Goal: Task Accomplishment & Management: Use online tool/utility

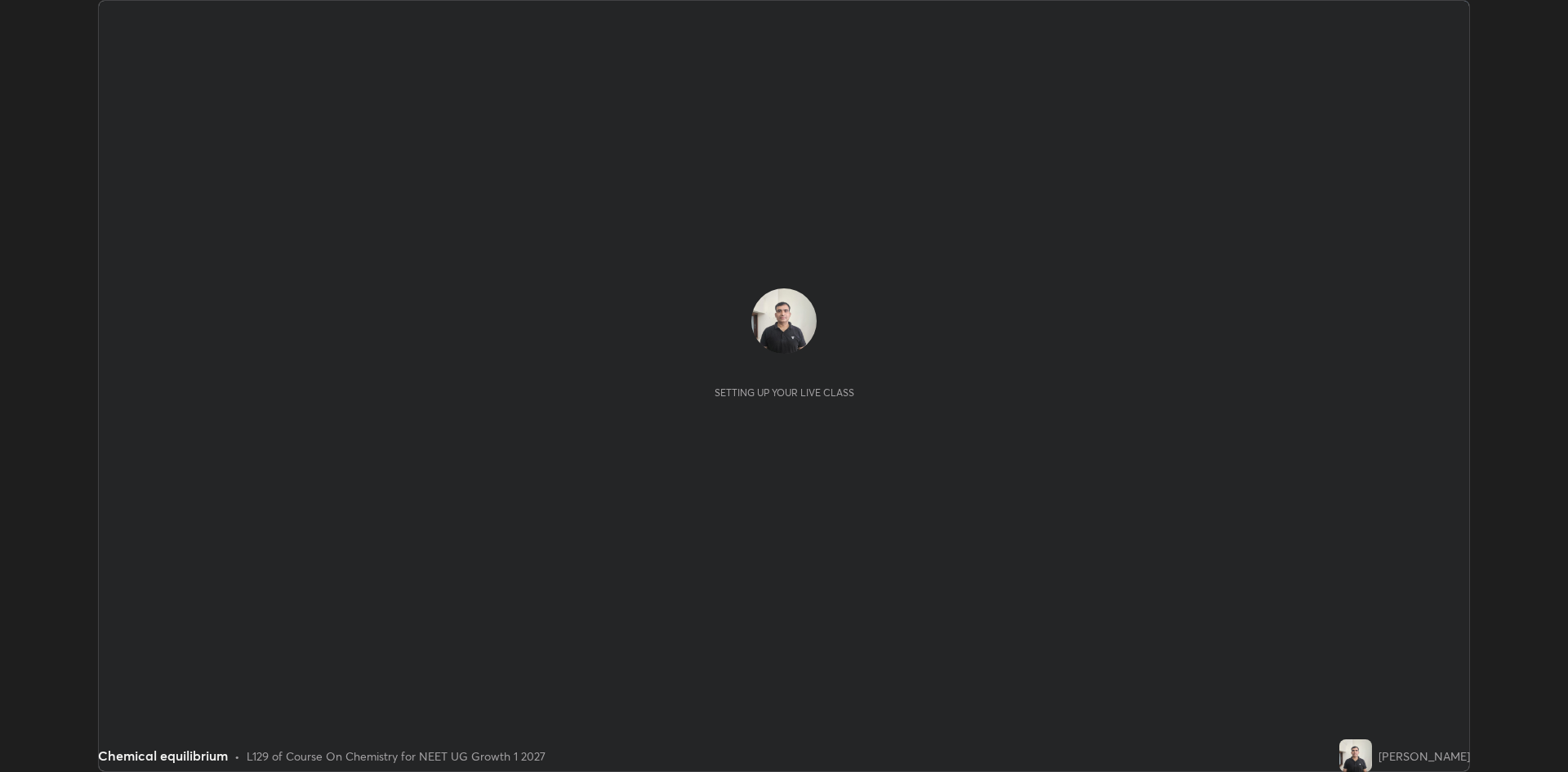
scroll to position [772, 1567]
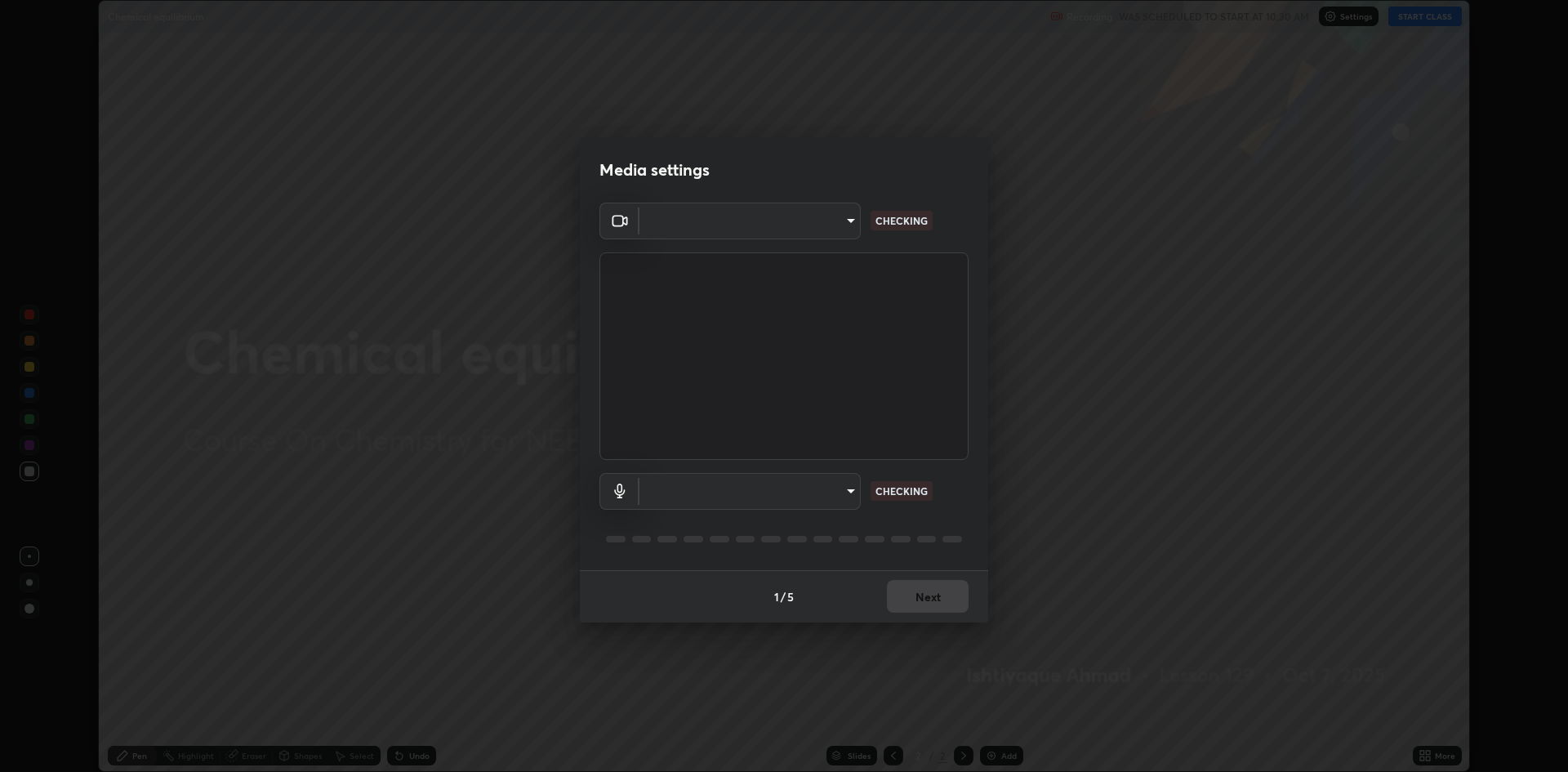
type input "f15db0baa701c4a62f1bde0adb77f765ad890decabc36671db508f0349ef2741"
type input "b330b5333c314d440cb7a677ea10aa29aba45f09d3d647a4a9ae05fbb864c315"
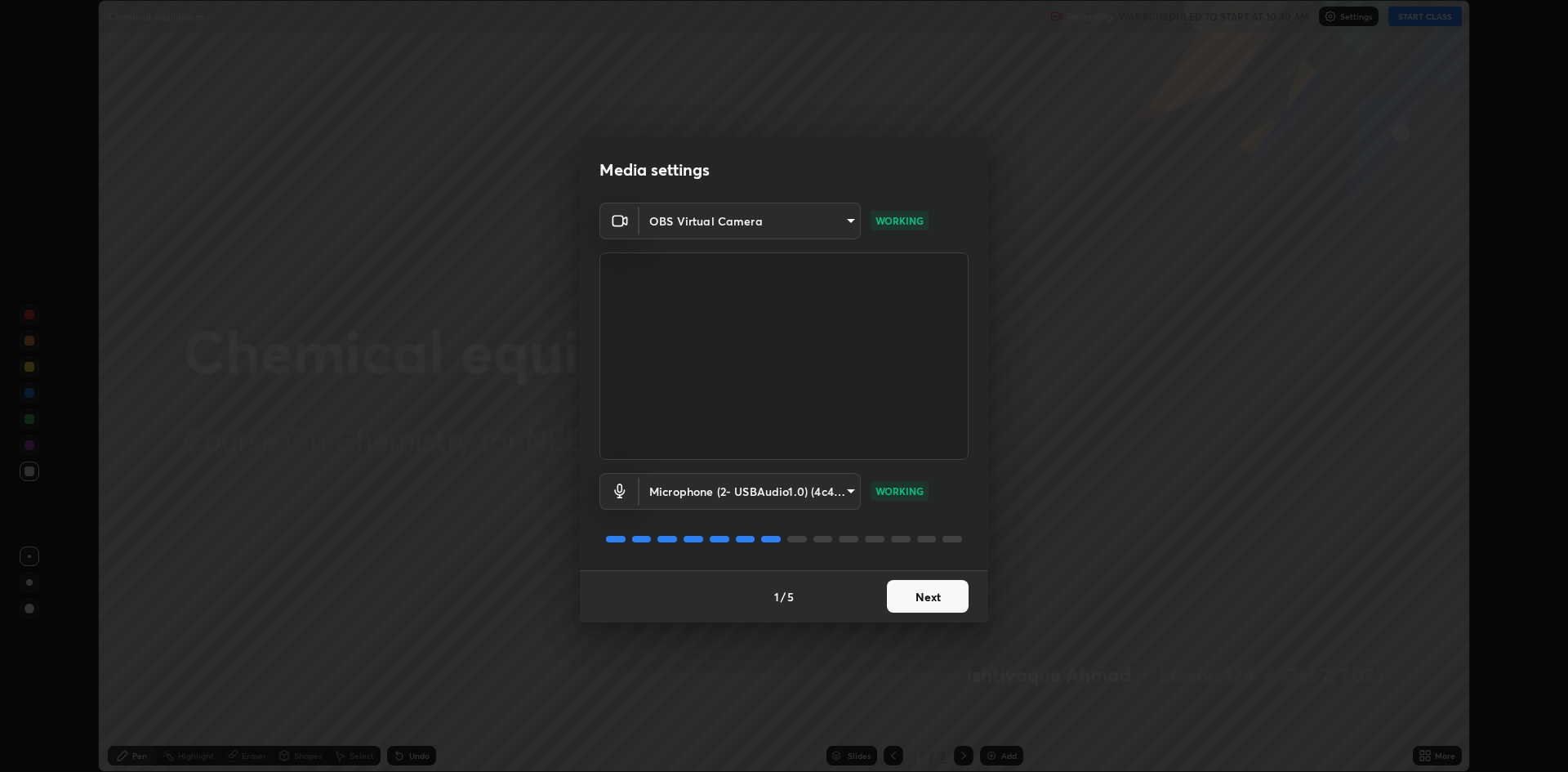
click at [917, 600] on button "Next" at bounding box center [928, 597] width 82 height 33
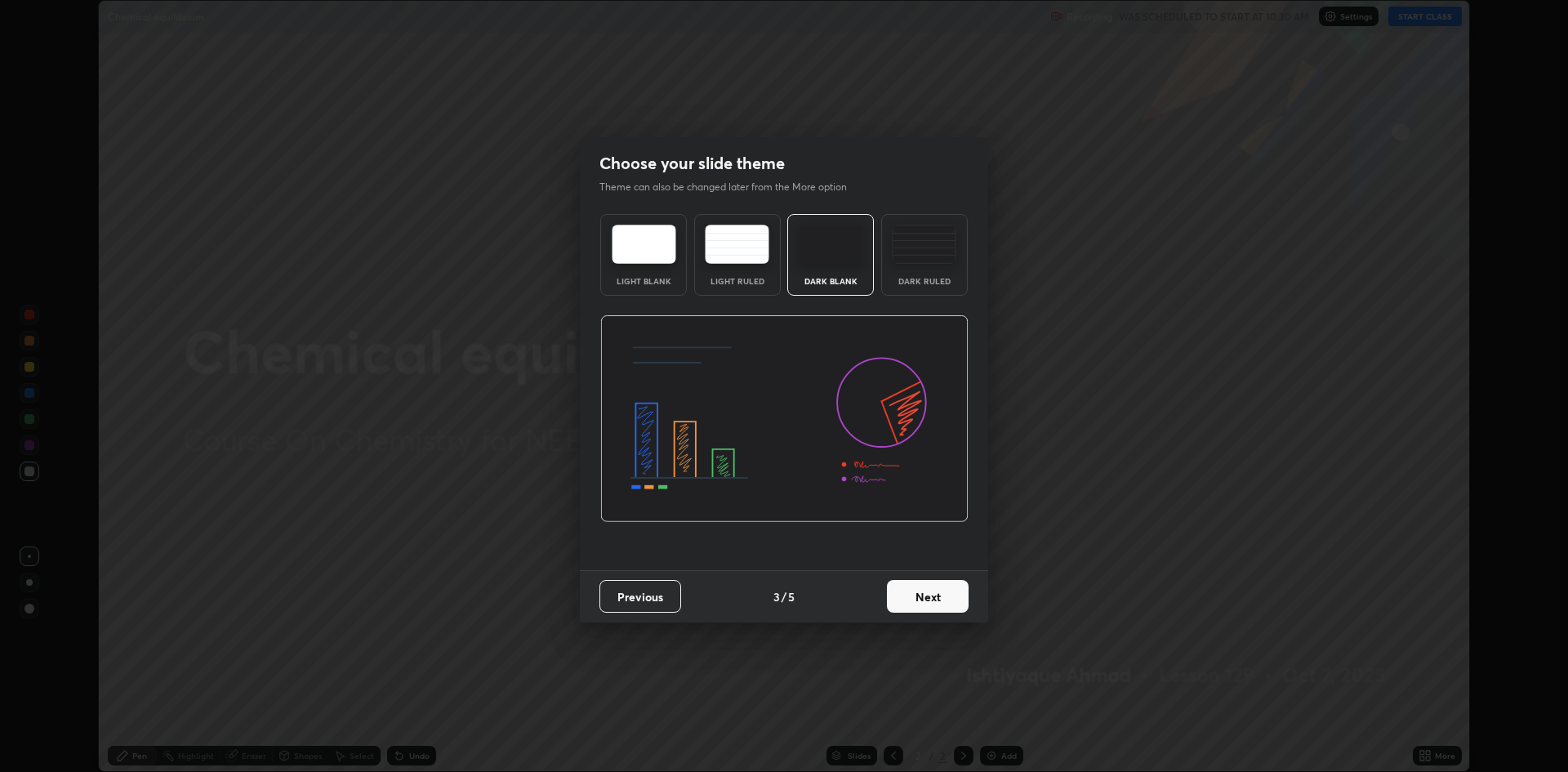
click at [919, 589] on button "Next" at bounding box center [928, 597] width 82 height 33
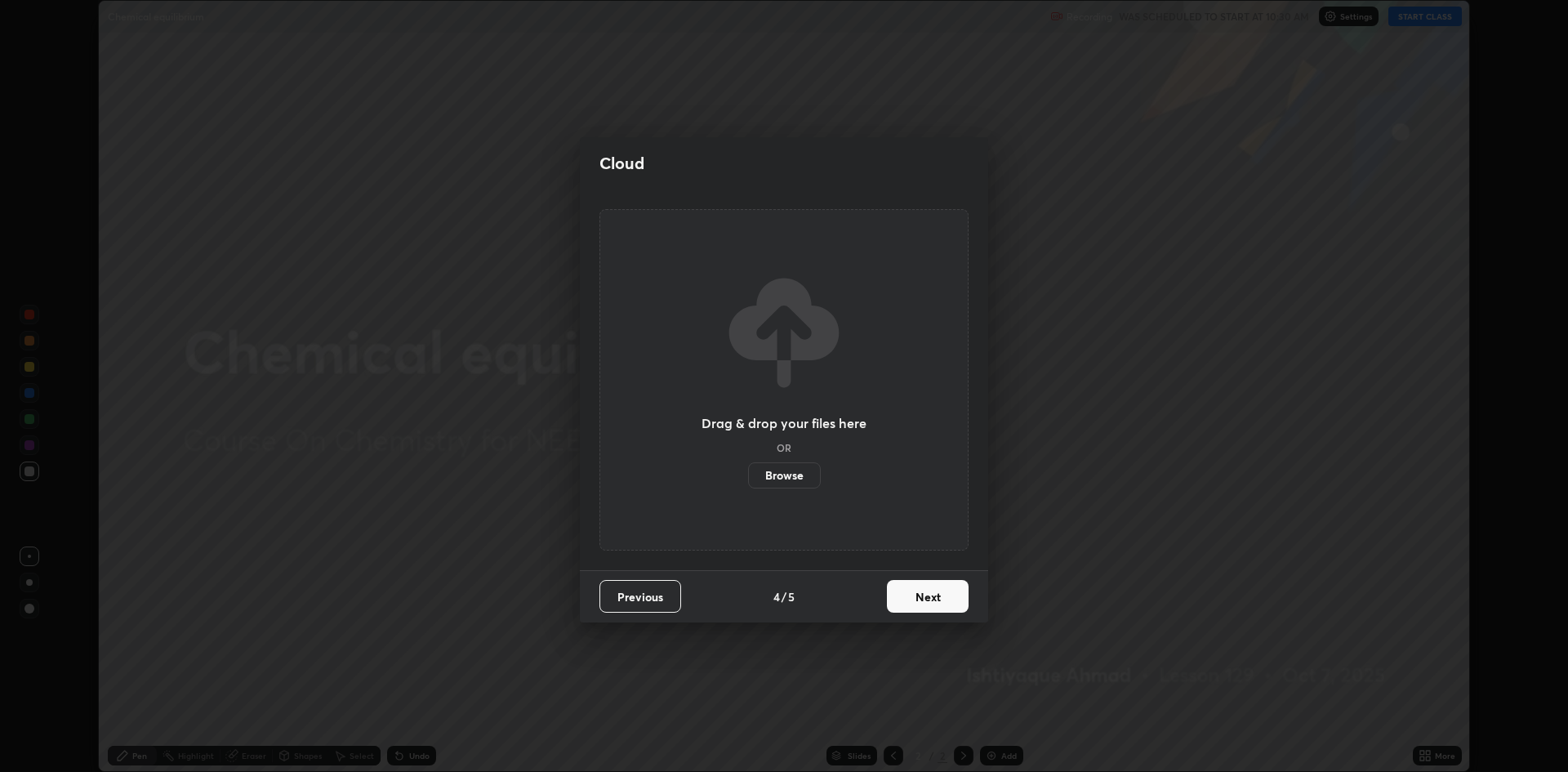
click at [917, 595] on button "Next" at bounding box center [928, 597] width 82 height 33
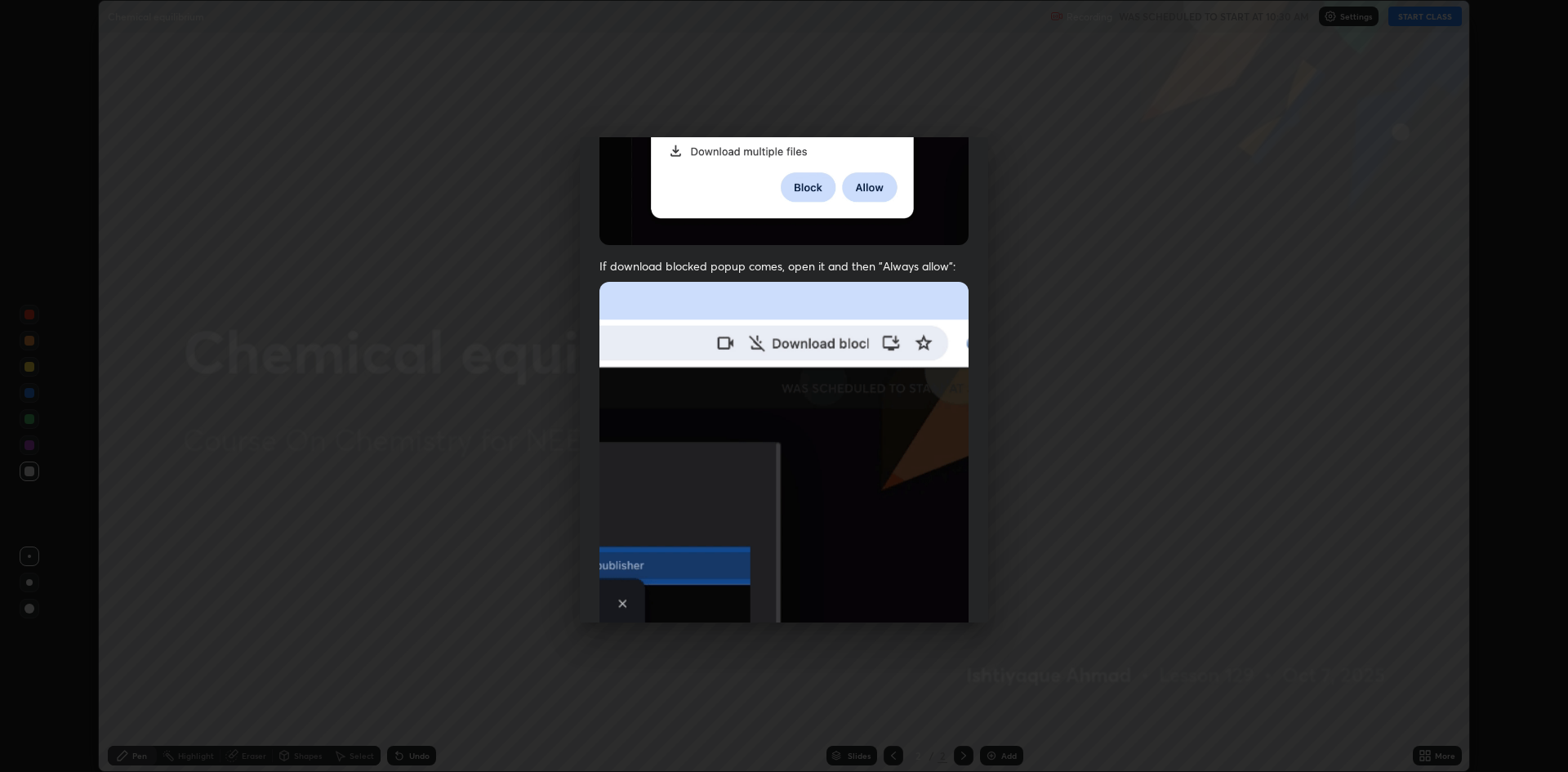
scroll to position [277, 0]
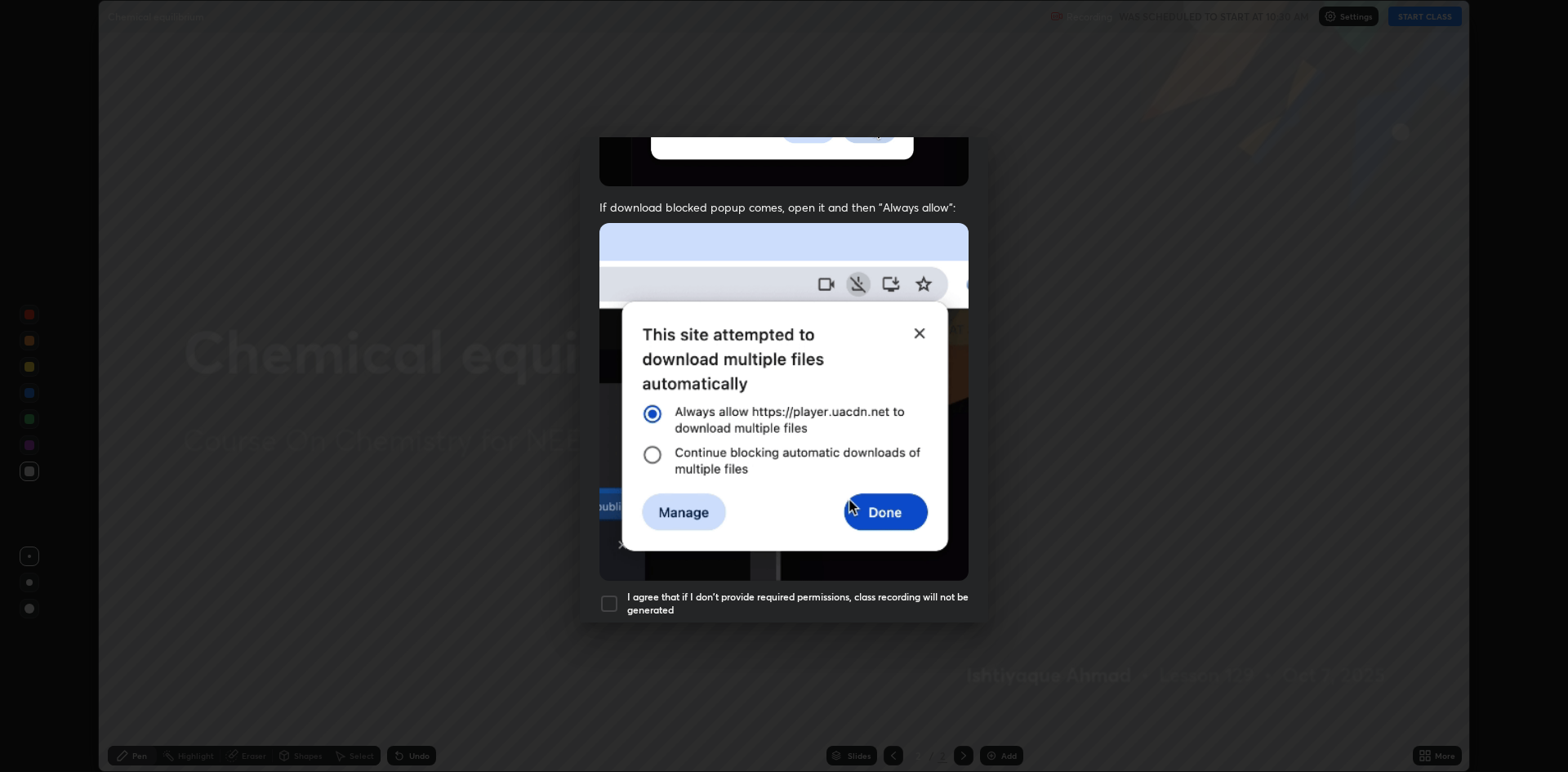
click at [602, 594] on div at bounding box center [608, 603] width 19 height 19
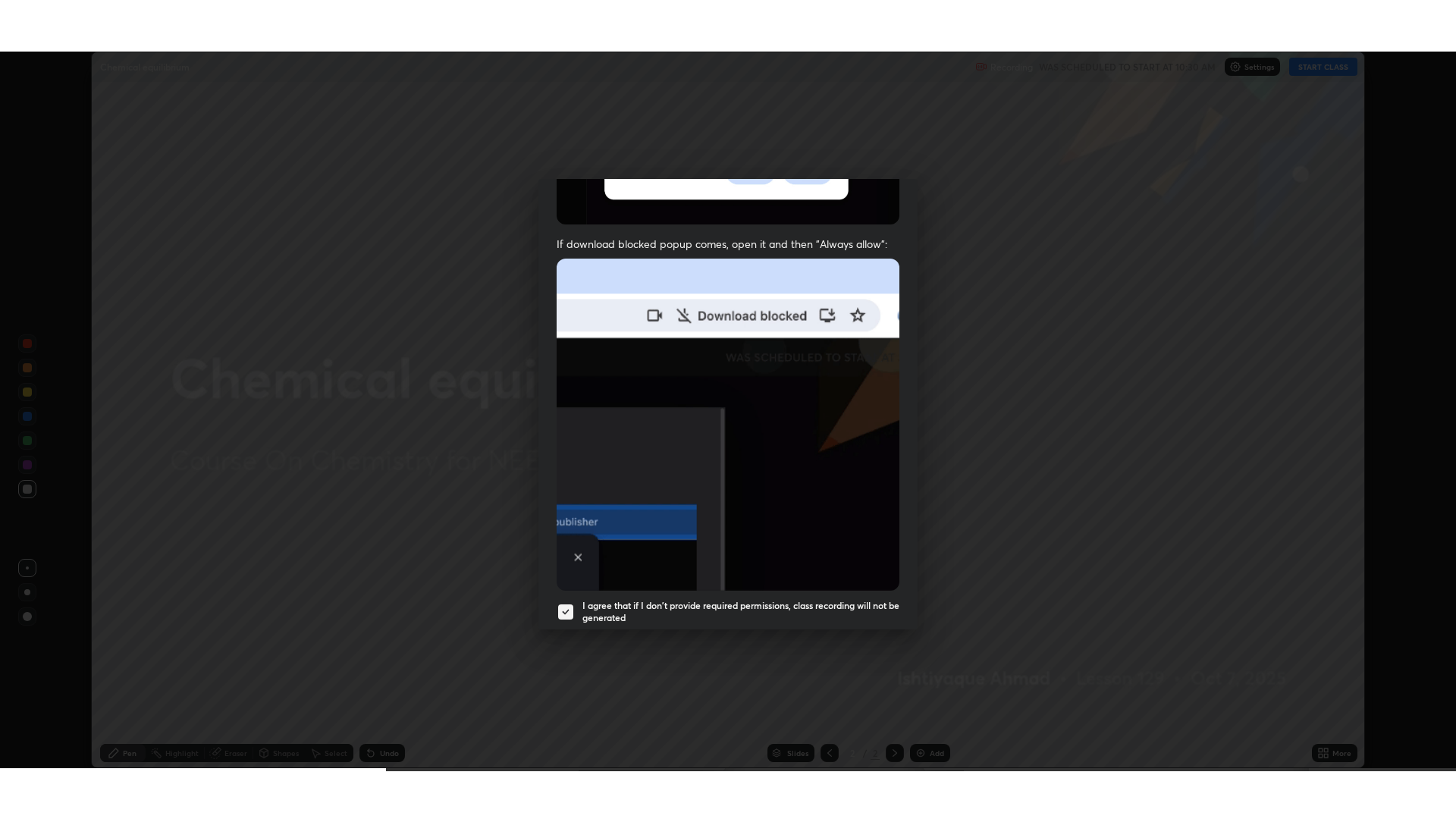
scroll to position [308, 0]
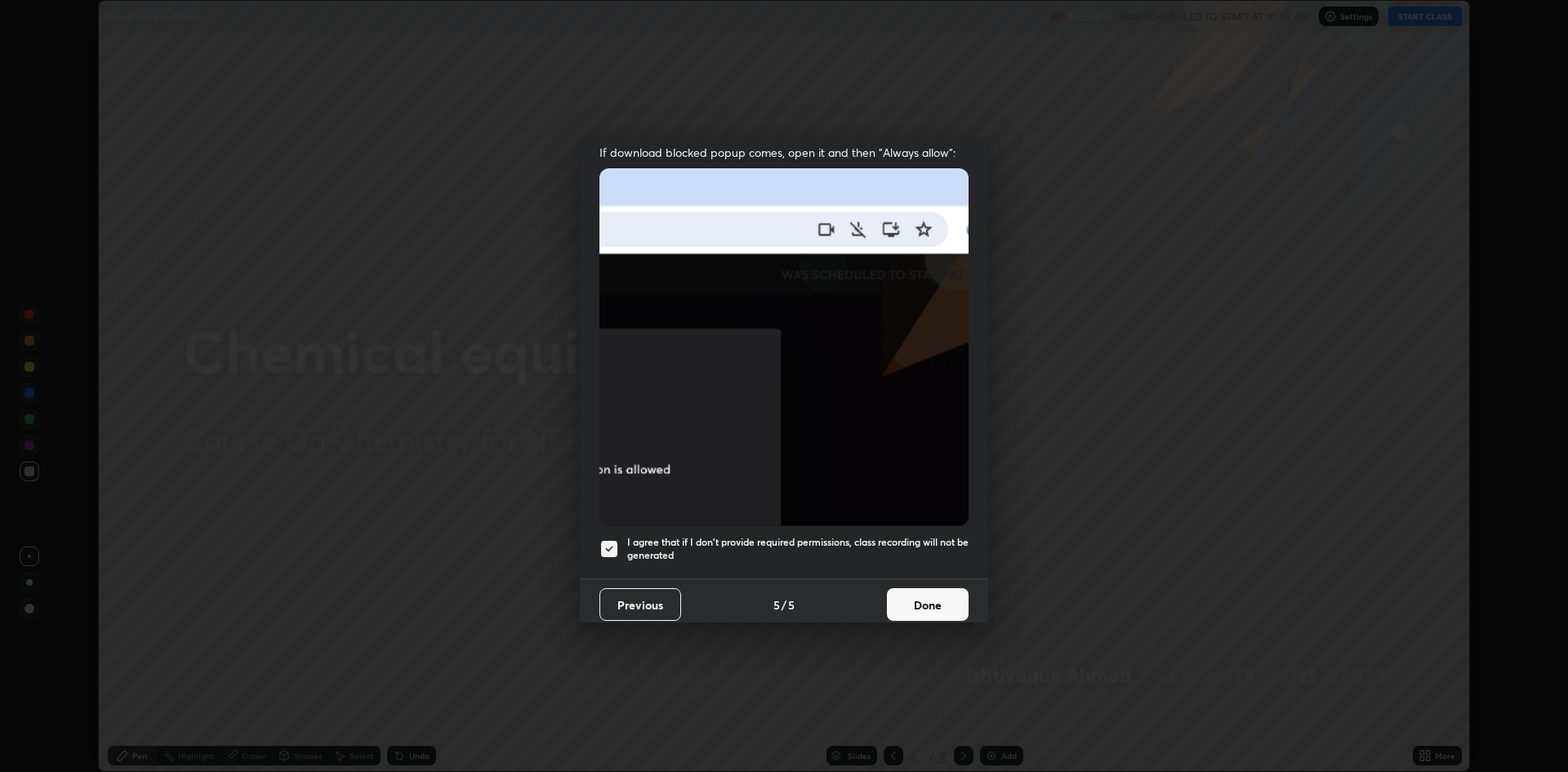
click at [913, 599] on button "Done" at bounding box center [928, 605] width 82 height 33
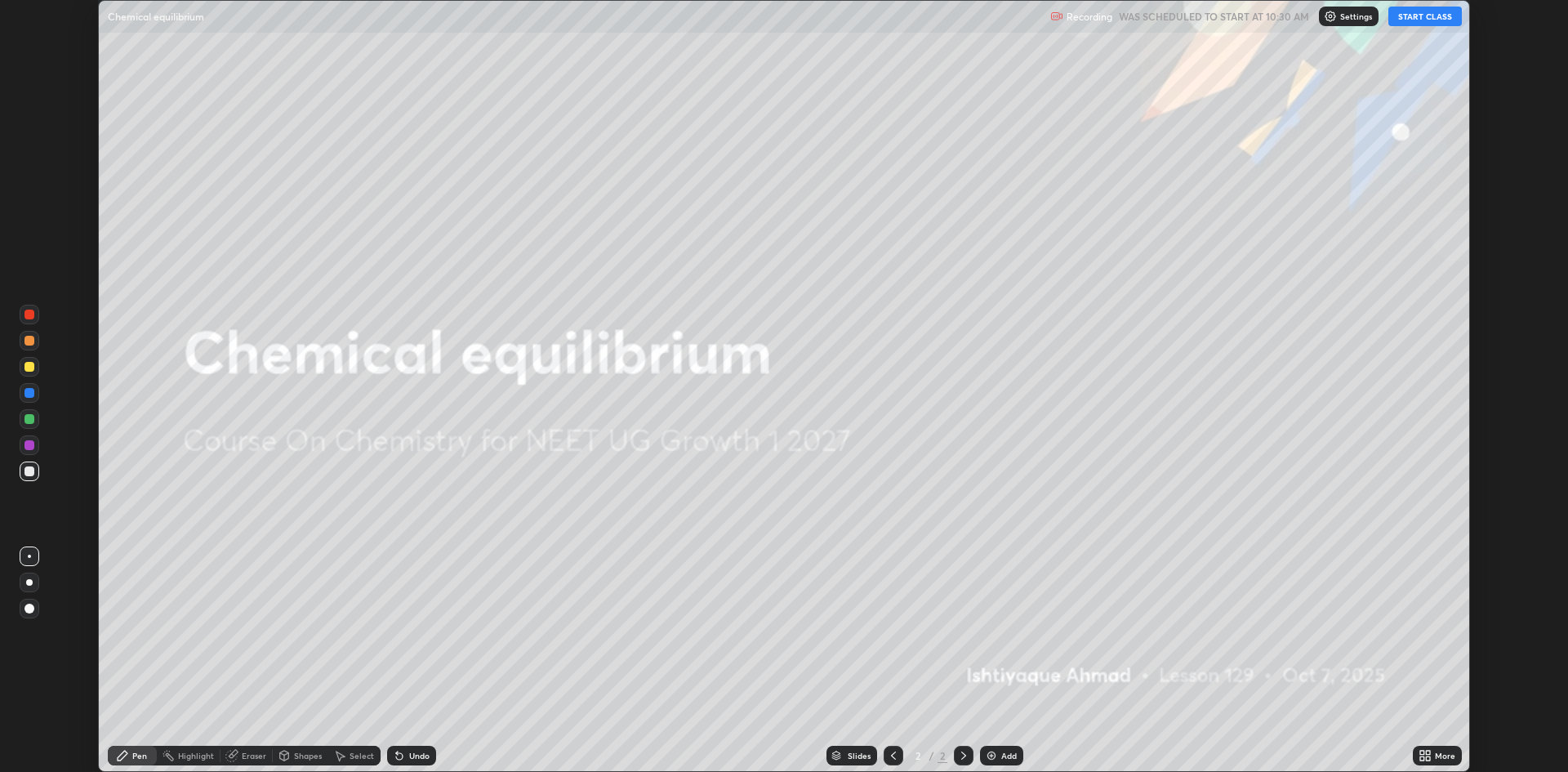
click at [1439, 760] on div "More" at bounding box center [1445, 756] width 20 height 8
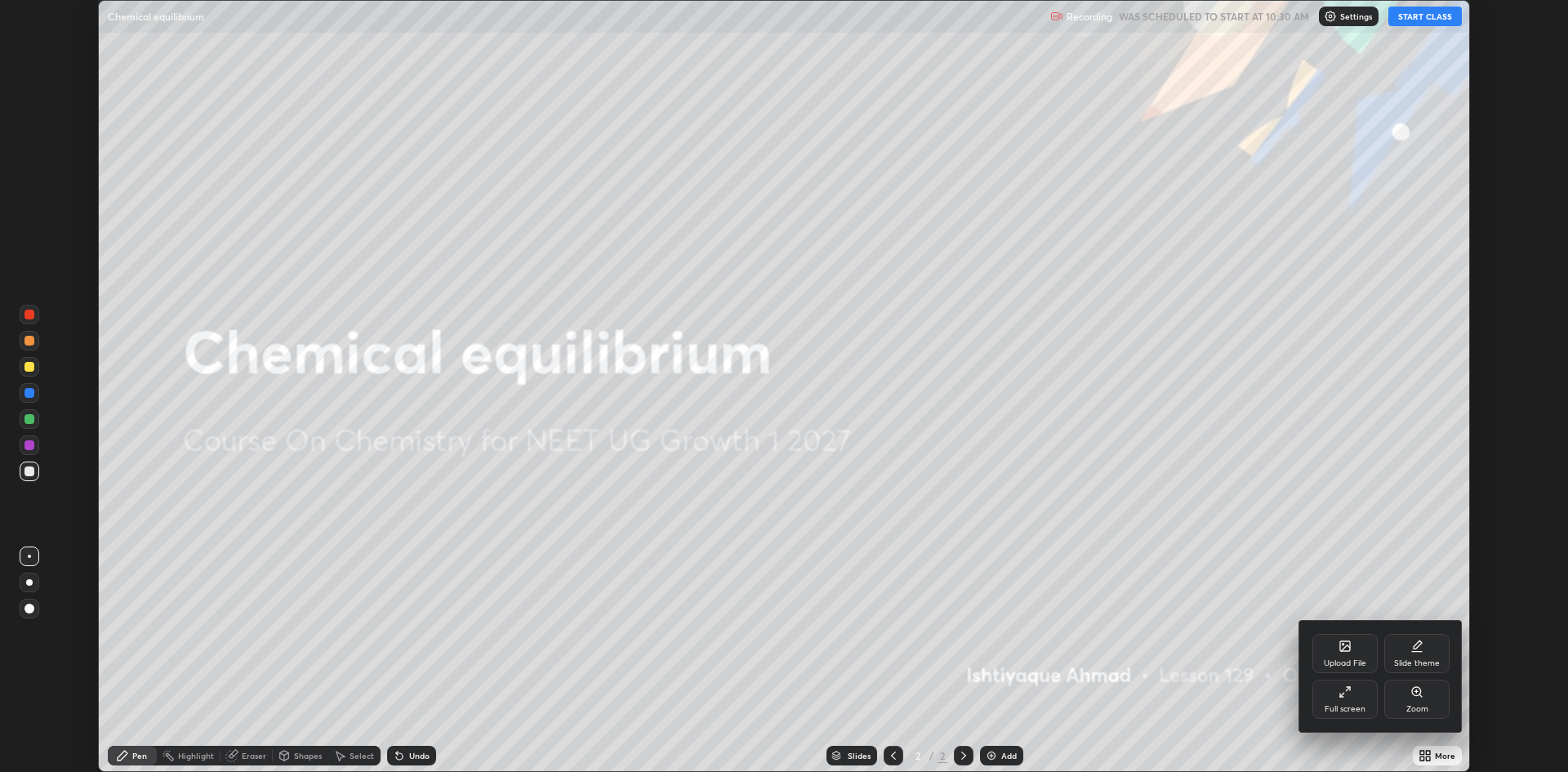
click at [1345, 718] on div "Full screen" at bounding box center [1345, 699] width 66 height 39
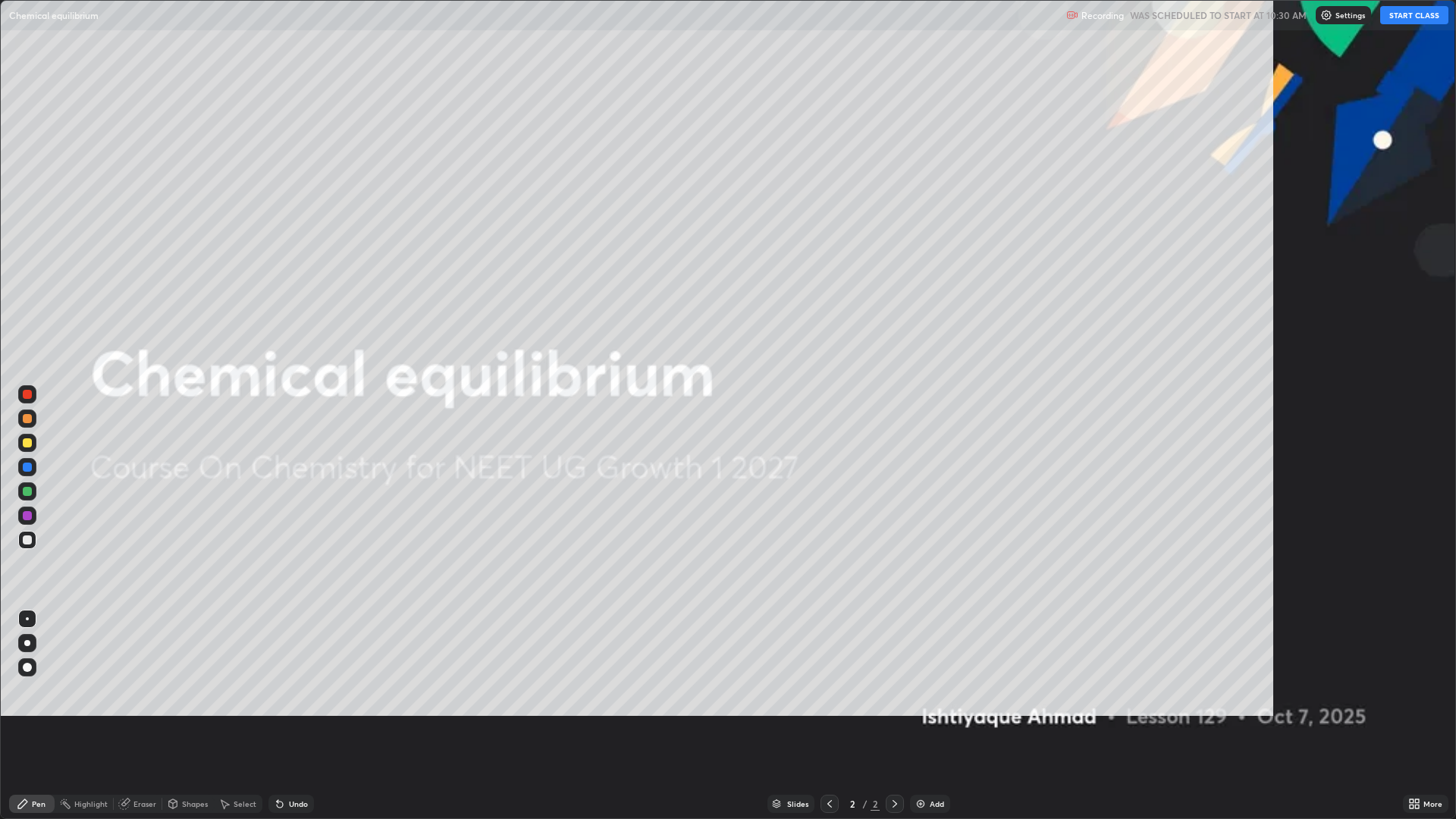
scroll to position [819, 1456]
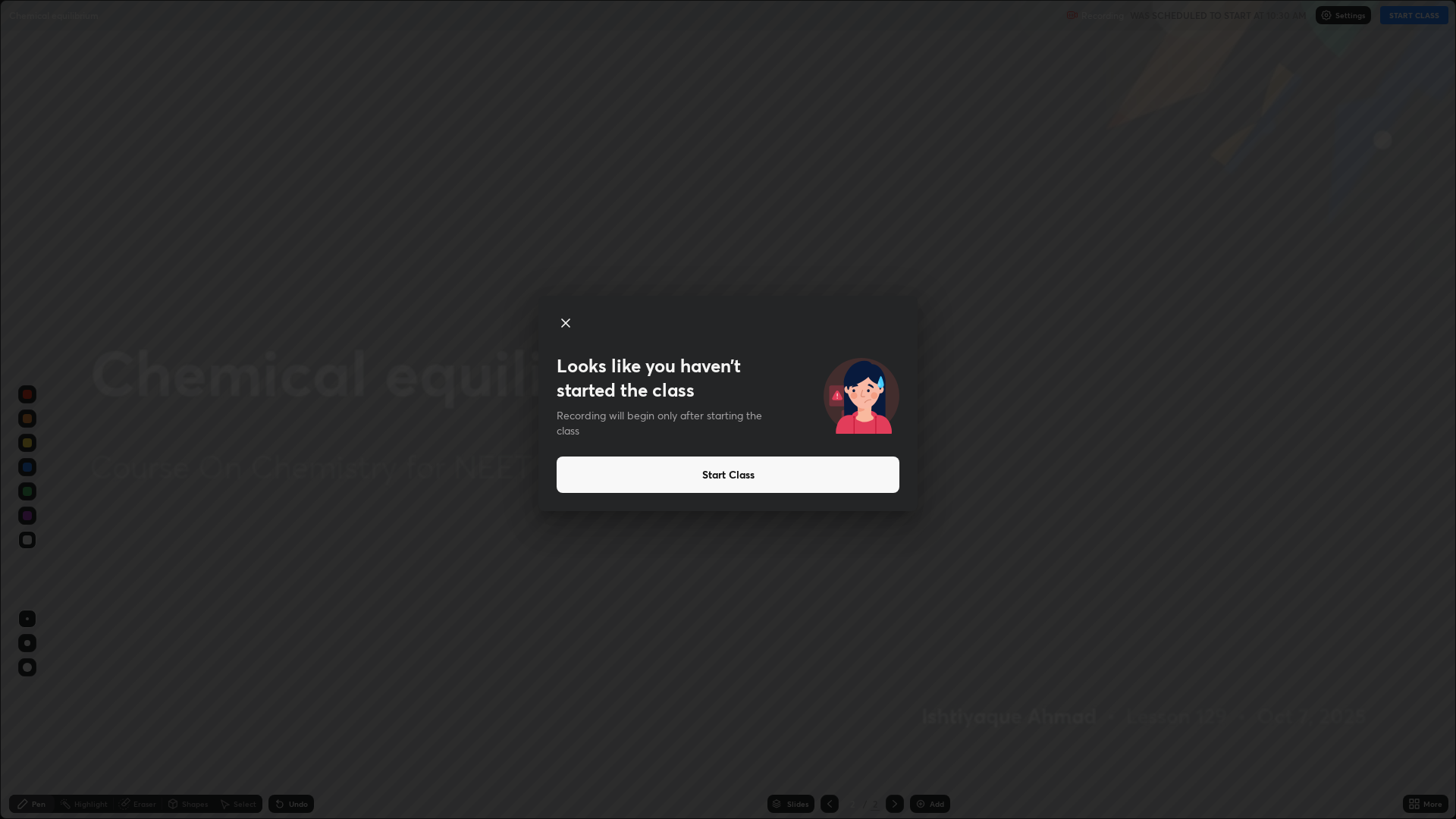
click at [674, 476] on button "Start Class" at bounding box center [728, 474] width 343 height 36
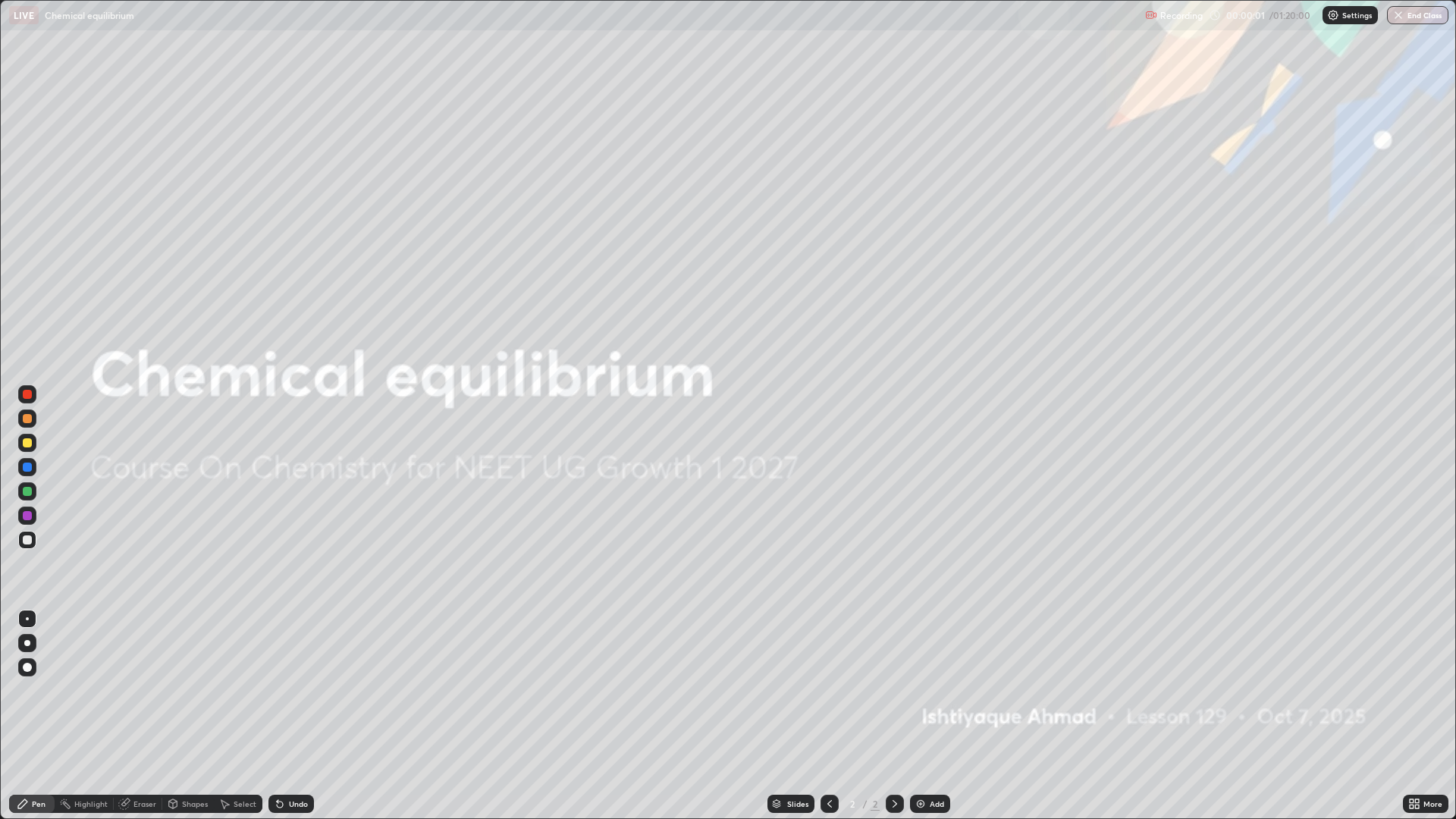
click at [931, 716] on div "Add" at bounding box center [937, 804] width 14 height 8
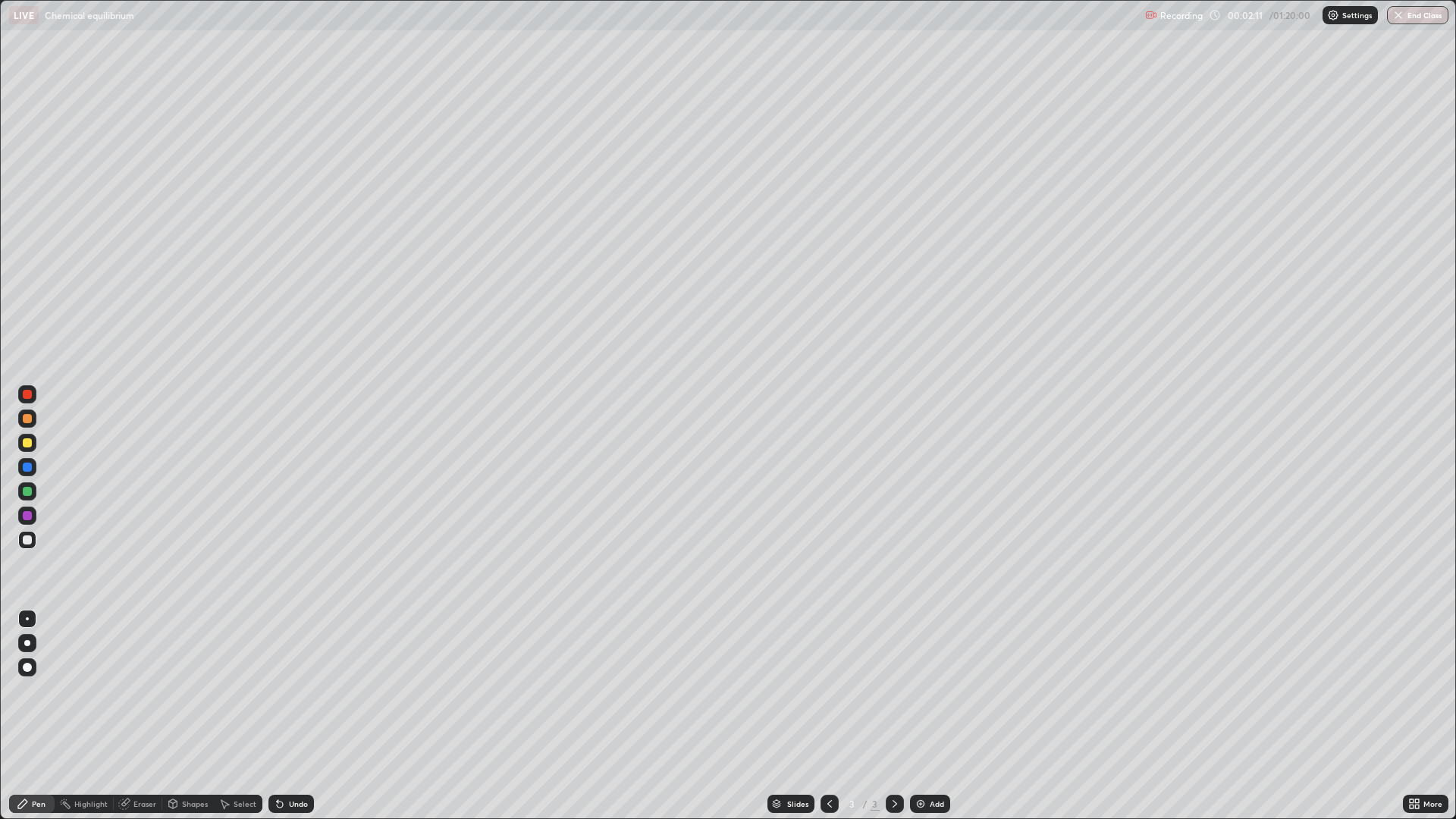
click at [27, 490] on div at bounding box center [27, 491] width 9 height 9
click at [143, 716] on div "Eraser" at bounding box center [145, 804] width 23 height 8
click at [30, 716] on icon at bounding box center [27, 728] width 12 height 12
click at [32, 716] on div "Pen" at bounding box center [32, 803] width 46 height 18
click at [31, 544] on div at bounding box center [26, 540] width 18 height 18
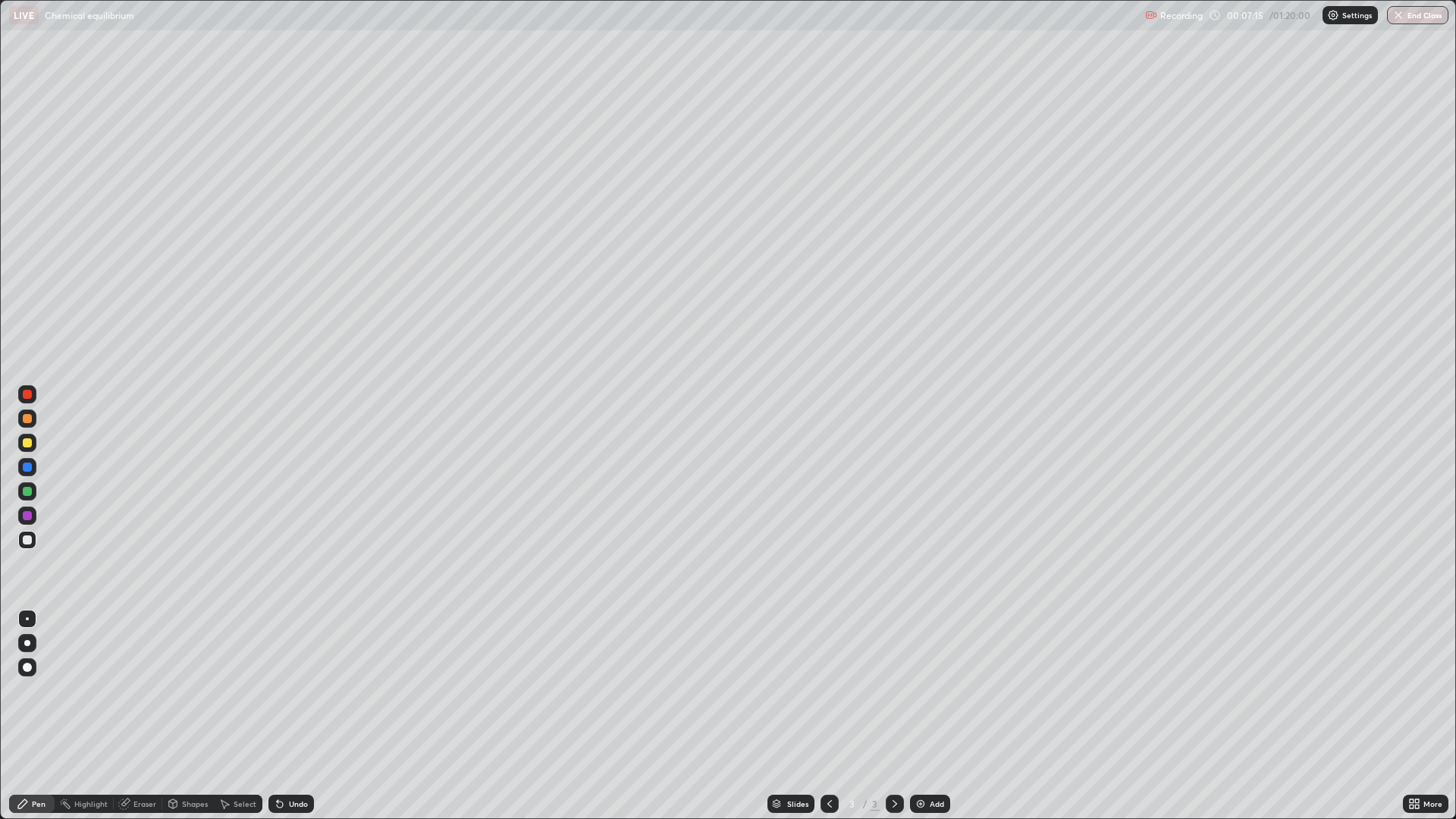
click at [30, 445] on div at bounding box center [27, 443] width 9 height 9
click at [30, 546] on div at bounding box center [26, 540] width 18 height 18
click at [29, 445] on div at bounding box center [27, 443] width 9 height 9
click at [27, 536] on div at bounding box center [27, 540] width 9 height 9
click at [30, 442] on div at bounding box center [27, 443] width 9 height 9
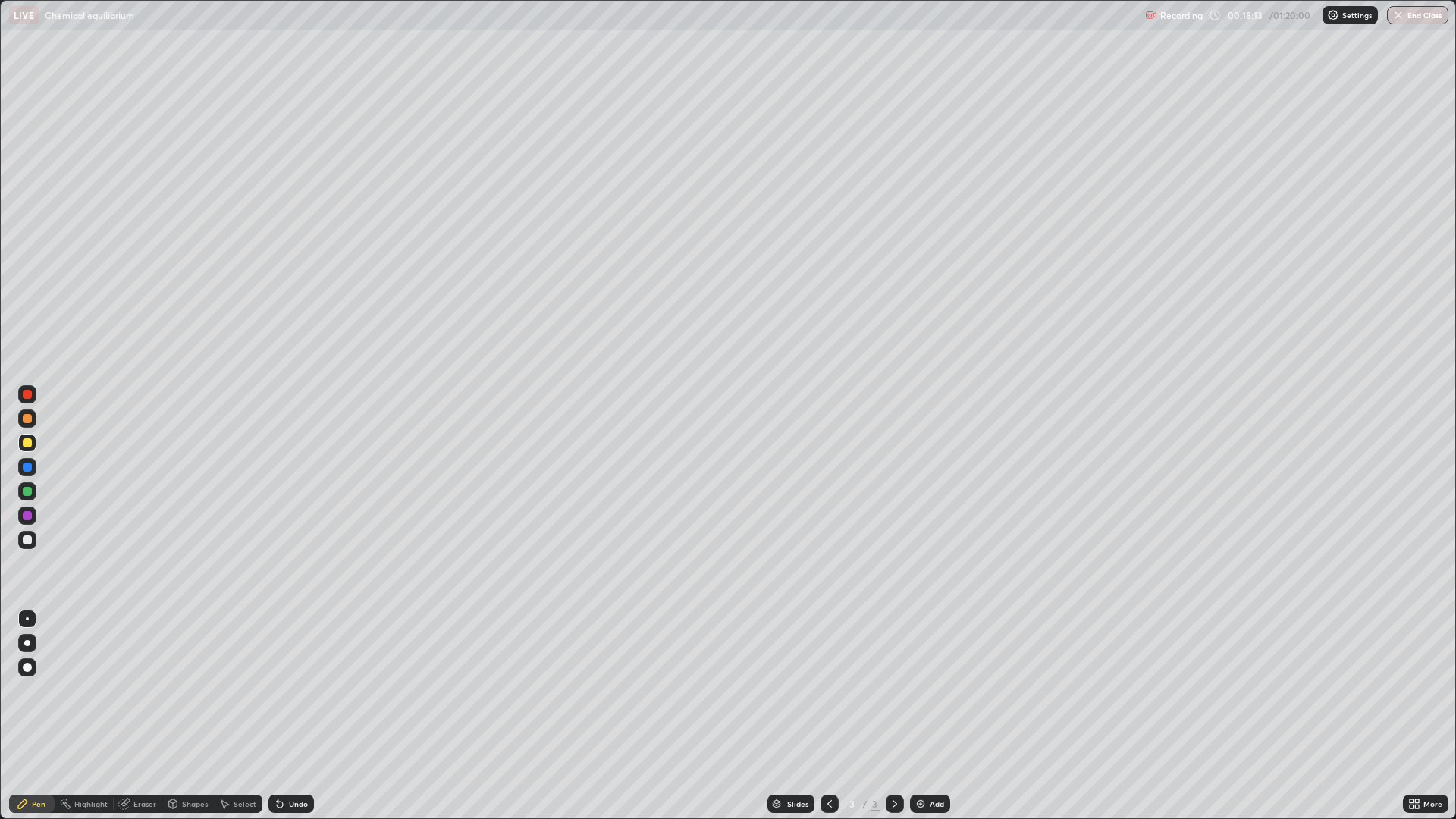
click at [25, 495] on div at bounding box center [27, 491] width 9 height 9
click at [134, 716] on div "Eraser" at bounding box center [145, 804] width 23 height 8
click at [136, 716] on div "Eraser" at bounding box center [145, 804] width 23 height 8
click at [30, 716] on icon at bounding box center [27, 728] width 12 height 12
click at [43, 716] on div "Pen" at bounding box center [39, 804] width 14 height 8
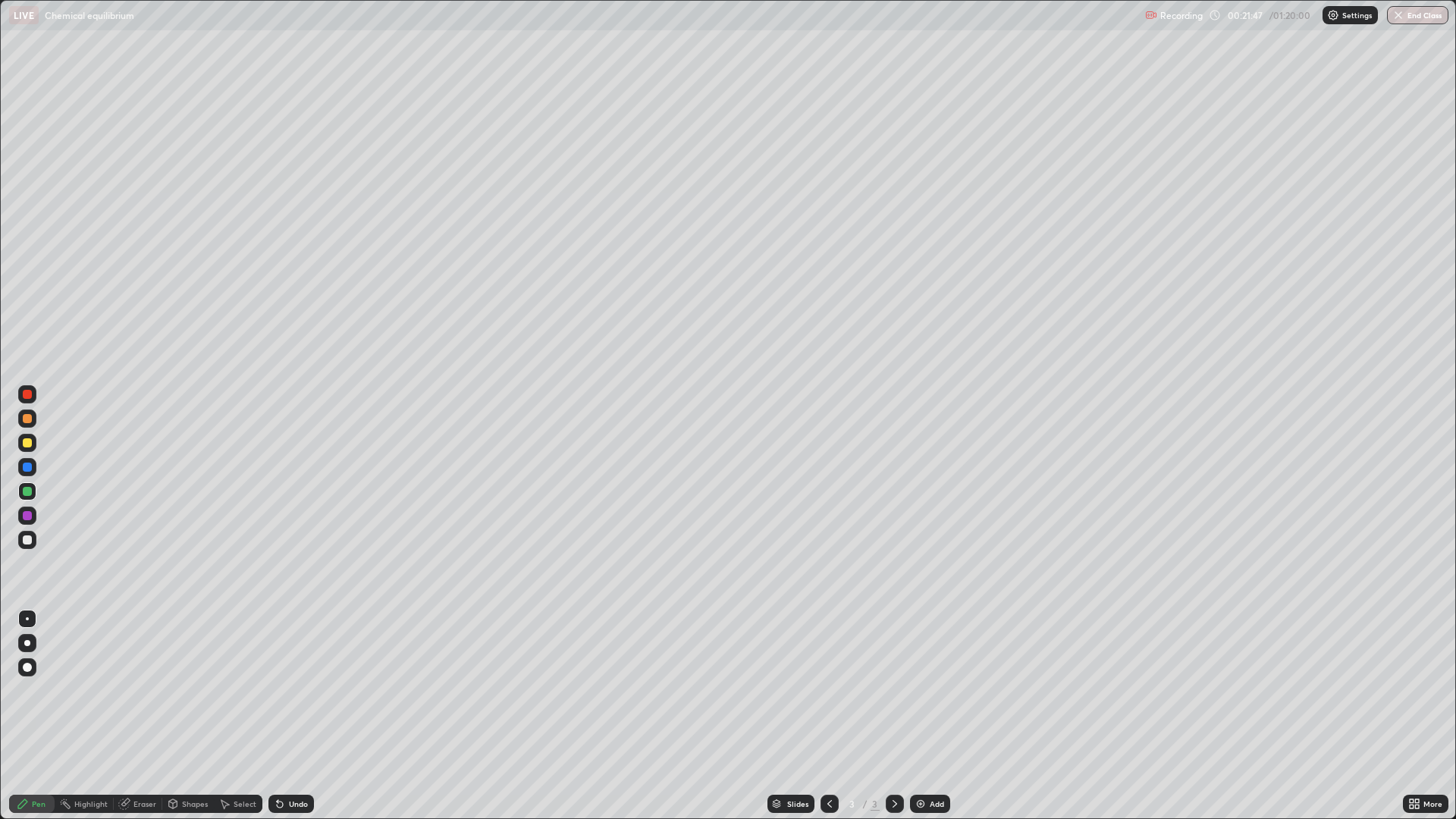
click at [25, 542] on div at bounding box center [27, 540] width 9 height 9
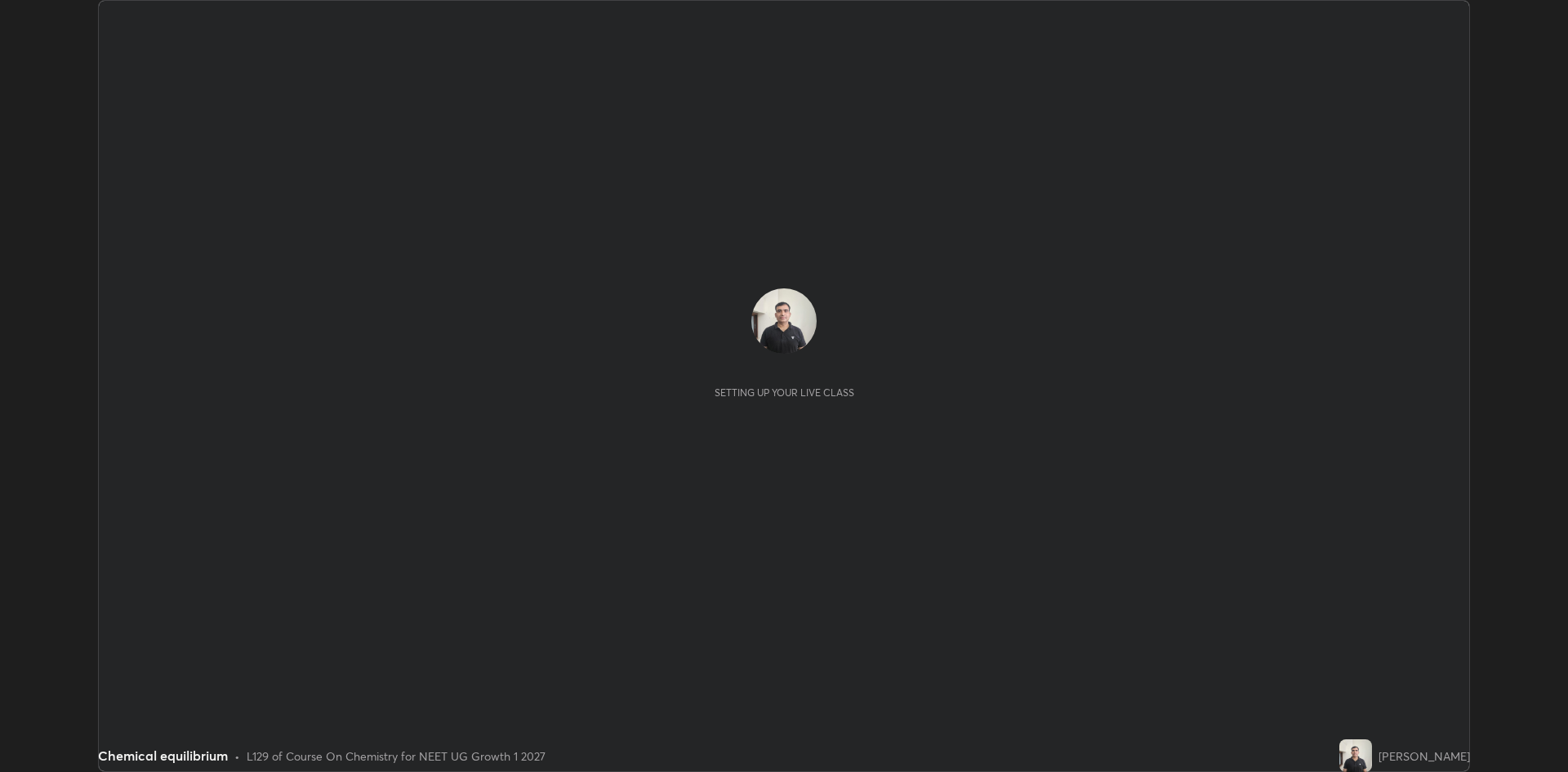
scroll to position [772, 1568]
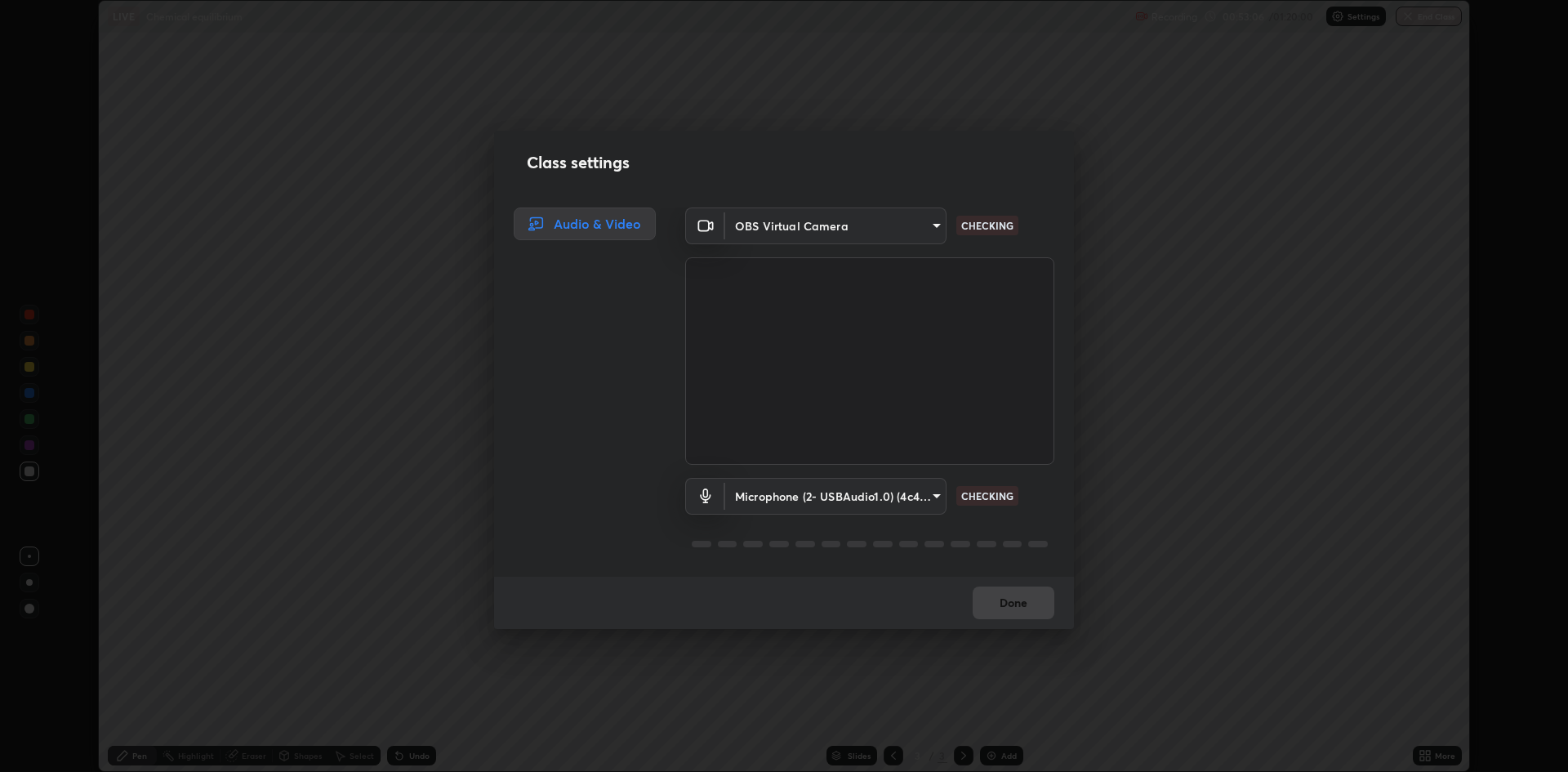
click at [932, 491] on body "Erase all LIVE Chemical equilibrium Recording 00:53:06 / 01:20:00 Settings End …" at bounding box center [784, 386] width 1568 height 772
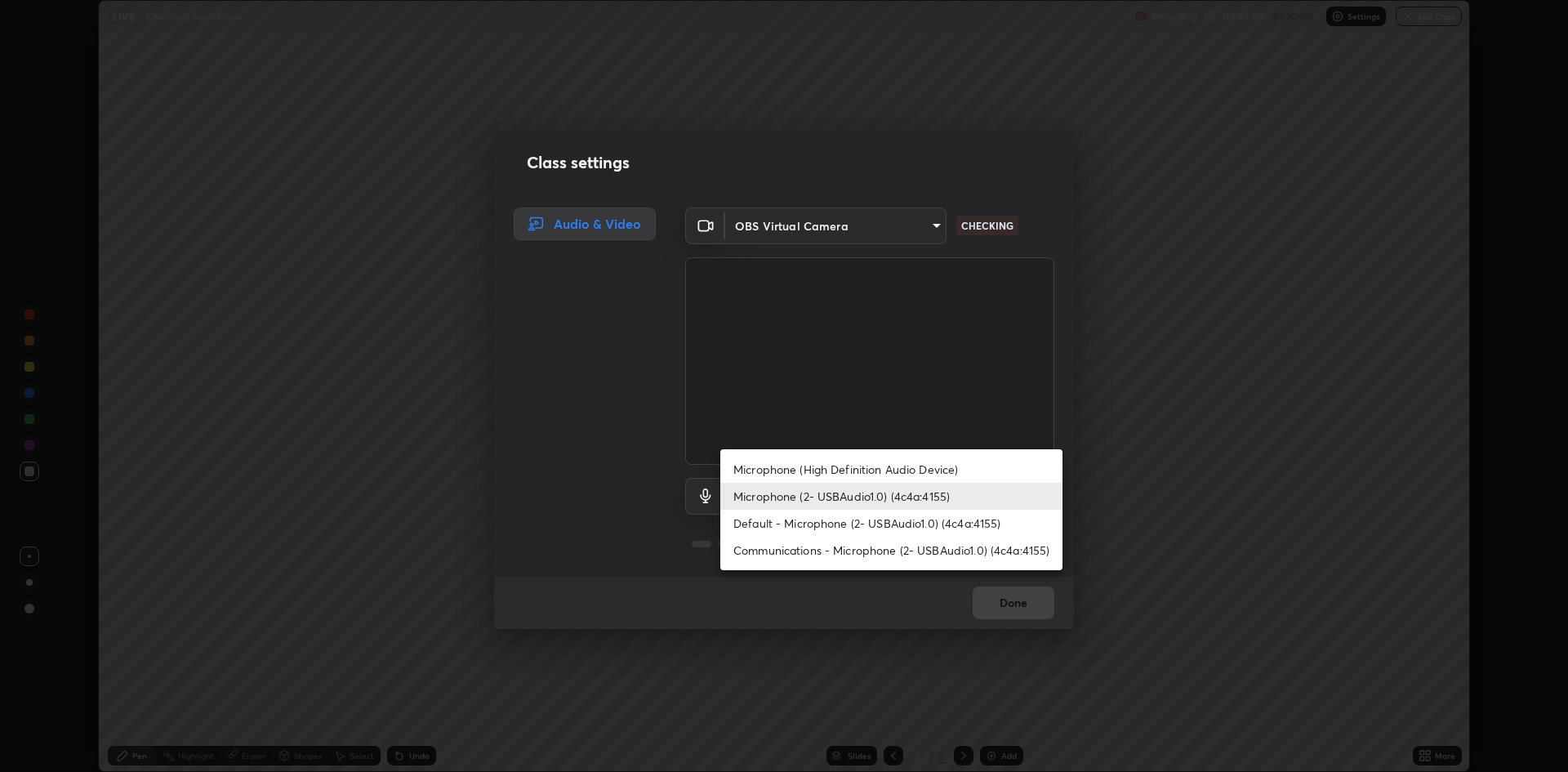
click at [932, 526] on li "Default - Microphone (2- USBAudio1.0) (4c4a:4155)" at bounding box center [891, 524] width 342 height 27
type input "default"
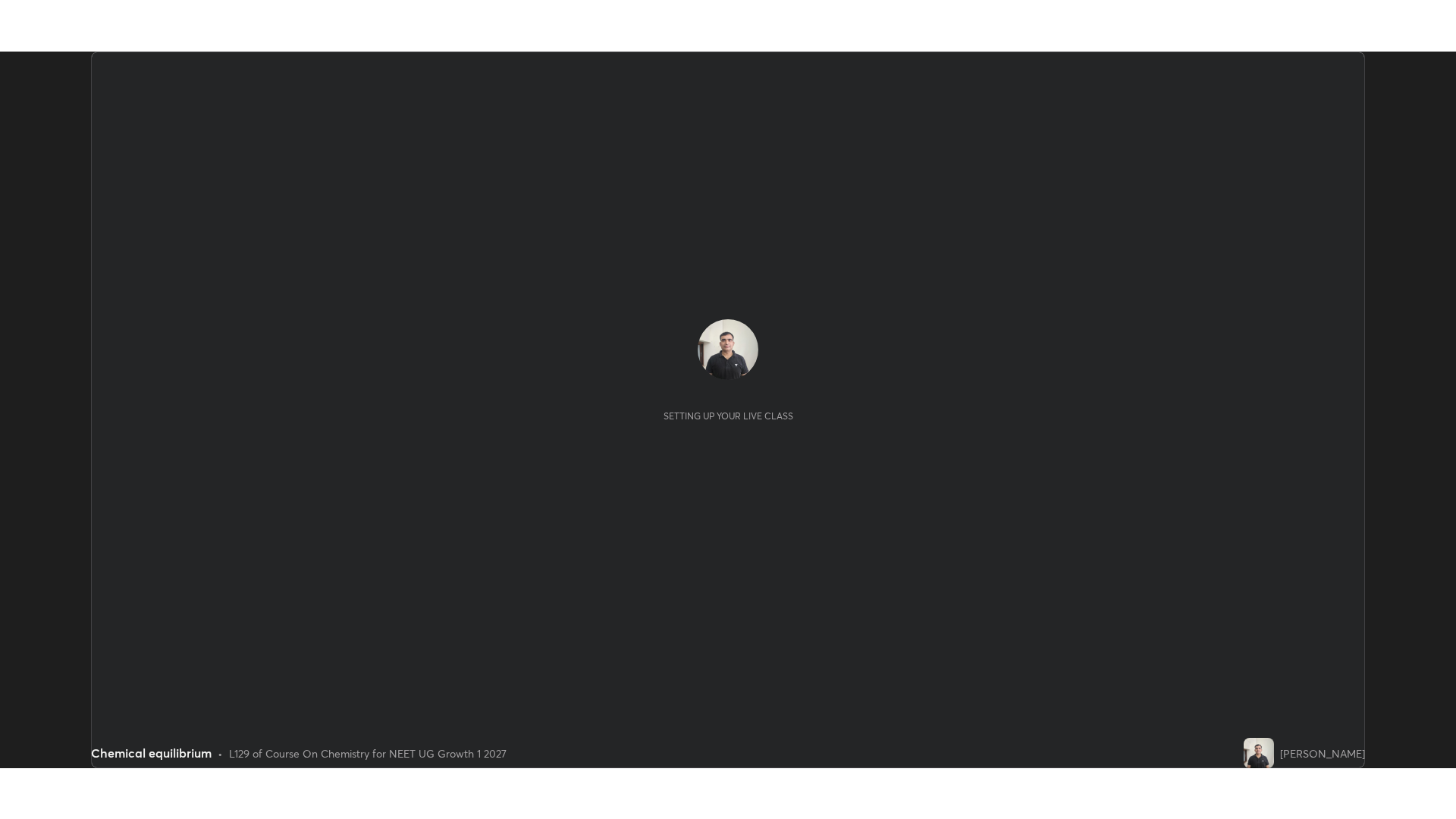
scroll to position [717, 1455]
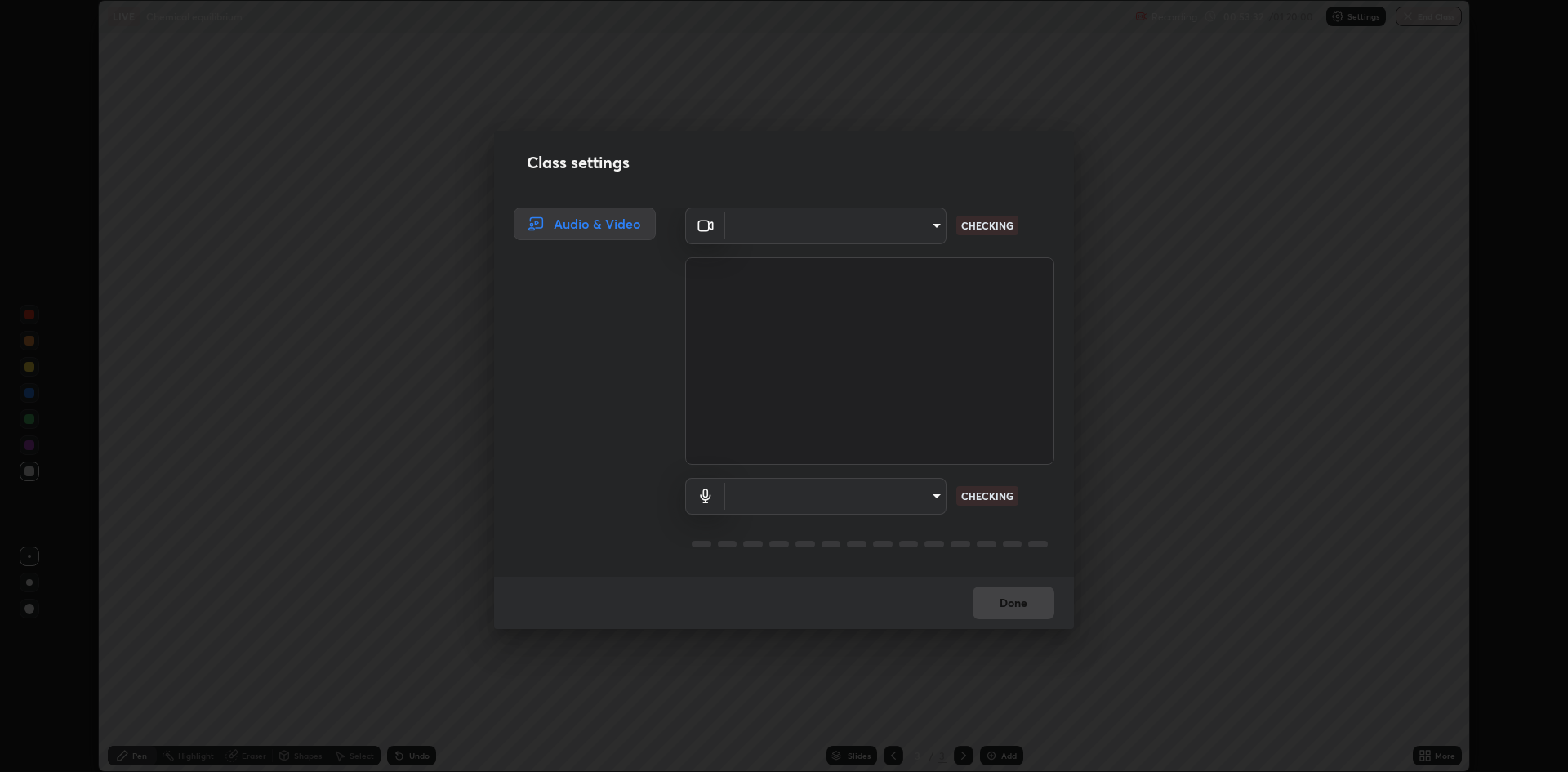
type input "f15db0baa701c4a62f1bde0adb77f765ad890decabc36671db508f0349ef2741"
type input "b330b5333c314d440cb7a677ea10aa29aba45f09d3d647a4a9ae05fbb864c315"
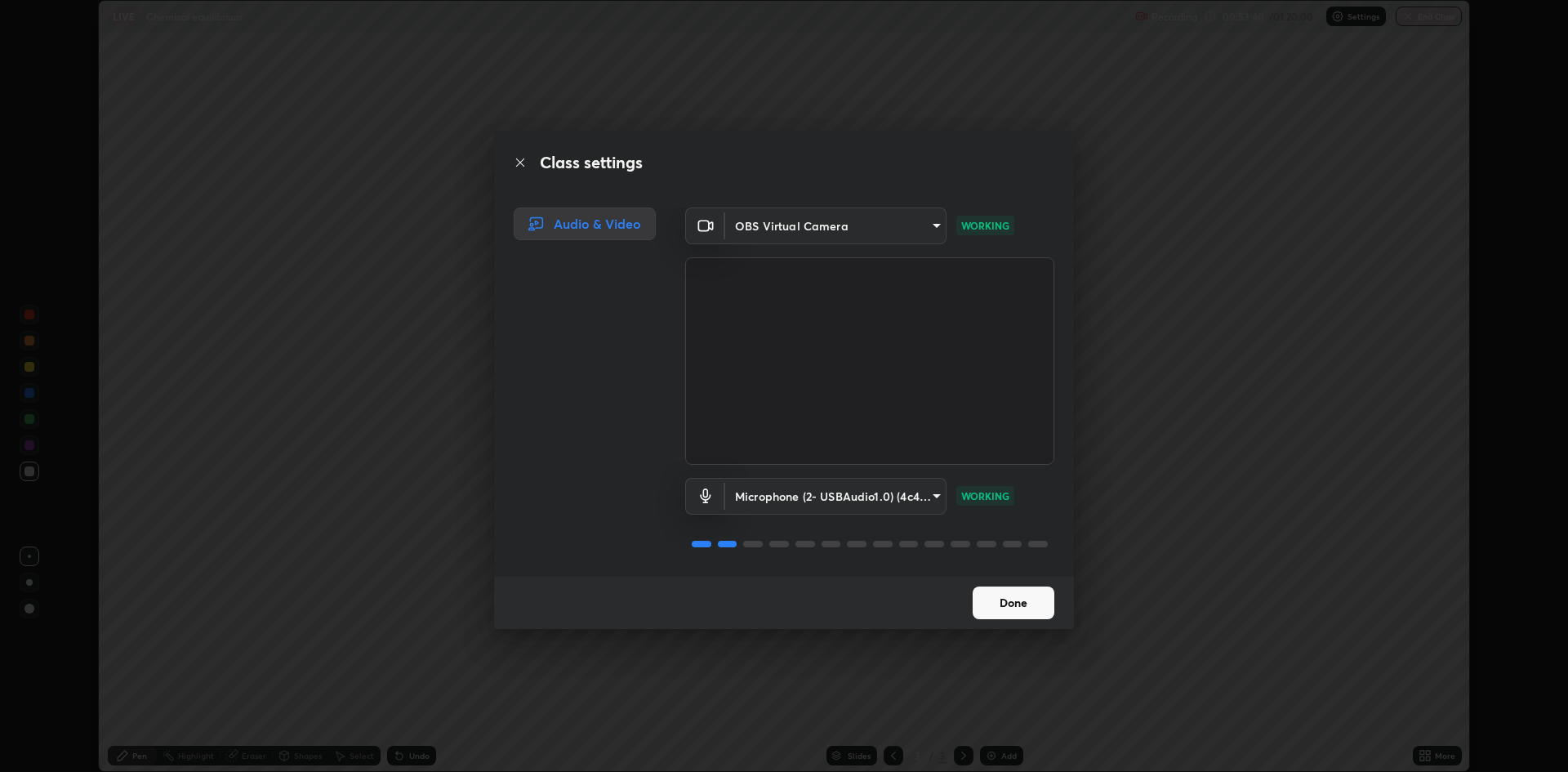
click at [1025, 608] on button "Done" at bounding box center [1013, 603] width 82 height 33
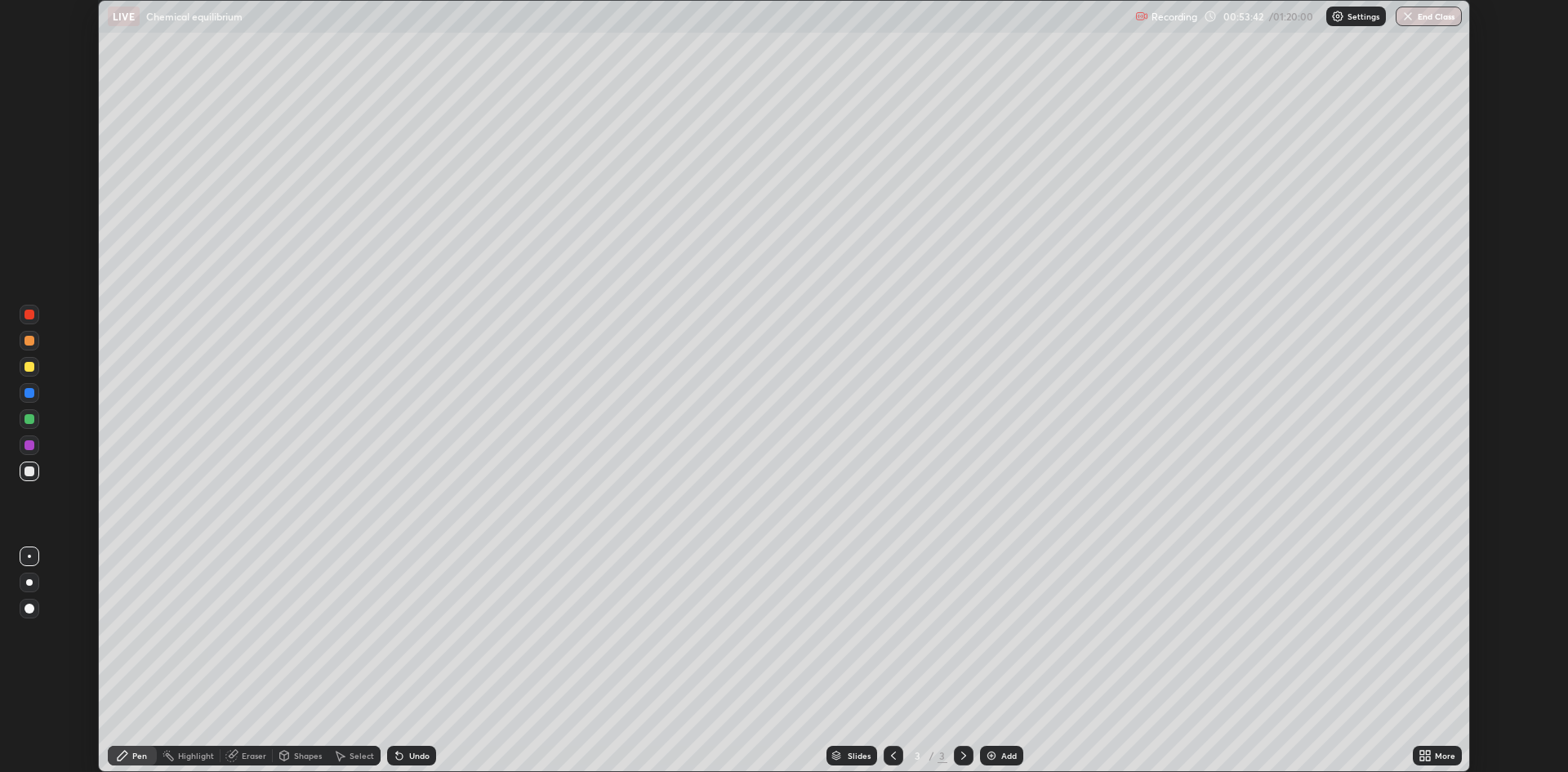
click at [1509, 534] on div "Setting up your live class" at bounding box center [784, 386] width 1568 height 772
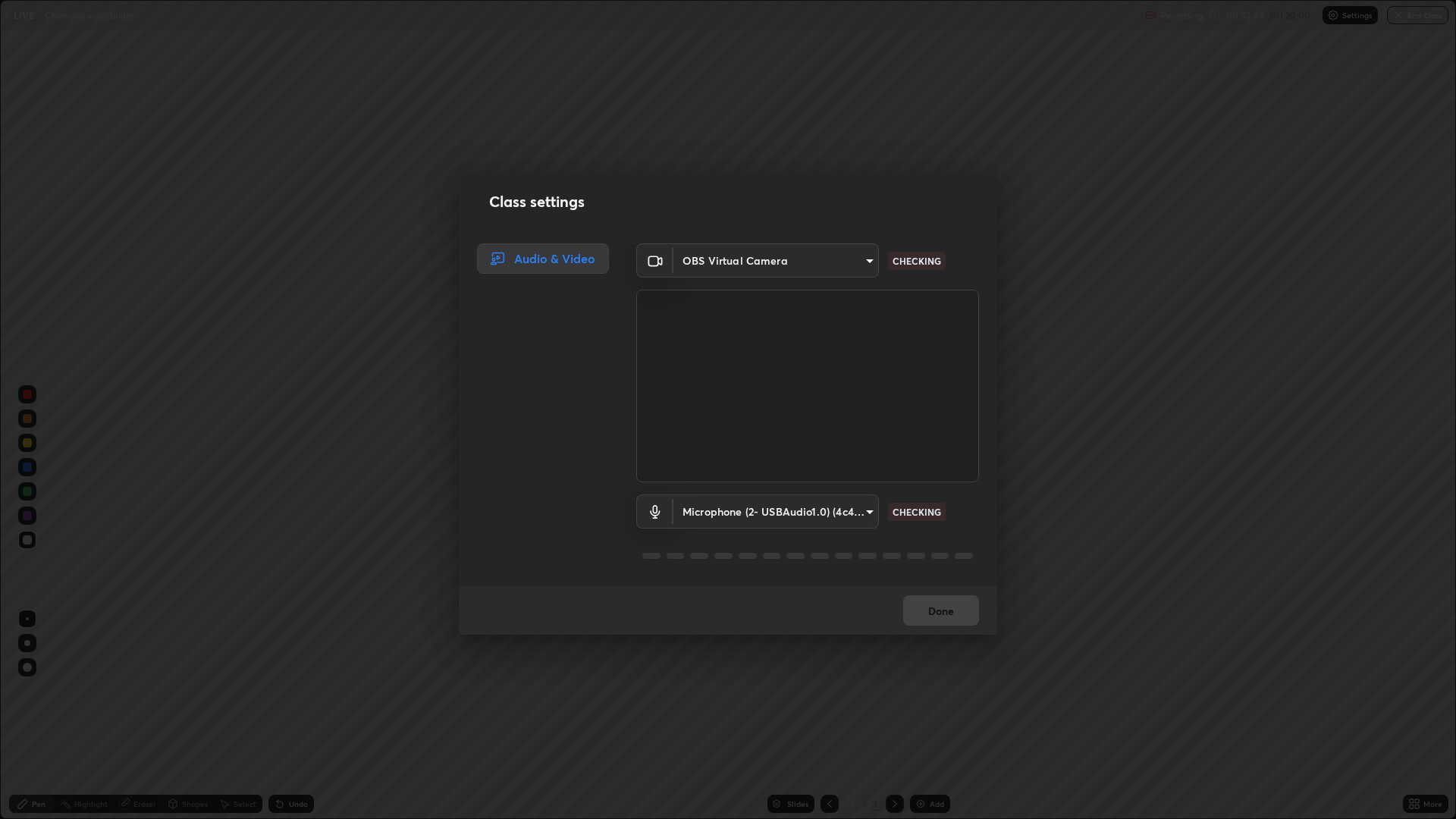
scroll to position [819, 1456]
click at [949, 610] on div "Done" at bounding box center [728, 610] width 539 height 48
click at [943, 606] on button "Done" at bounding box center [941, 611] width 76 height 30
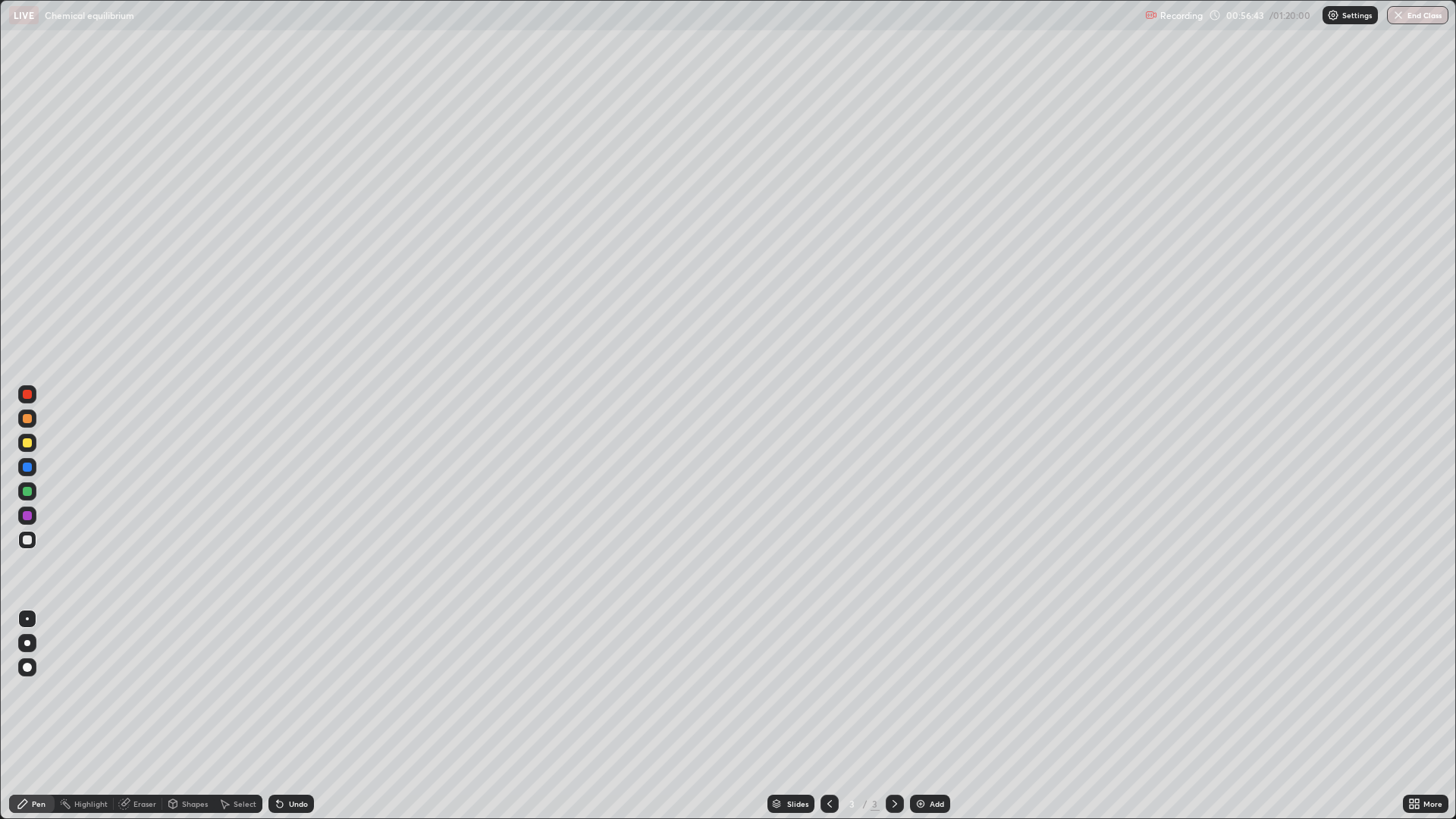
click at [137, 716] on div "Eraser" at bounding box center [145, 804] width 23 height 8
click at [29, 716] on icon at bounding box center [27, 728] width 12 height 12
click at [25, 716] on icon at bounding box center [29, 752] width 8 height 8
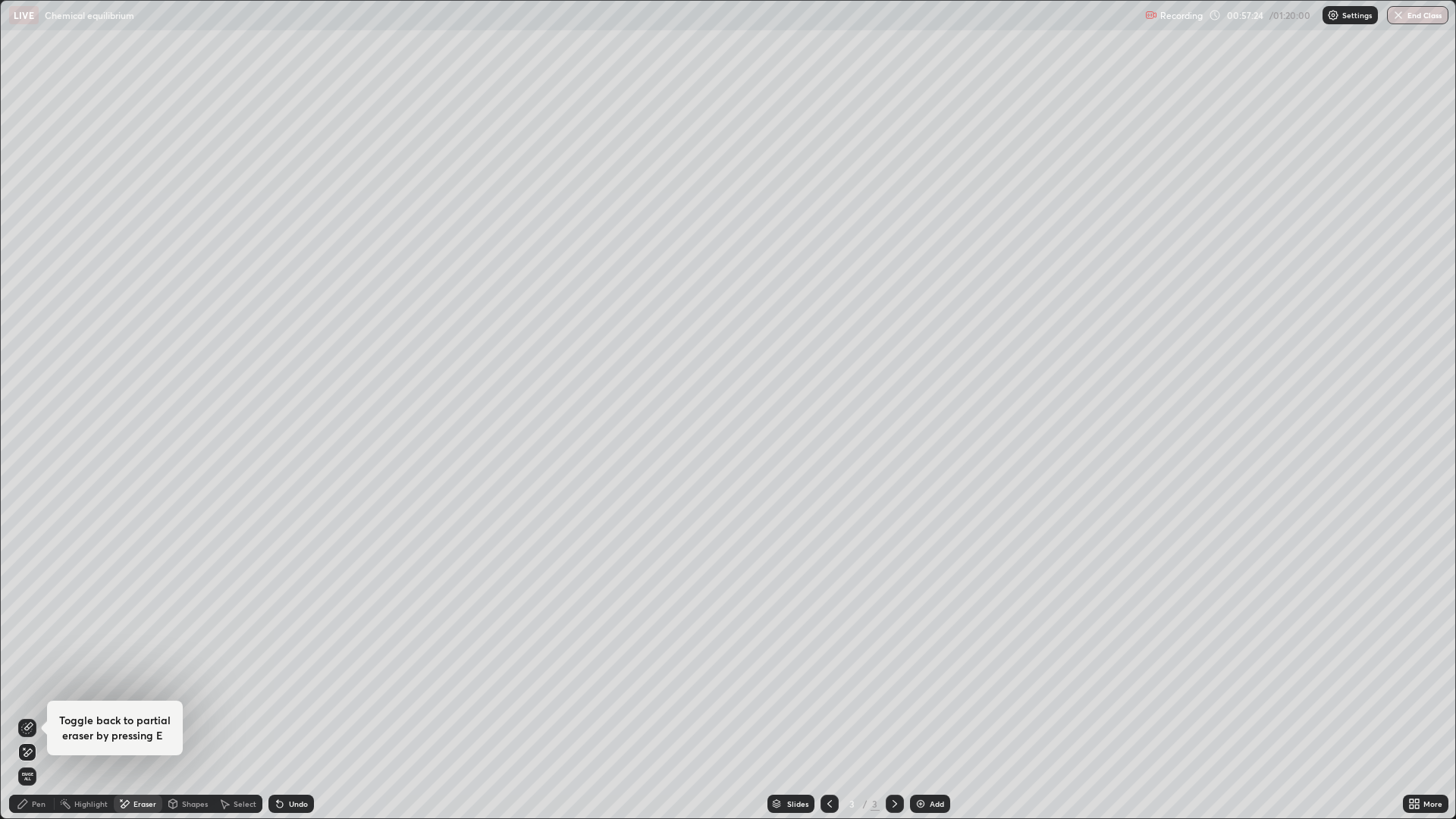
click at [283, 716] on icon at bounding box center [280, 804] width 12 height 12
click at [277, 716] on icon at bounding box center [280, 804] width 6 height 6
click at [283, 716] on icon at bounding box center [280, 804] width 12 height 12
click at [277, 716] on icon at bounding box center [280, 804] width 6 height 6
click at [282, 716] on icon at bounding box center [280, 804] width 12 height 12
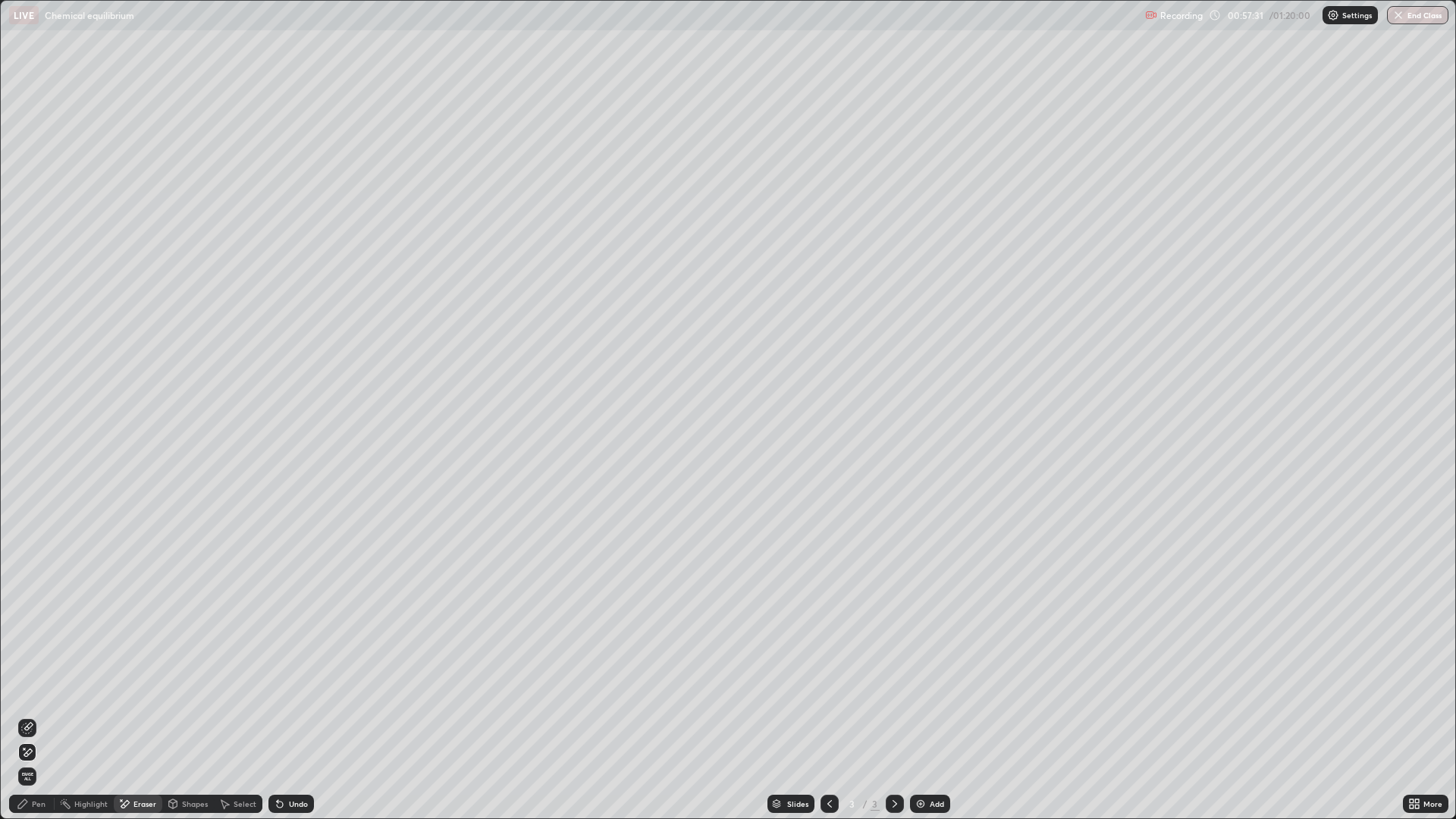
click at [283, 716] on icon at bounding box center [280, 804] width 12 height 12
click at [289, 716] on div "Undo" at bounding box center [298, 804] width 19 height 8
click at [290, 716] on div "Undo" at bounding box center [298, 804] width 19 height 8
click at [289, 716] on div "Undo" at bounding box center [298, 804] width 19 height 8
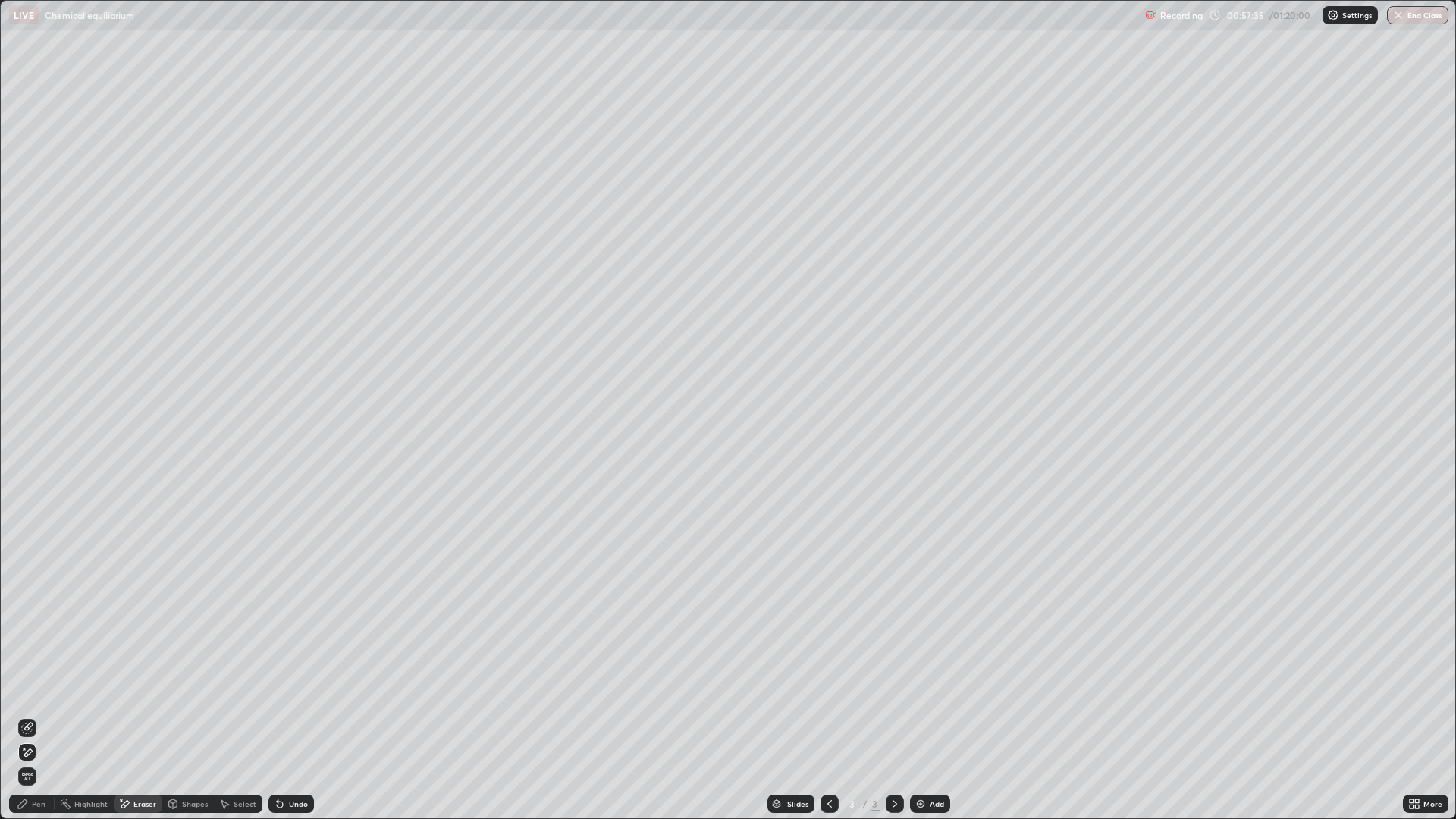
click at [289, 716] on div "Undo" at bounding box center [298, 804] width 19 height 8
click at [288, 716] on div "Undo" at bounding box center [291, 803] width 46 height 18
click at [289, 716] on div "Undo" at bounding box center [298, 804] width 19 height 8
click at [285, 716] on div "Undo" at bounding box center [291, 803] width 46 height 18
click at [289, 716] on div "Undo" at bounding box center [298, 804] width 19 height 8
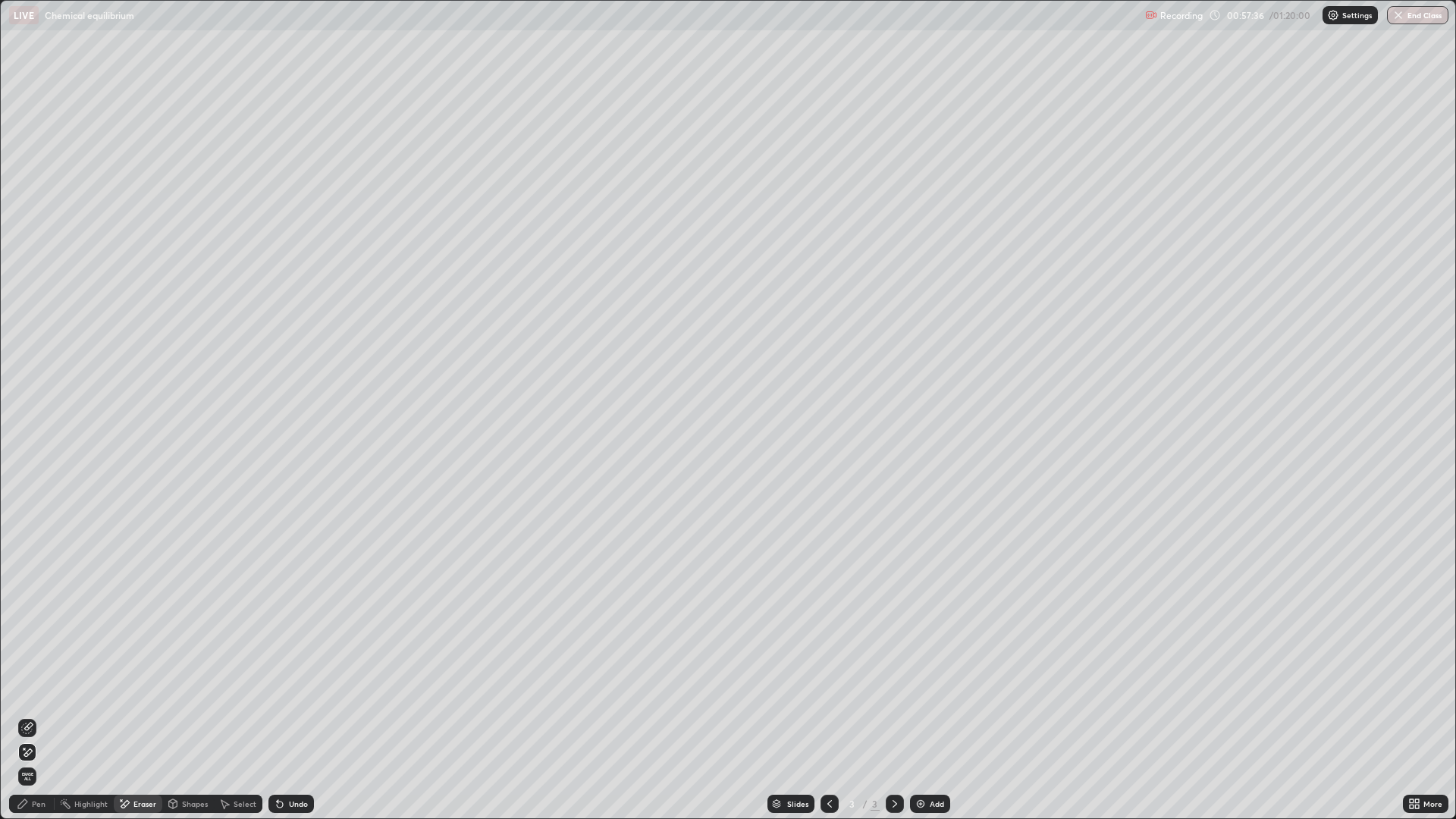
click at [285, 716] on div "Undo" at bounding box center [291, 803] width 46 height 18
click at [289, 716] on div "Undo" at bounding box center [298, 804] width 19 height 8
click at [285, 716] on div "Undo" at bounding box center [291, 803] width 46 height 18
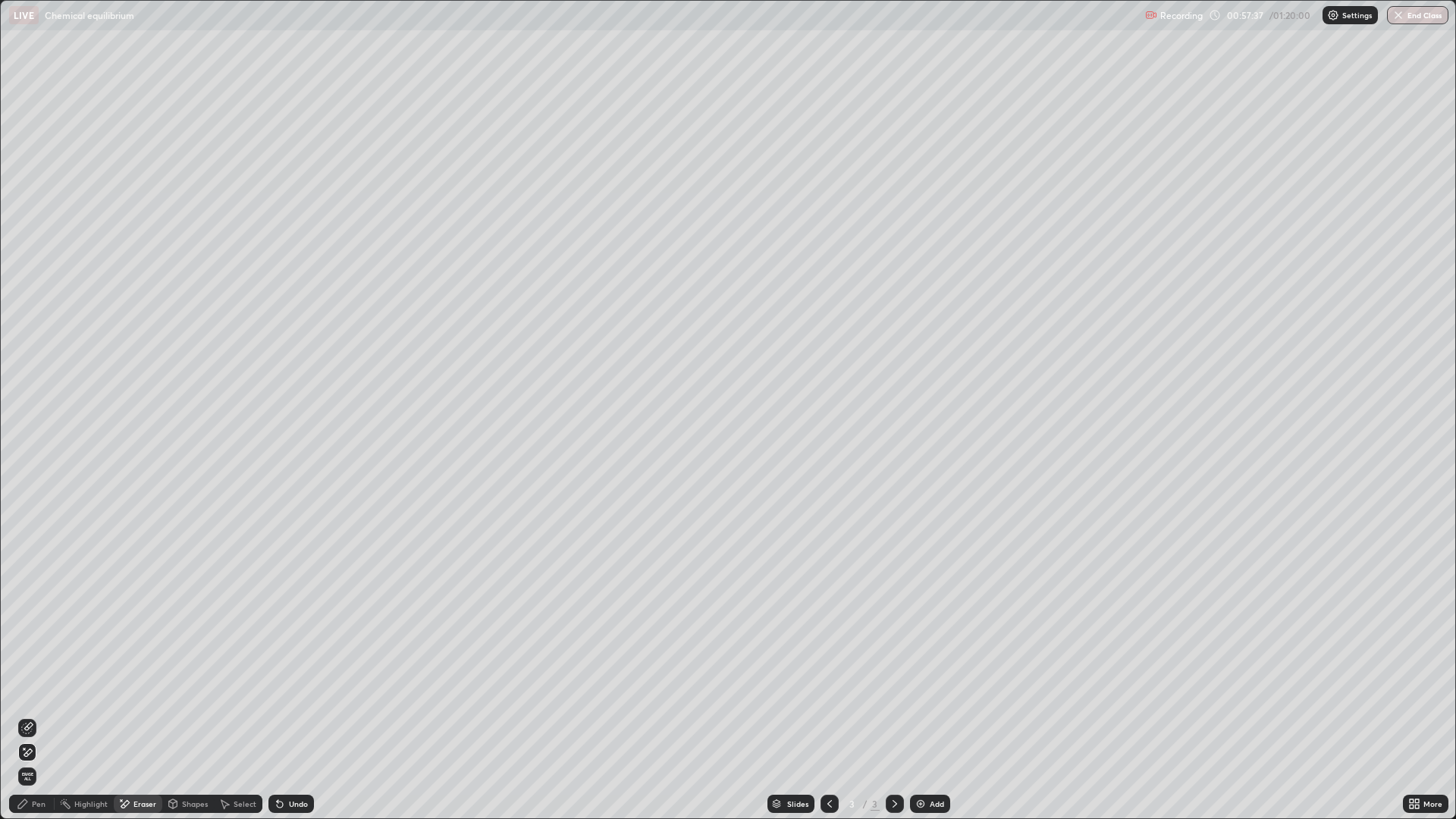
click at [282, 716] on icon at bounding box center [280, 804] width 12 height 12
click at [279, 716] on icon at bounding box center [280, 804] width 6 height 6
click at [278, 716] on icon at bounding box center [280, 804] width 6 height 6
click at [277, 716] on icon at bounding box center [280, 804] width 6 height 6
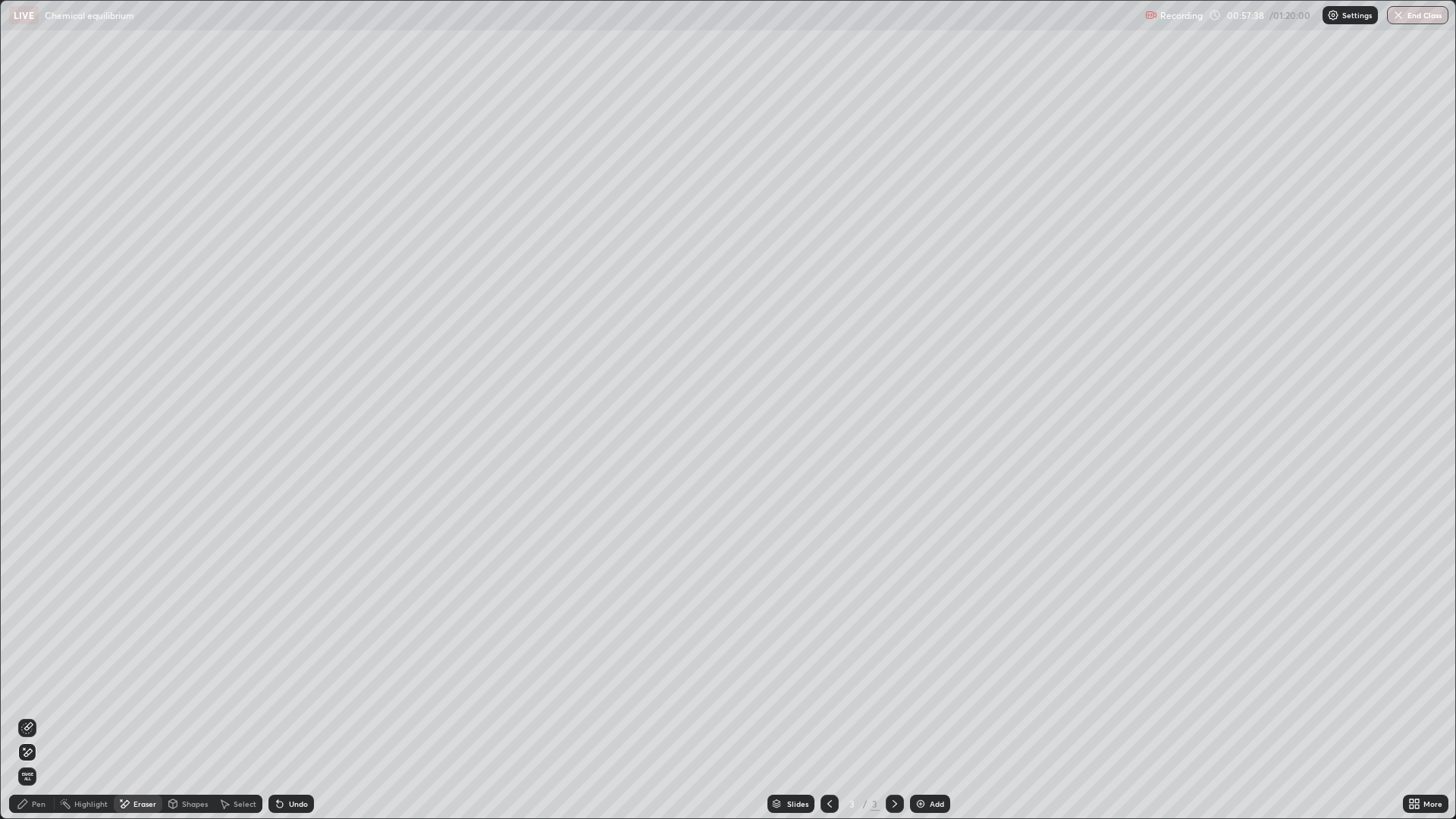
click at [277, 716] on icon at bounding box center [280, 804] width 6 height 6
click at [278, 716] on icon at bounding box center [280, 804] width 6 height 6
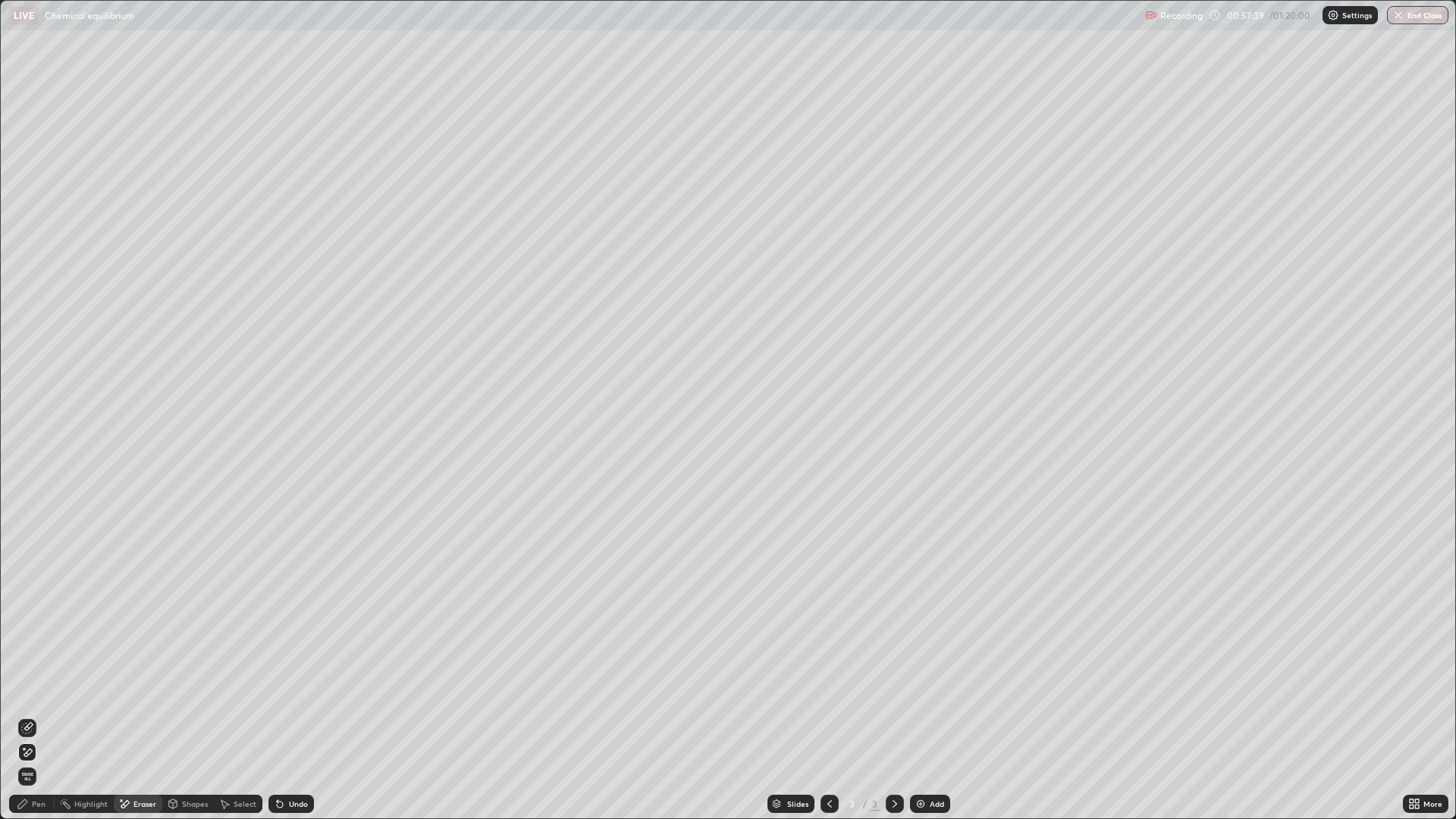
click at [278, 716] on icon at bounding box center [280, 804] width 6 height 6
click at [277, 716] on icon at bounding box center [280, 804] width 6 height 6
click at [278, 716] on icon at bounding box center [280, 804] width 6 height 6
click at [277, 716] on icon at bounding box center [280, 804] width 6 height 6
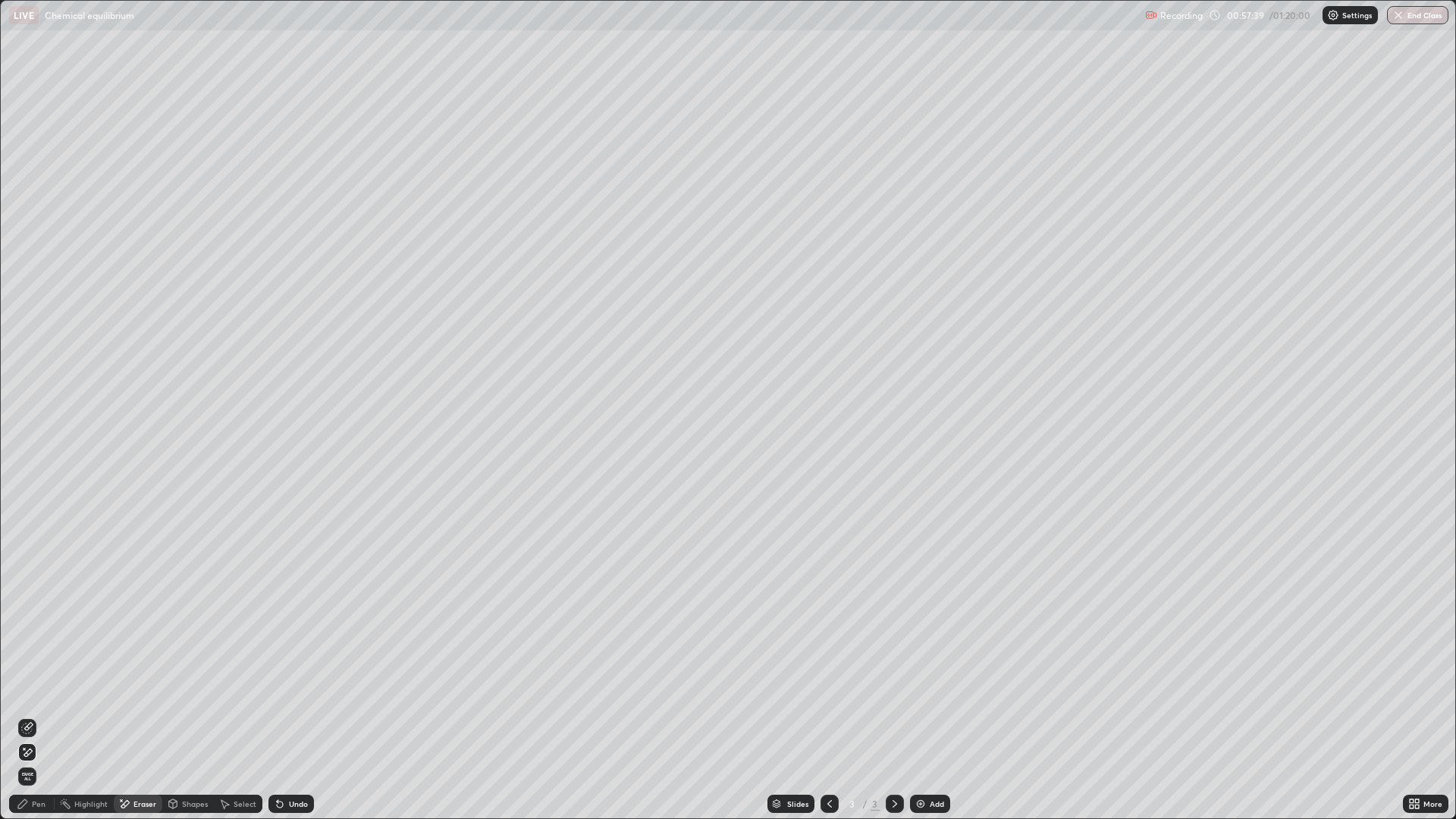
click at [278, 716] on icon at bounding box center [280, 804] width 6 height 6
click at [277, 716] on icon at bounding box center [278, 801] width 2 height 2
click at [278, 716] on icon at bounding box center [280, 804] width 6 height 6
click at [280, 716] on icon at bounding box center [280, 804] width 6 height 6
click at [282, 716] on icon at bounding box center [280, 804] width 12 height 12
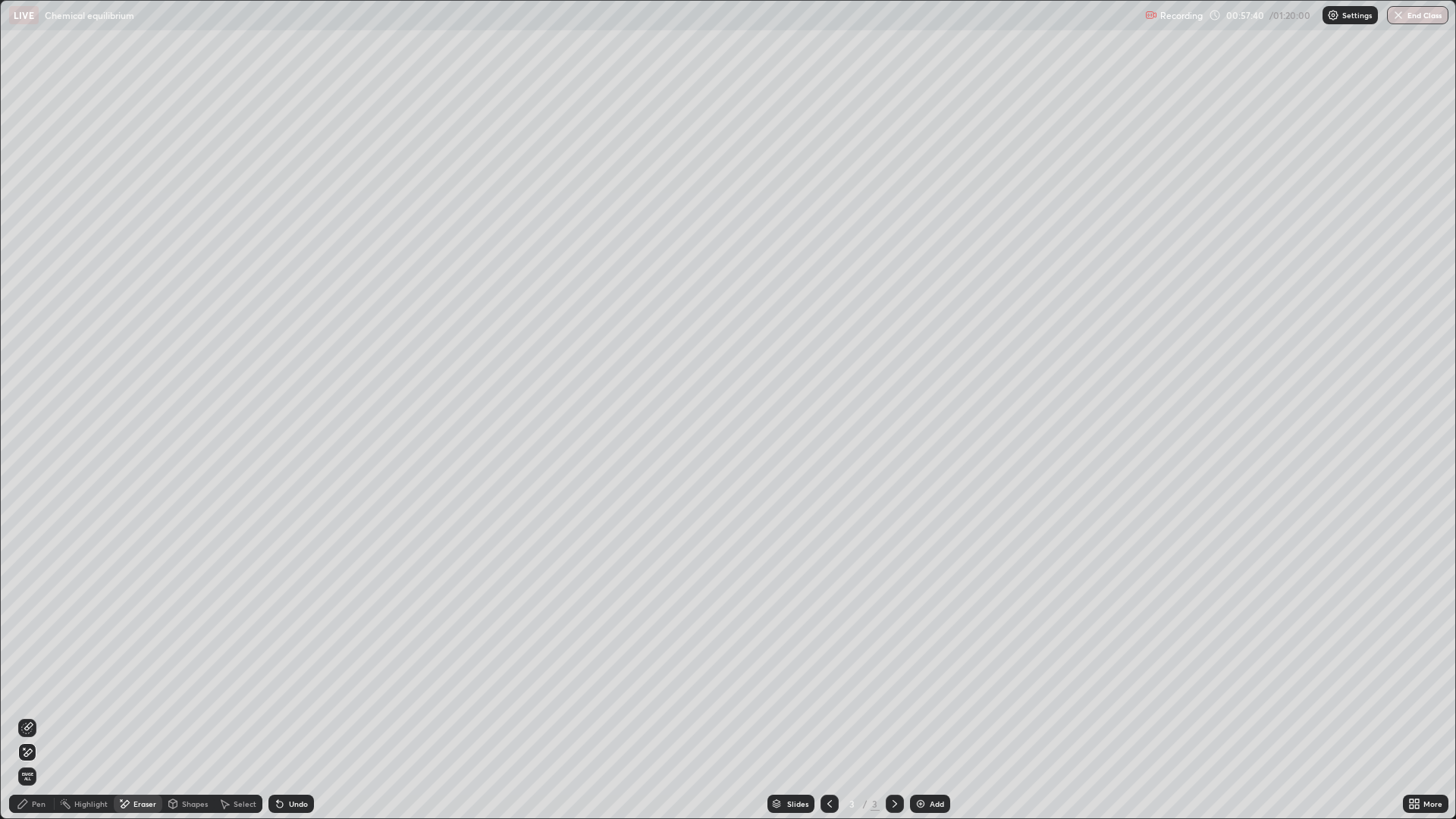
click at [283, 716] on icon at bounding box center [280, 804] width 12 height 12
click at [282, 716] on icon at bounding box center [280, 804] width 12 height 12
click at [278, 716] on icon at bounding box center [280, 804] width 6 height 6
click at [280, 716] on icon at bounding box center [280, 804] width 12 height 12
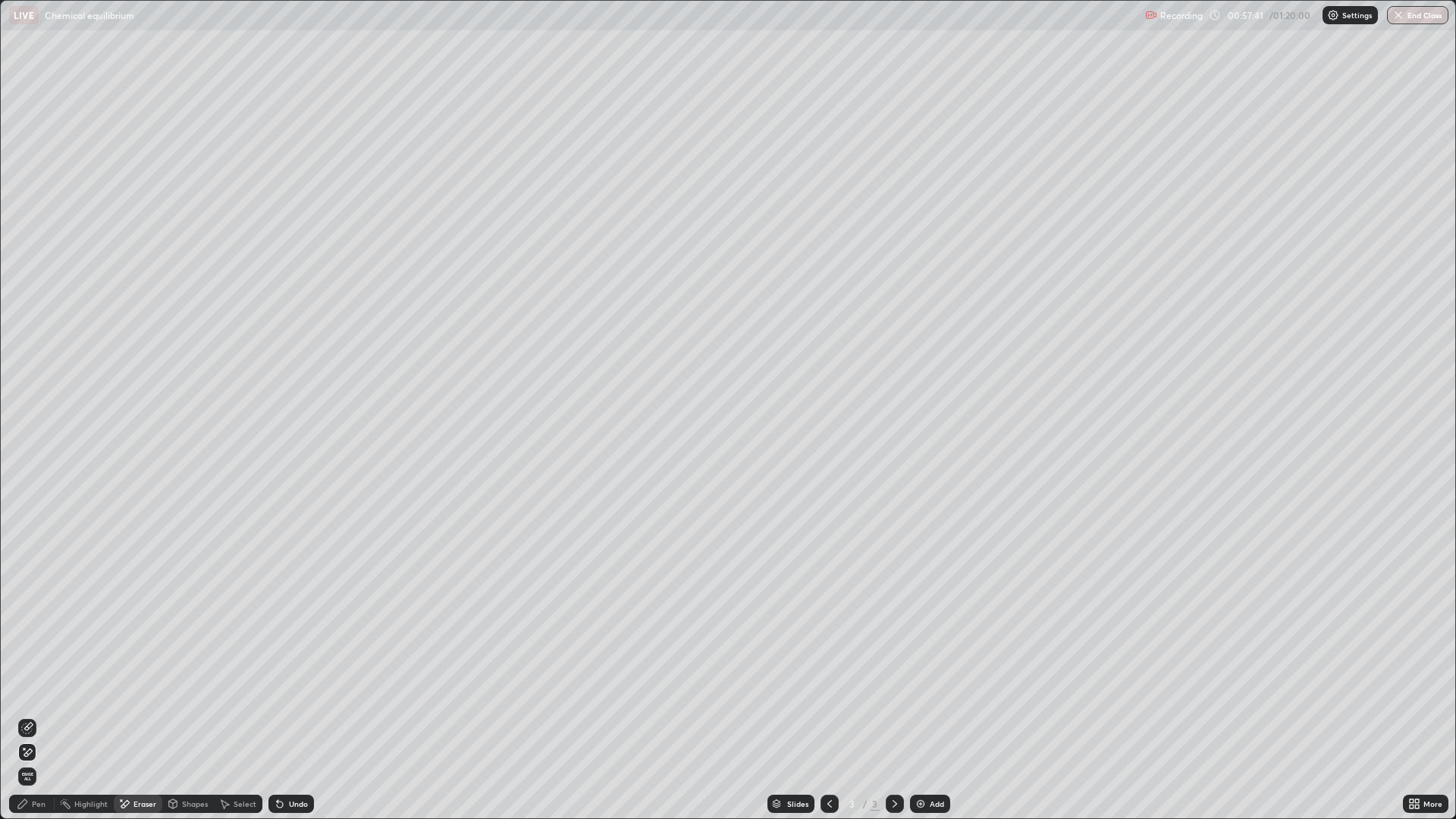
click at [278, 716] on icon at bounding box center [280, 804] width 6 height 6
click at [280, 716] on icon at bounding box center [280, 804] width 12 height 12
click at [278, 716] on icon at bounding box center [280, 804] width 6 height 6
click at [277, 716] on div "Undo" at bounding box center [291, 803] width 46 height 18
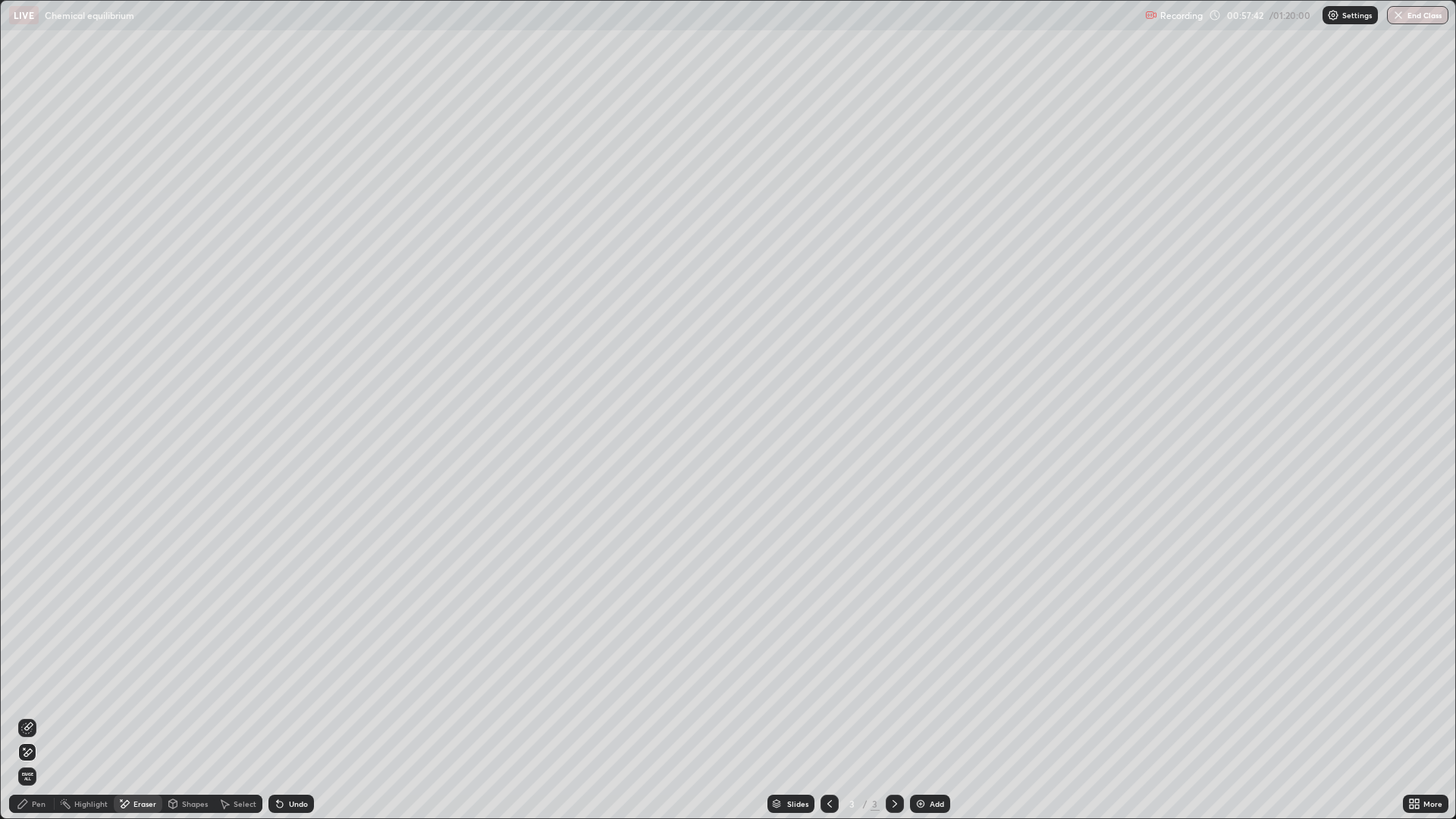
click at [278, 716] on icon at bounding box center [280, 804] width 6 height 6
click at [280, 716] on div "Undo" at bounding box center [291, 803] width 46 height 18
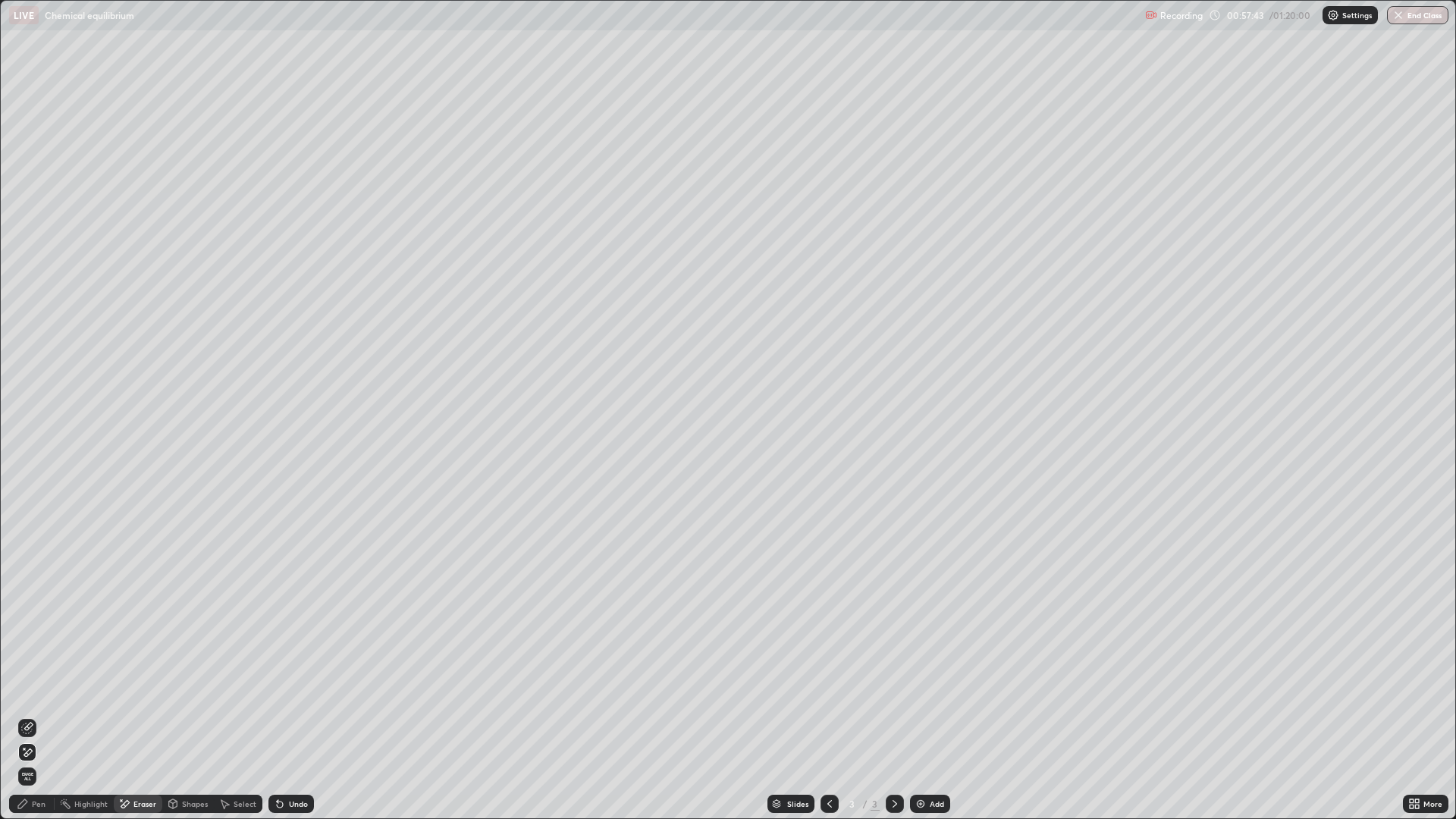
click at [279, 716] on div "Undo" at bounding box center [291, 803] width 46 height 18
click at [279, 716] on icon at bounding box center [280, 804] width 12 height 12
click at [277, 716] on icon at bounding box center [280, 804] width 12 height 12
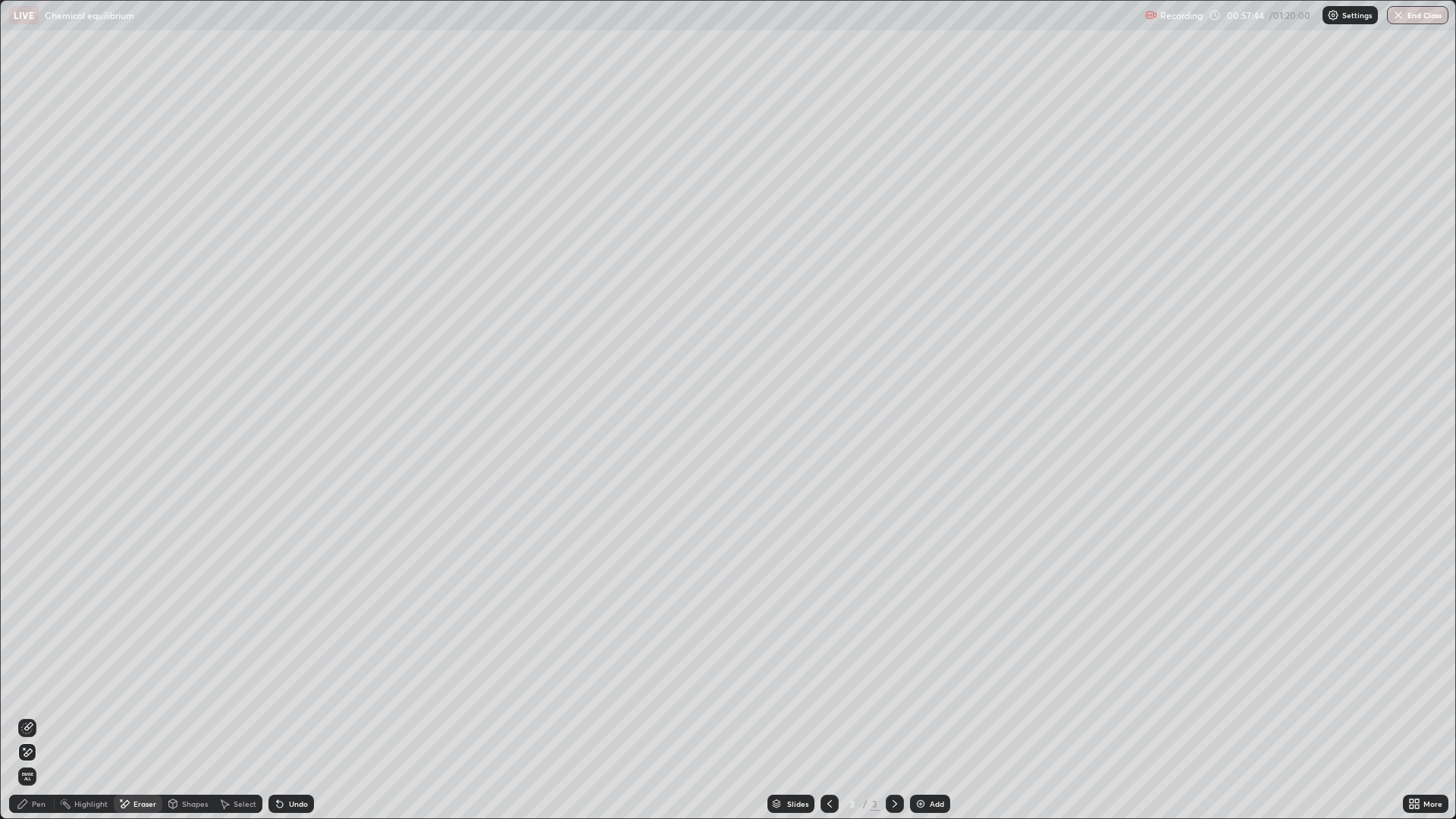
click at [276, 716] on icon at bounding box center [280, 804] width 12 height 12
click at [274, 716] on icon at bounding box center [280, 804] width 12 height 12
click at [274, 716] on div "Undo" at bounding box center [291, 803] width 46 height 18
click at [275, 716] on div "Undo" at bounding box center [291, 803] width 46 height 18
click at [274, 716] on div "Undo" at bounding box center [291, 803] width 46 height 18
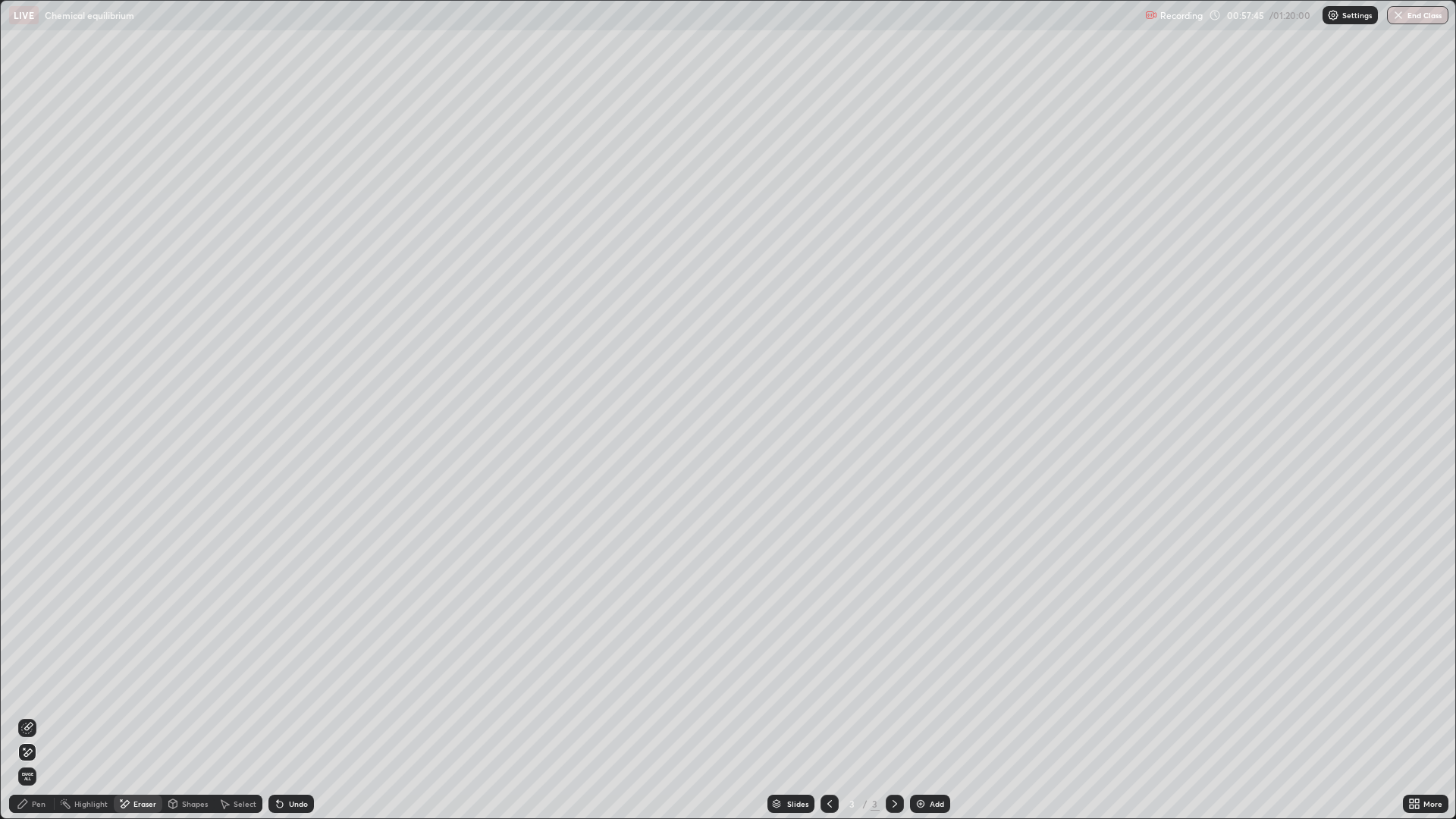
click at [278, 716] on icon at bounding box center [280, 804] width 6 height 6
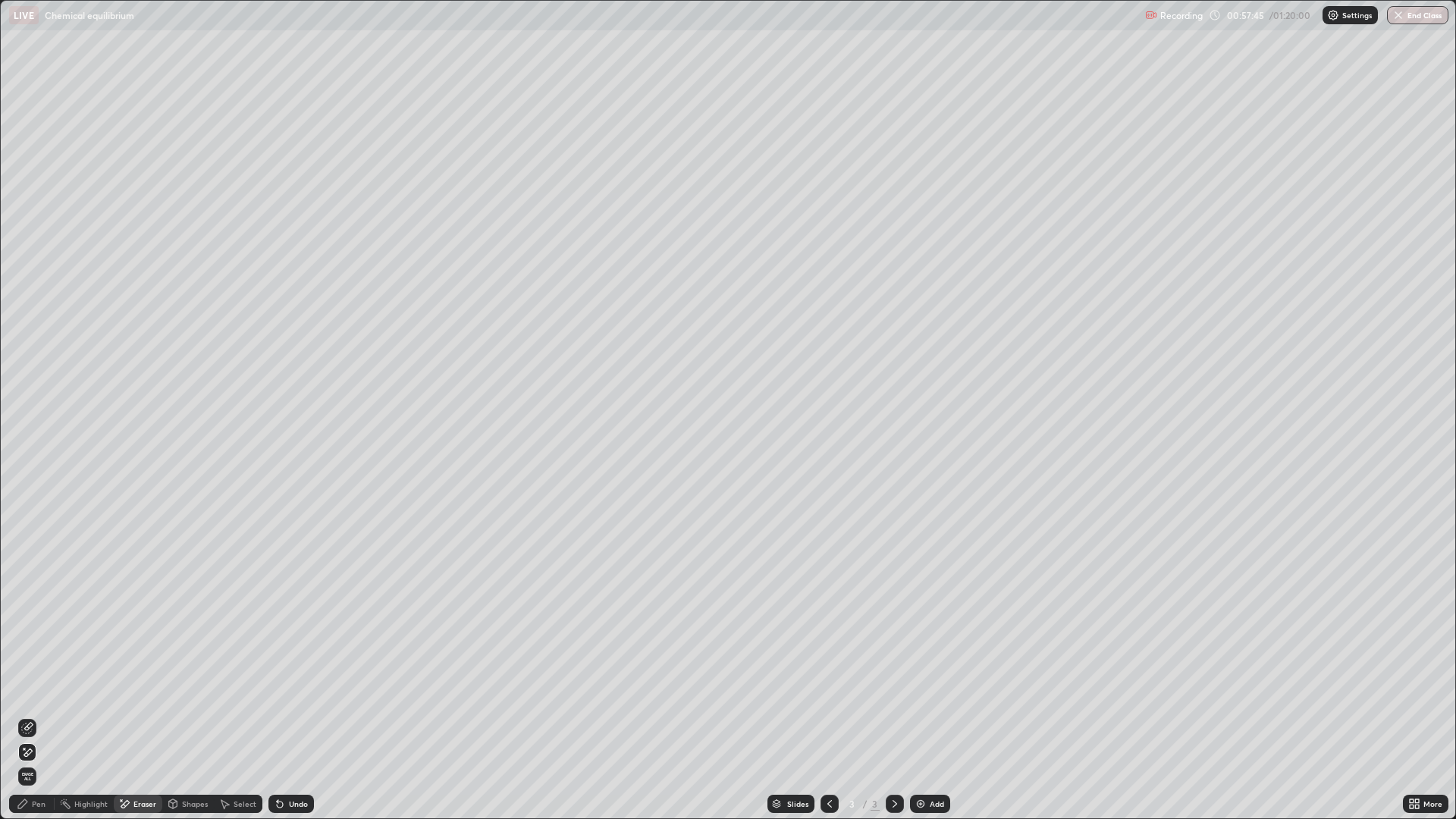
click at [276, 716] on div "Undo" at bounding box center [291, 803] width 46 height 18
click at [278, 716] on icon at bounding box center [280, 804] width 6 height 6
click at [274, 716] on div "Undo" at bounding box center [291, 803] width 46 height 18
click at [278, 716] on icon at bounding box center [280, 804] width 6 height 6
click at [272, 716] on div "Undo" at bounding box center [291, 803] width 46 height 18
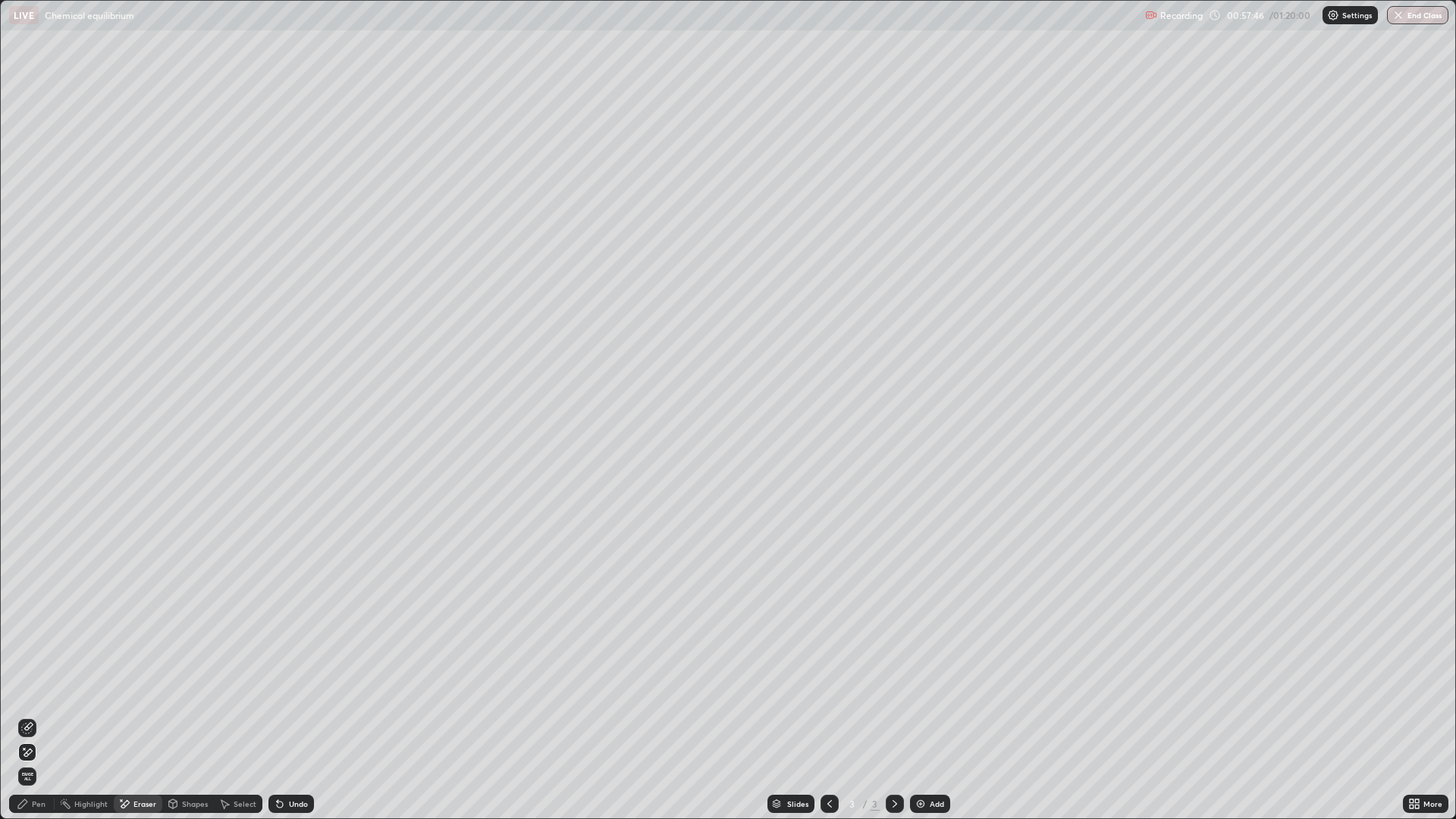
click at [272, 716] on div "Undo" at bounding box center [291, 803] width 46 height 18
click at [280, 716] on icon at bounding box center [280, 804] width 6 height 6
click at [281, 716] on icon at bounding box center [280, 804] width 12 height 12
click at [280, 716] on icon at bounding box center [280, 804] width 6 height 6
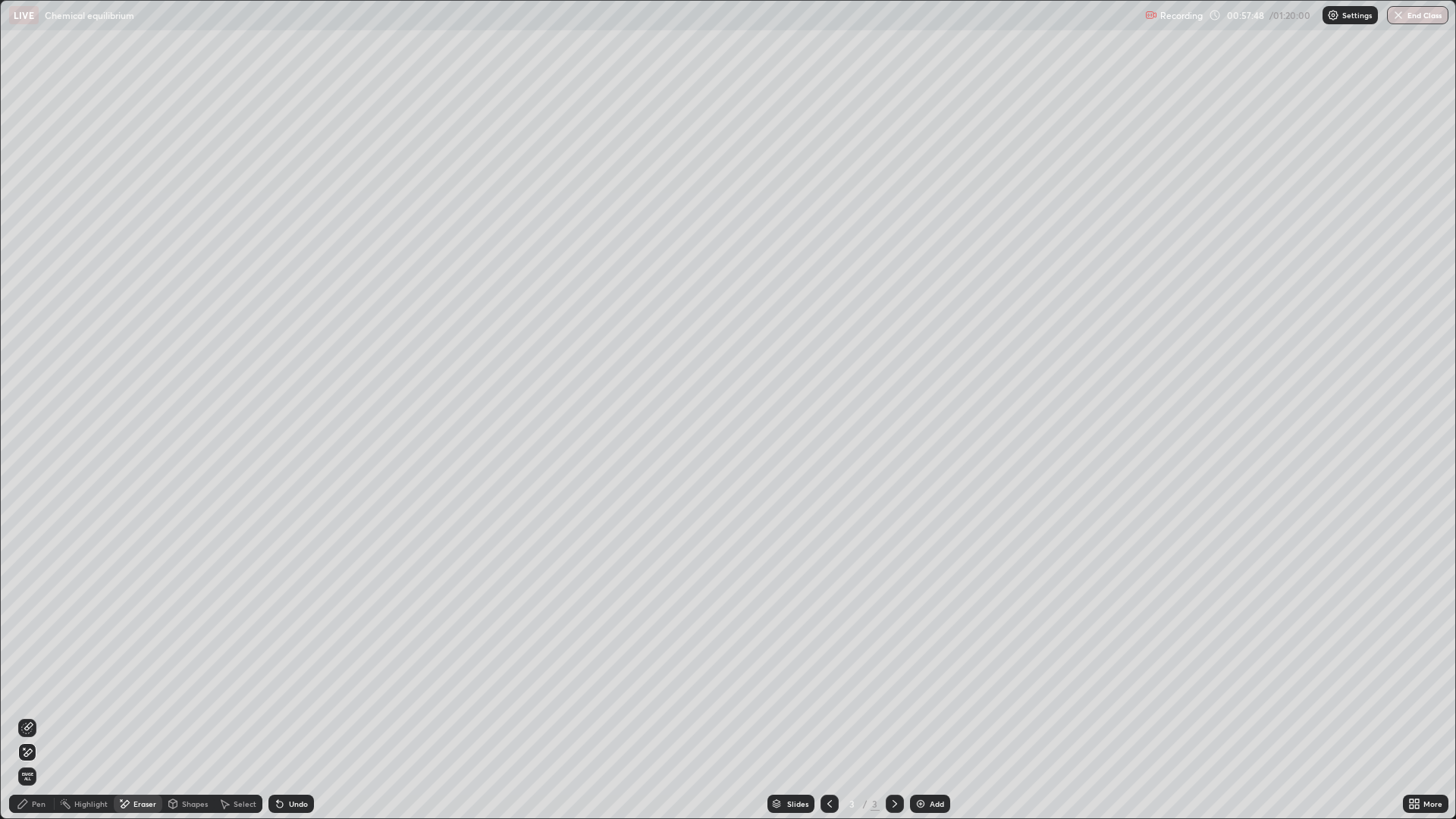
click at [279, 716] on icon at bounding box center [280, 804] width 6 height 6
click at [278, 716] on icon at bounding box center [280, 804] width 6 height 6
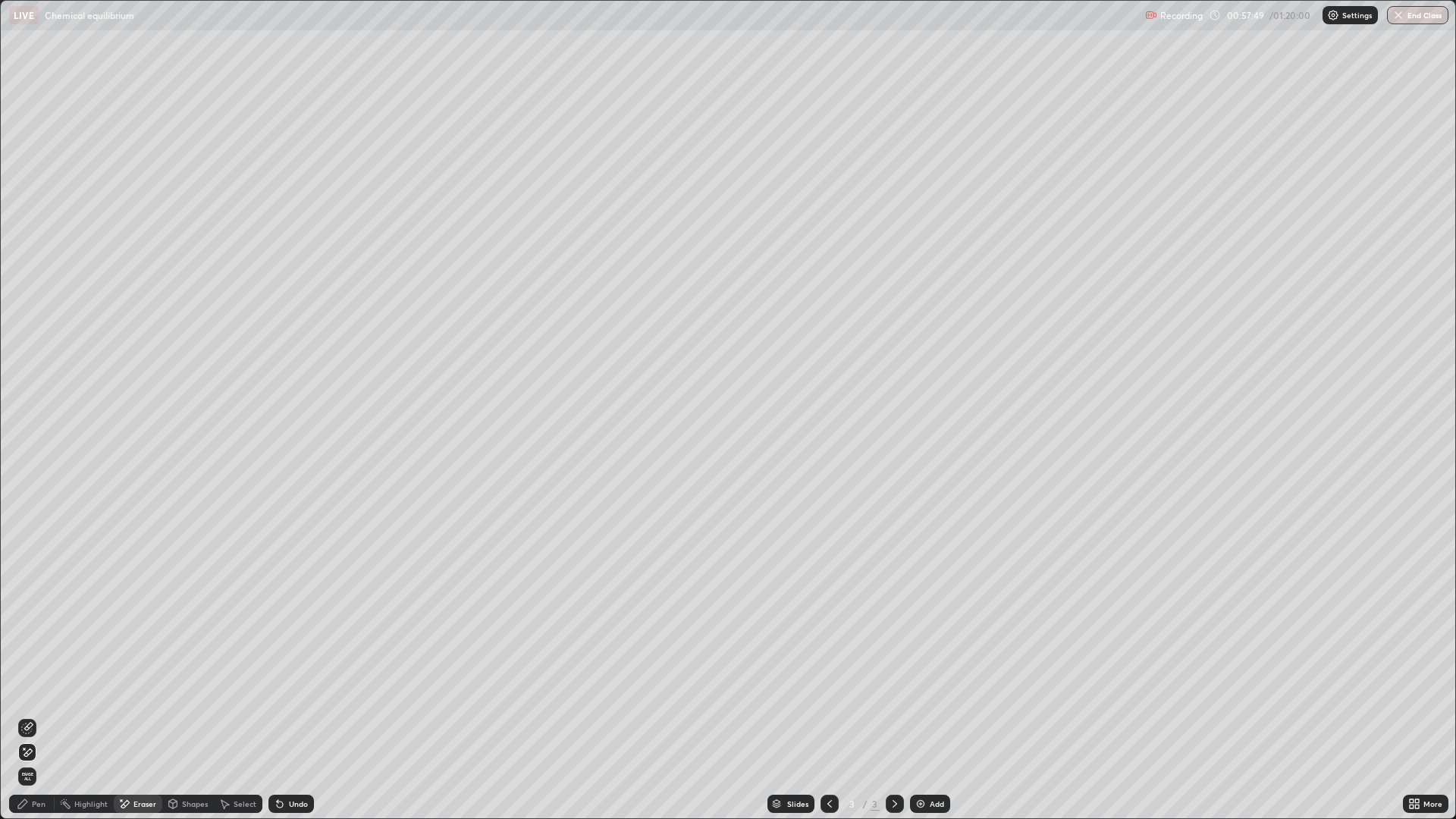
click at [278, 716] on icon at bounding box center [280, 804] width 6 height 6
click at [279, 716] on icon at bounding box center [280, 804] width 6 height 6
click at [279, 716] on icon at bounding box center [280, 804] width 12 height 12
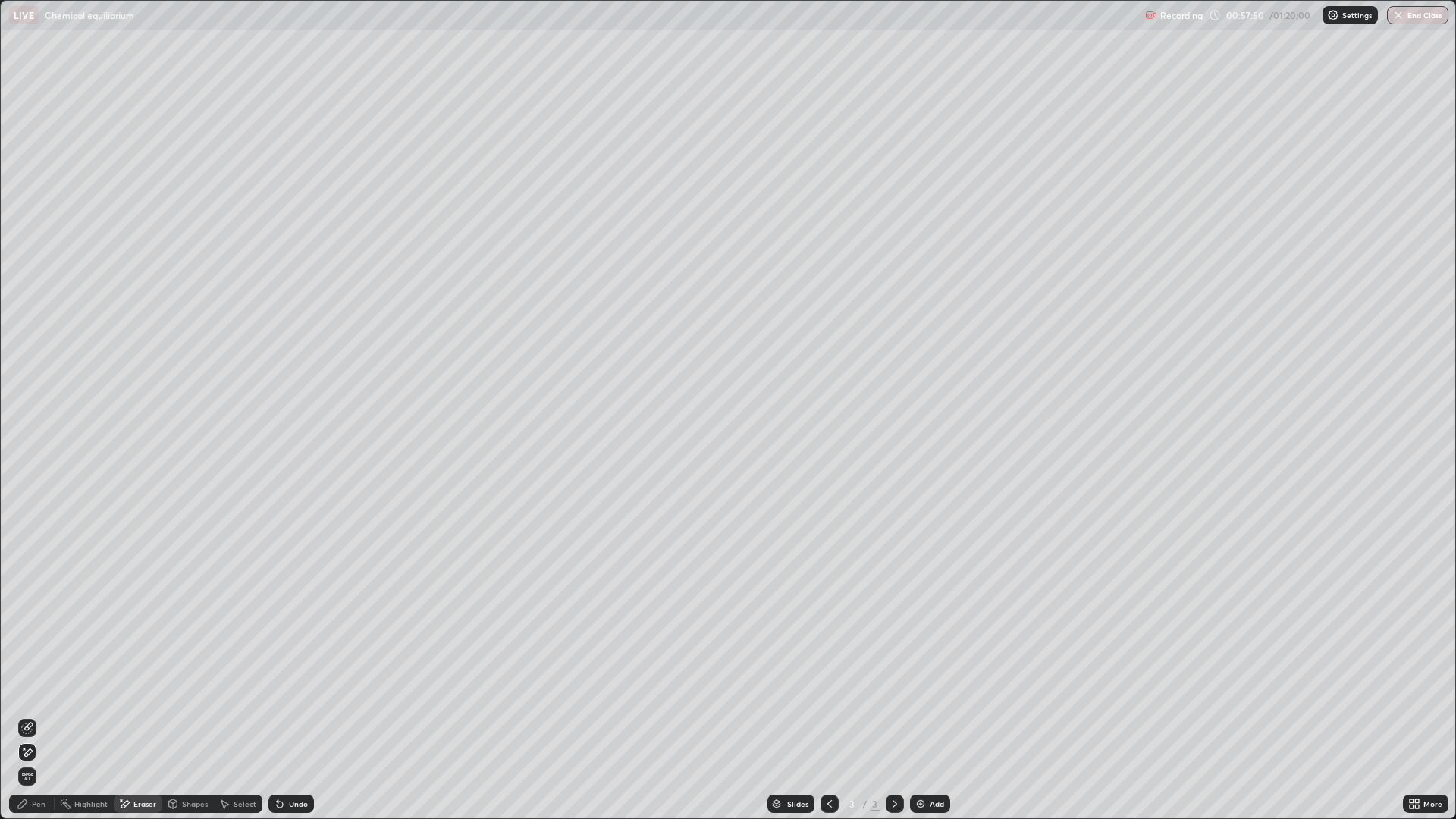
click at [280, 716] on icon at bounding box center [280, 804] width 12 height 12
click at [278, 716] on icon at bounding box center [280, 804] width 6 height 6
click at [280, 716] on icon at bounding box center [280, 804] width 12 height 12
click at [35, 716] on div "Pen" at bounding box center [39, 804] width 14 height 8
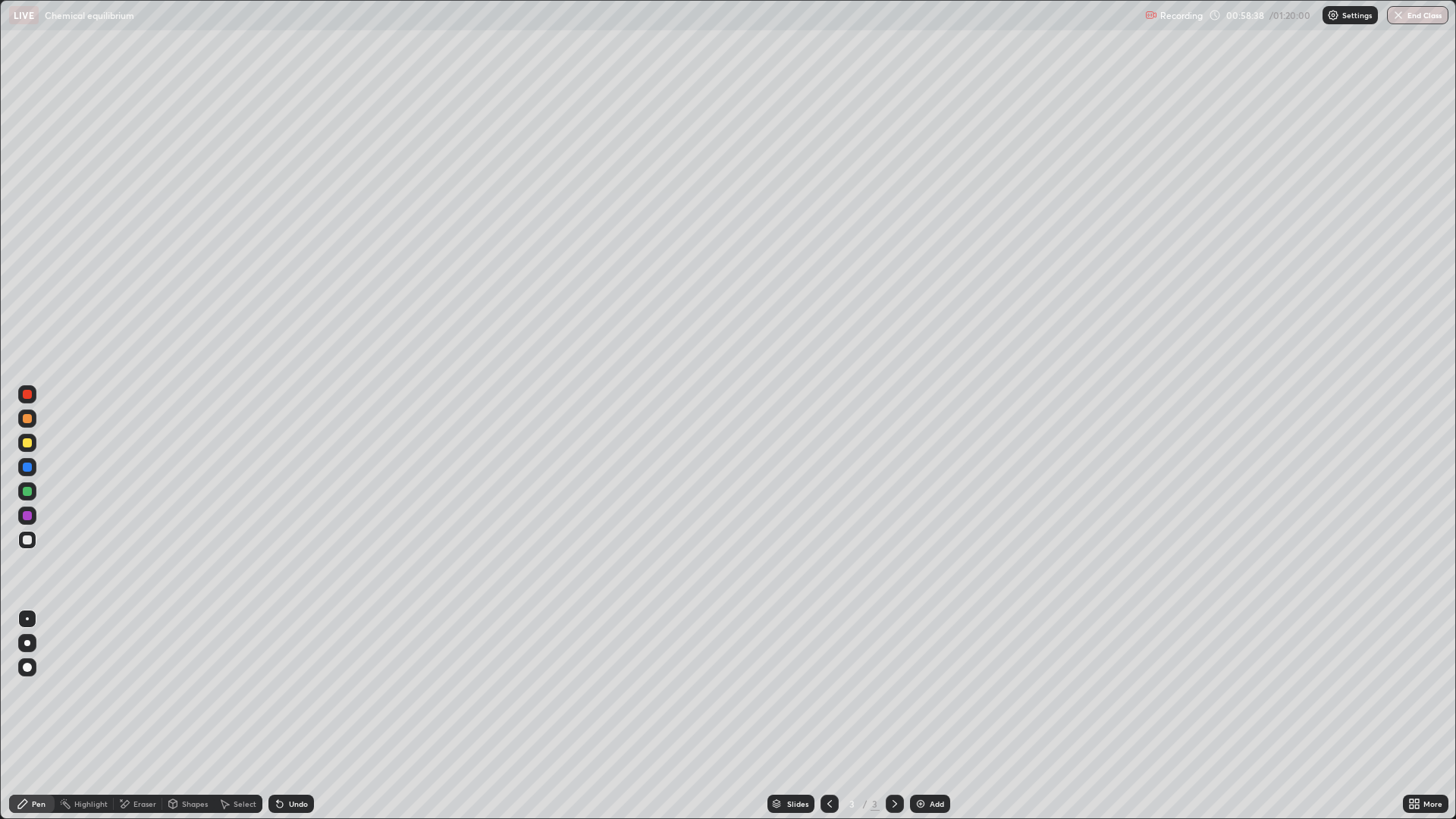
click at [39, 716] on div "Pen" at bounding box center [39, 804] width 14 height 8
click at [26, 441] on div at bounding box center [27, 443] width 9 height 9
click at [141, 716] on div "Eraser" at bounding box center [145, 804] width 23 height 8
click at [141, 716] on div "Eraser" at bounding box center [145, 804] width 23 height 8
click at [36, 716] on div at bounding box center [26, 728] width 18 height 18
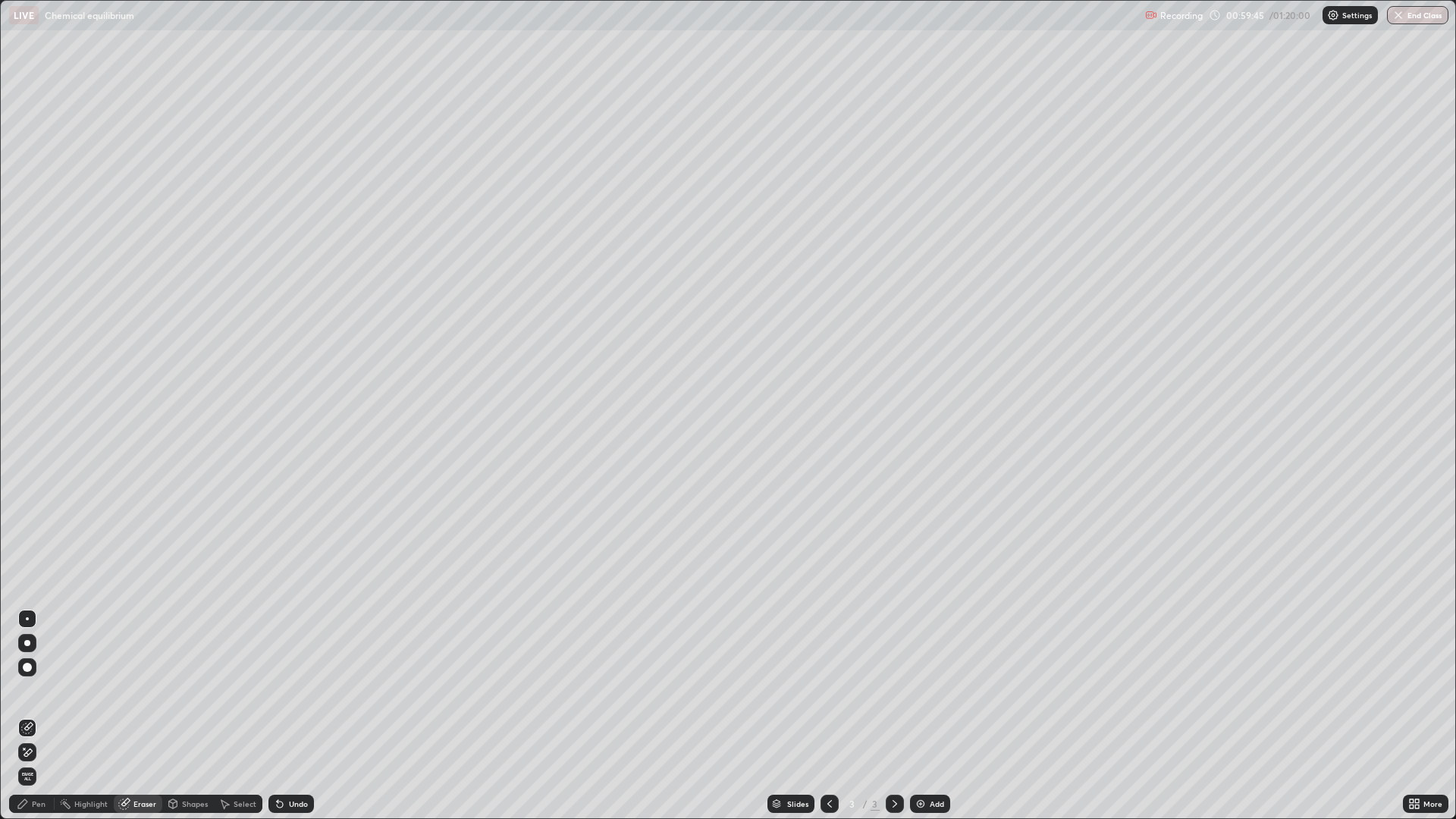
click at [31, 716] on icon at bounding box center [27, 728] width 12 height 12
click at [32, 716] on div "Pen" at bounding box center [39, 804] width 14 height 8
click at [25, 444] on div at bounding box center [27, 443] width 9 height 9
click at [141, 716] on div "Eraser" at bounding box center [145, 804] width 23 height 8
click at [27, 716] on icon at bounding box center [29, 726] width 8 height 8
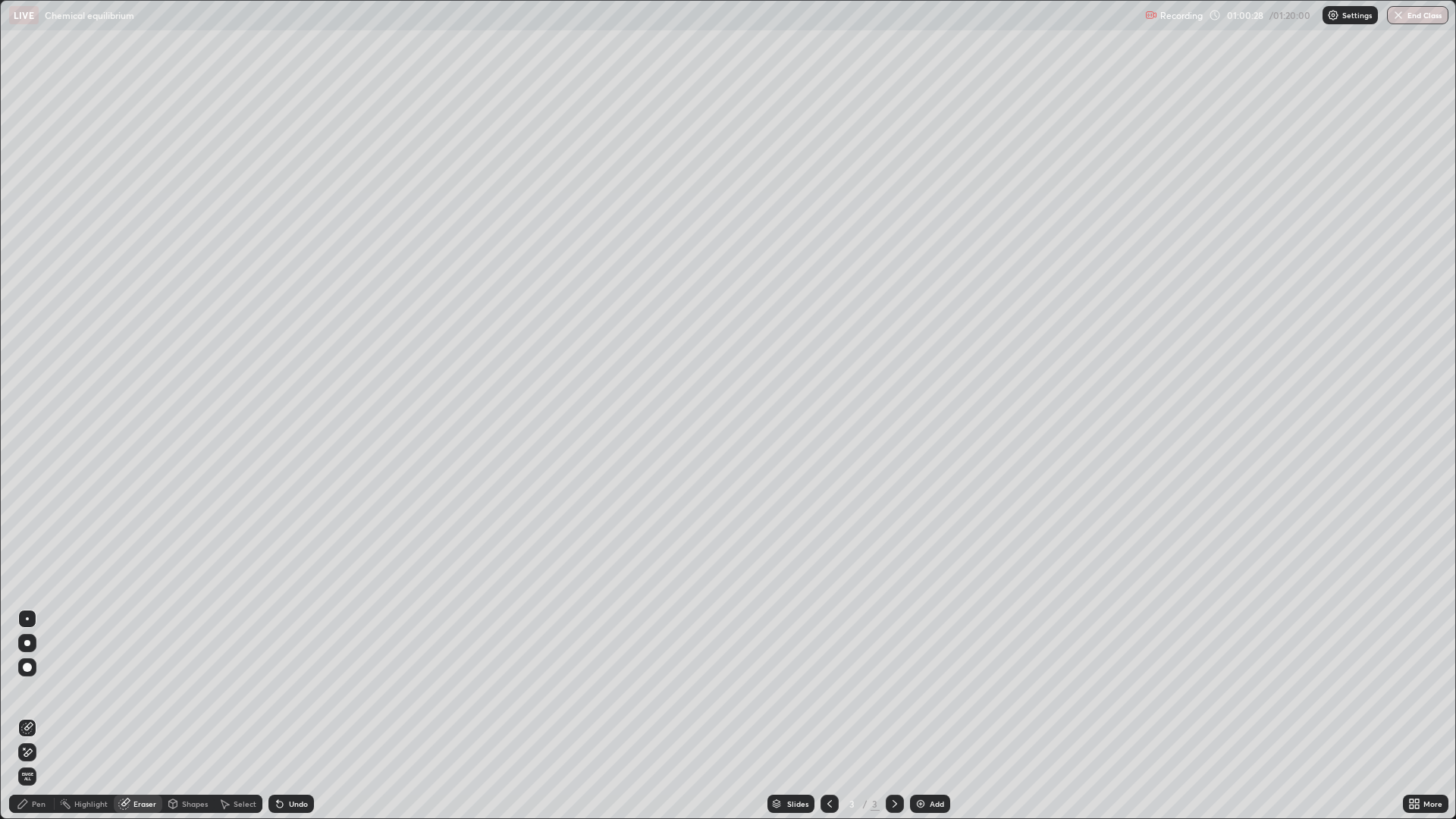
click at [36, 716] on div "Pen" at bounding box center [39, 804] width 14 height 8
click at [25, 443] on div at bounding box center [27, 443] width 9 height 9
click at [900, 296] on button "Undo" at bounding box center [920, 301] width 44 height 18
click at [127, 716] on icon at bounding box center [125, 802] width 8 height 8
click at [25, 716] on icon at bounding box center [27, 728] width 12 height 12
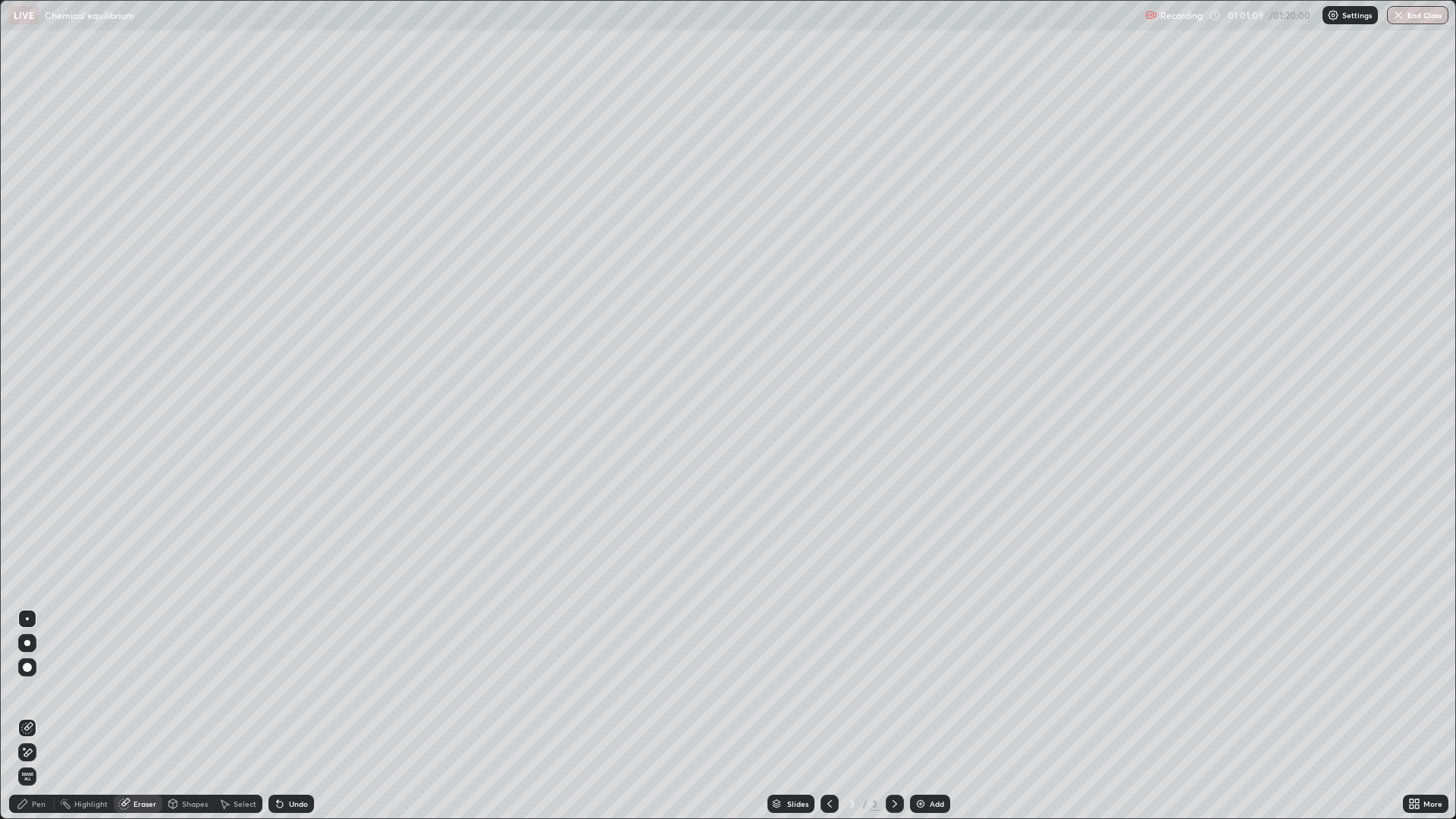
click at [30, 716] on div "Pen" at bounding box center [32, 803] width 46 height 18
click at [26, 441] on div at bounding box center [27, 443] width 9 height 9
click at [23, 493] on div at bounding box center [27, 491] width 9 height 9
click at [25, 539] on div at bounding box center [27, 540] width 9 height 9
click at [27, 490] on div at bounding box center [27, 491] width 9 height 9
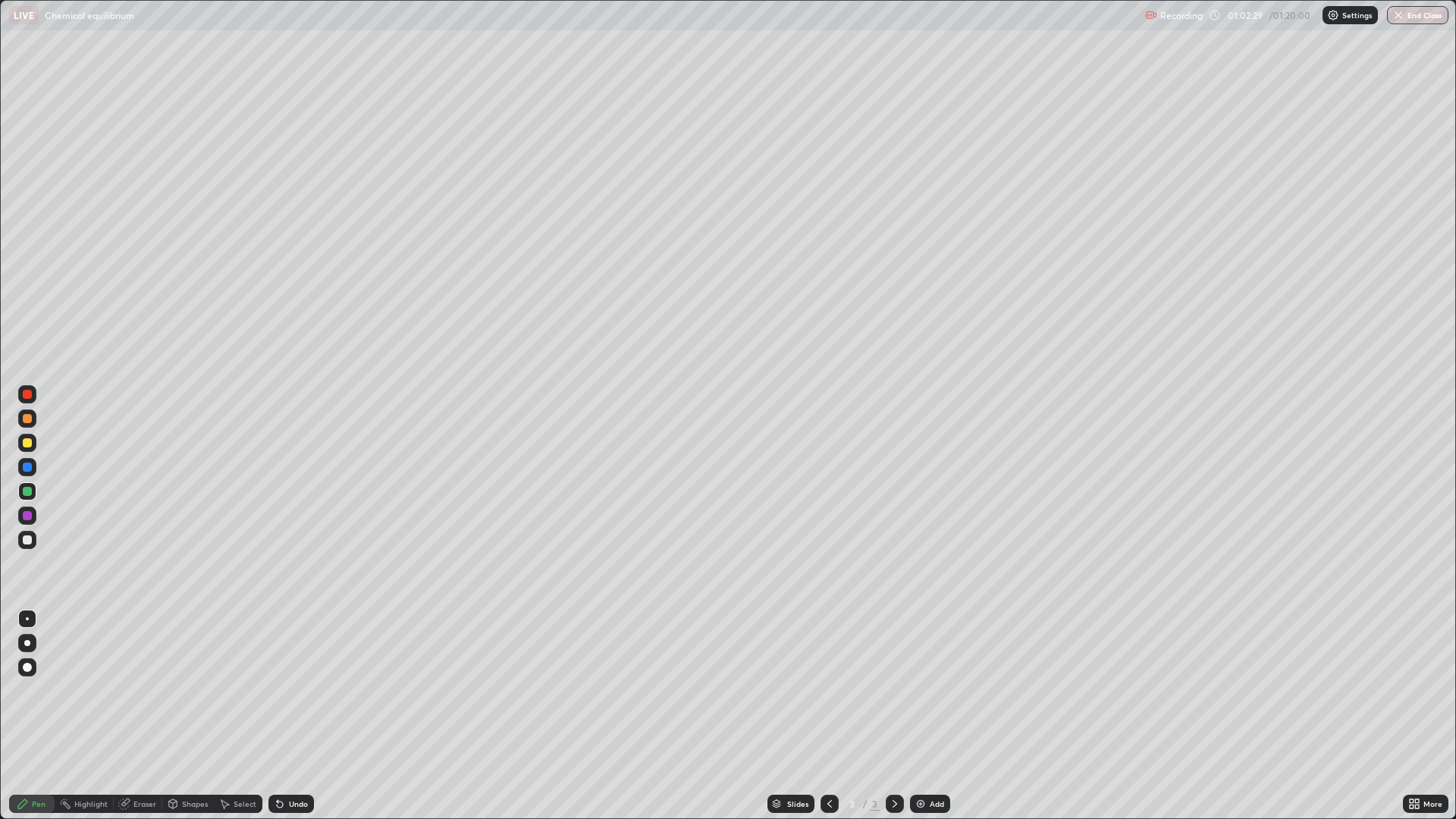
click at [29, 540] on div at bounding box center [27, 540] width 9 height 9
click at [135, 716] on div "Eraser" at bounding box center [145, 804] width 23 height 8
click at [29, 716] on icon at bounding box center [27, 728] width 12 height 12
click at [42, 716] on div "Pen" at bounding box center [39, 804] width 14 height 8
click at [27, 537] on div at bounding box center [27, 540] width 9 height 9
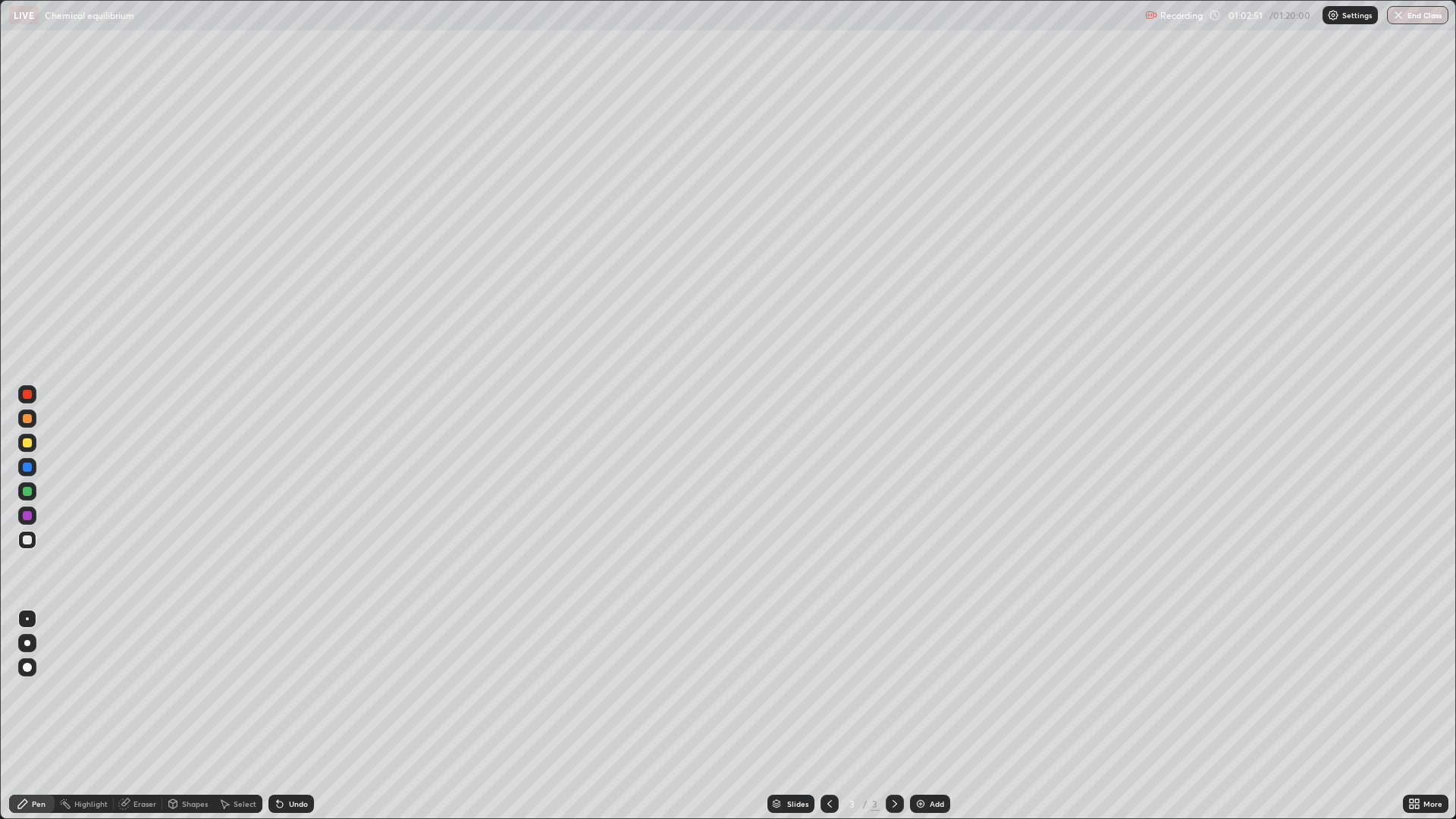
click at [26, 490] on div at bounding box center [27, 491] width 9 height 9
click at [26, 542] on div at bounding box center [27, 540] width 9 height 9
click at [29, 444] on div at bounding box center [27, 443] width 9 height 9
click at [141, 716] on div "Eraser" at bounding box center [145, 804] width 23 height 8
click at [29, 716] on icon at bounding box center [27, 728] width 12 height 12
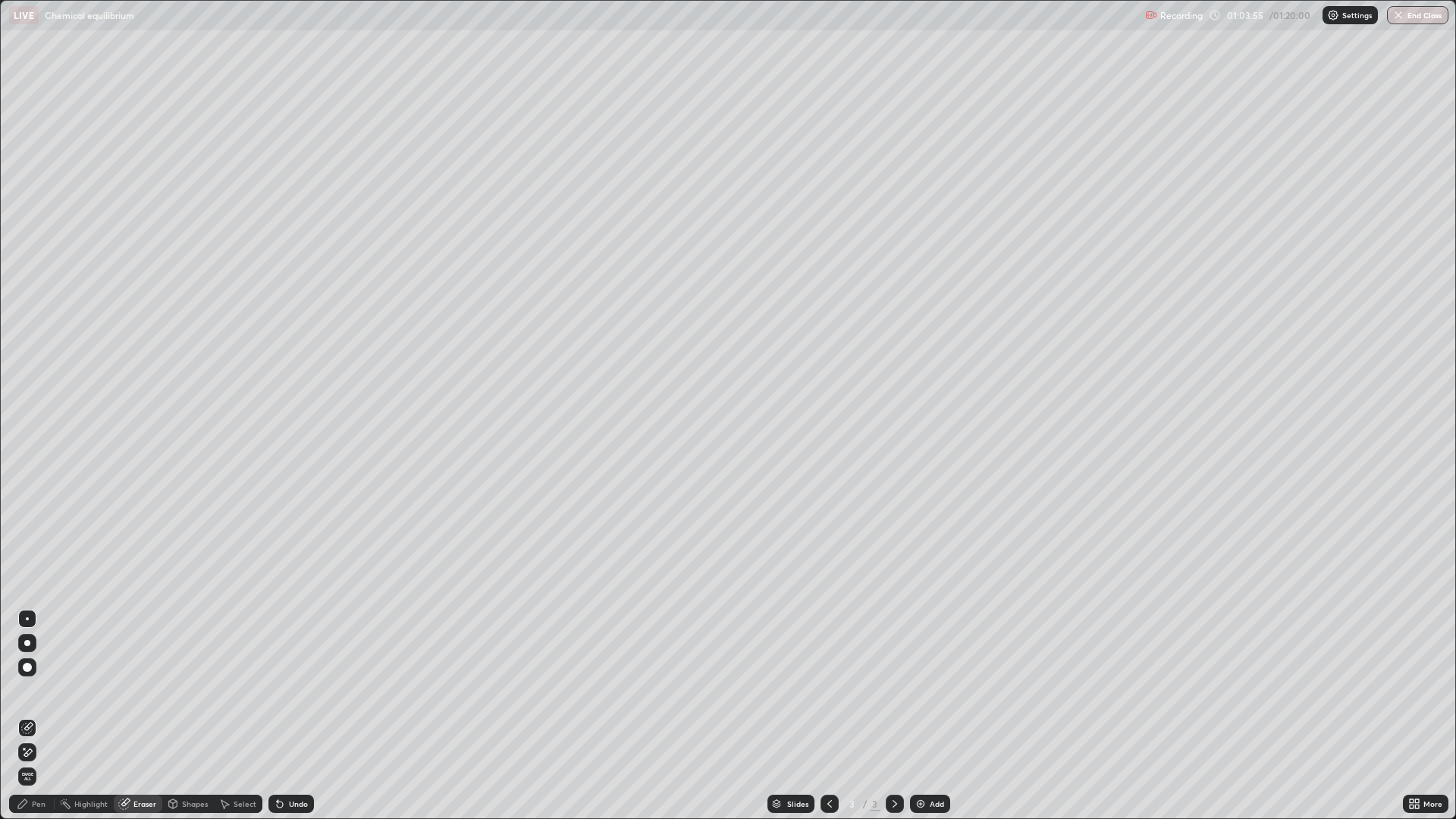
click at [42, 716] on div "Pen" at bounding box center [39, 804] width 14 height 8
click at [137, 716] on div "Eraser" at bounding box center [145, 804] width 23 height 8
click at [28, 716] on icon at bounding box center [27, 728] width 12 height 12
click at [39, 716] on div "Pen" at bounding box center [39, 804] width 14 height 8
click at [27, 444] on div at bounding box center [27, 443] width 9 height 9
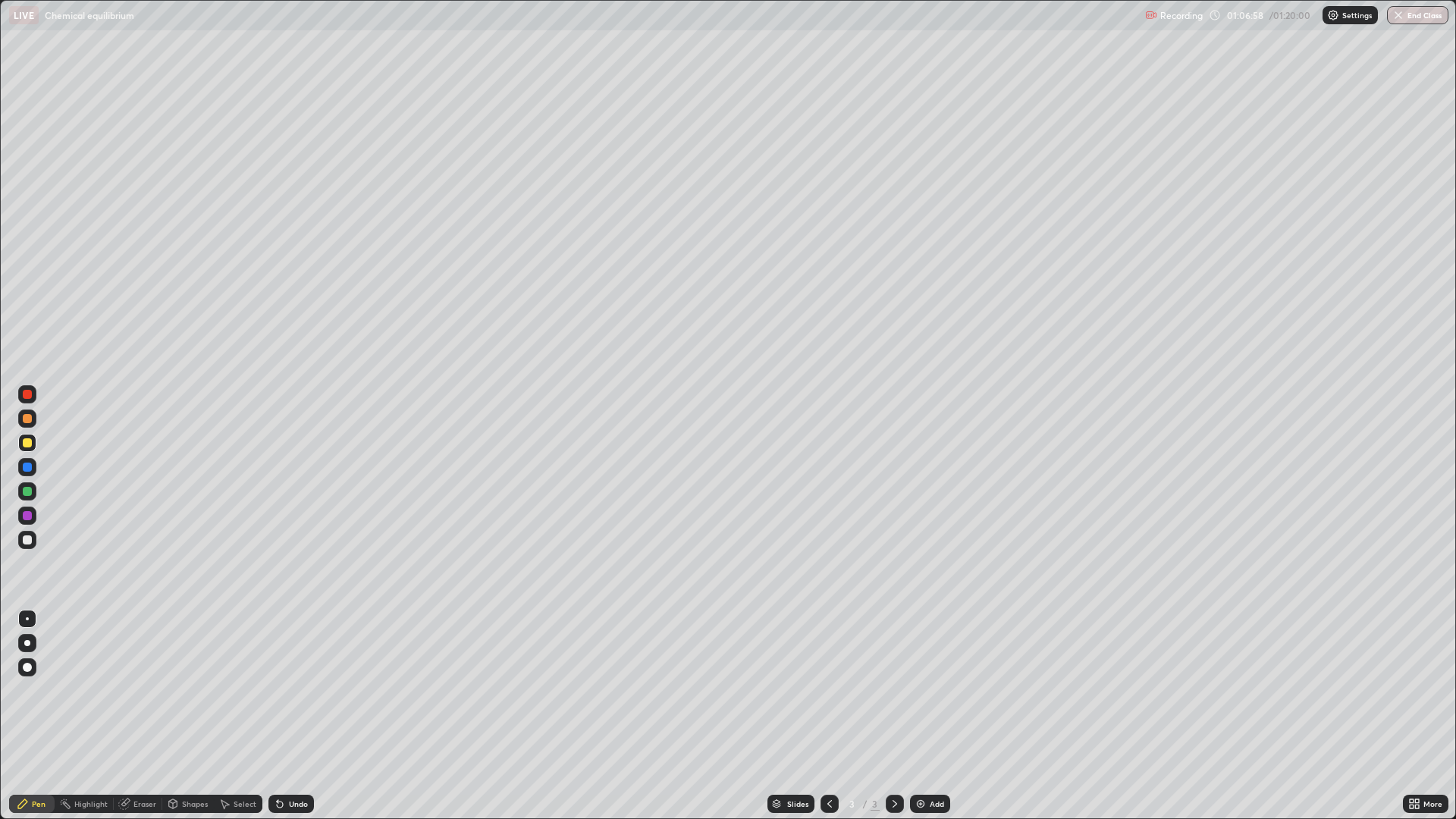
click at [925, 716] on div "Add" at bounding box center [929, 803] width 40 height 18
click at [32, 541] on div at bounding box center [26, 540] width 18 height 18
click at [36, 540] on div at bounding box center [26, 540] width 18 height 18
click at [828, 716] on icon at bounding box center [829, 804] width 12 height 12
click at [894, 716] on icon at bounding box center [894, 804] width 12 height 12
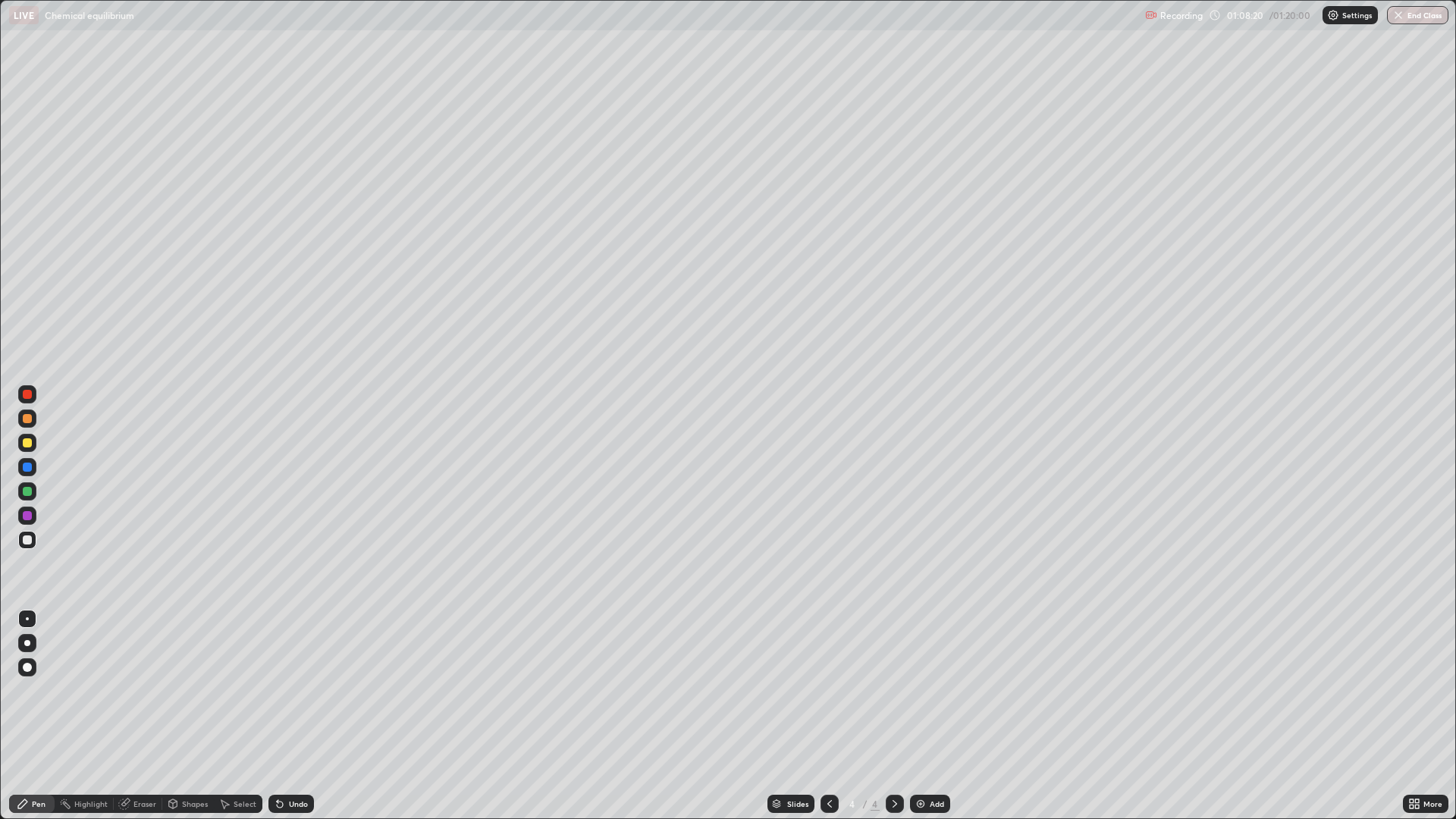
click at [32, 445] on div at bounding box center [26, 442] width 18 height 18
click at [835, 716] on div at bounding box center [829, 803] width 18 height 18
click at [828, 716] on icon at bounding box center [829, 804] width 12 height 12
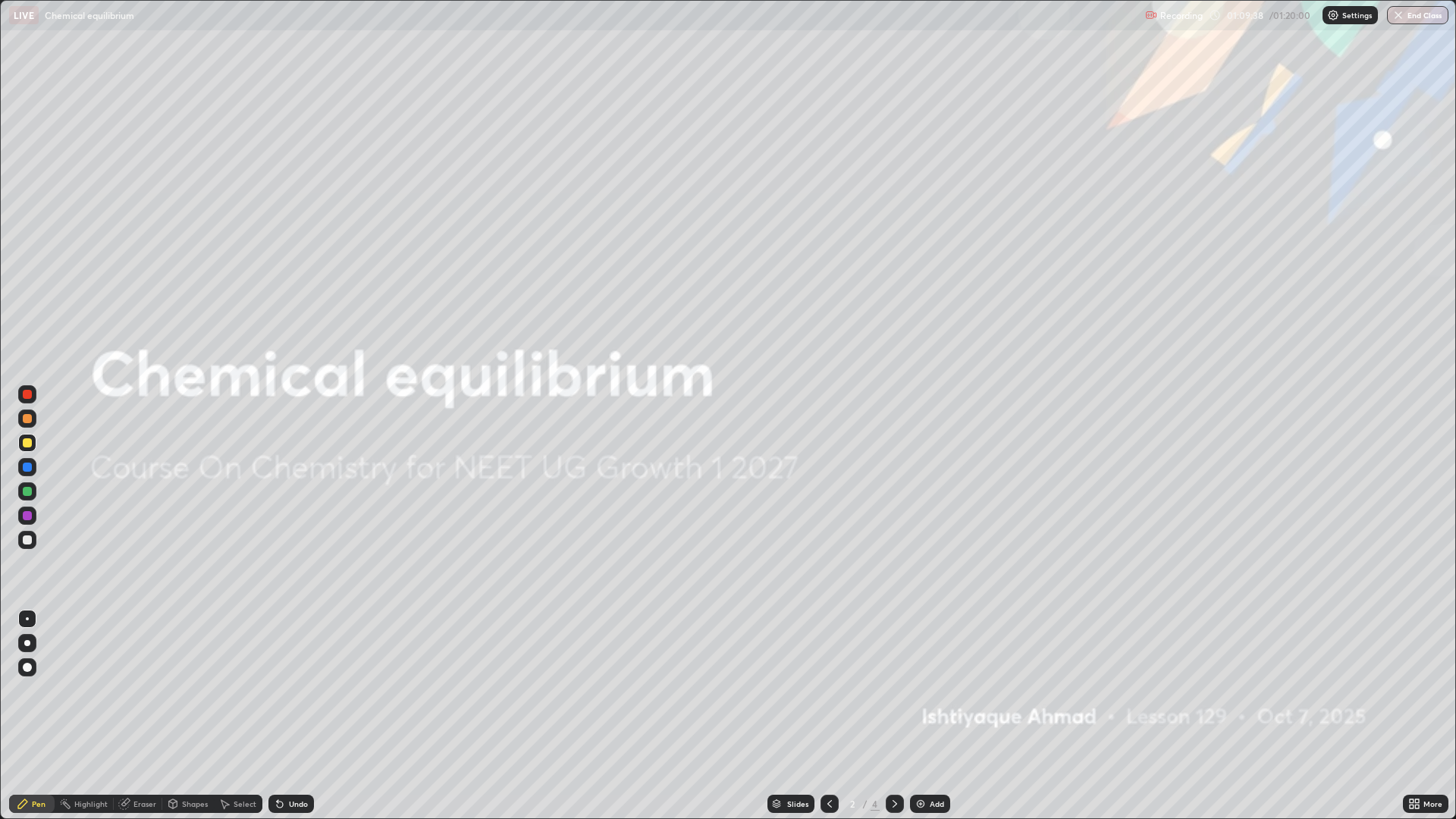
click at [900, 716] on div at bounding box center [894, 803] width 18 height 18
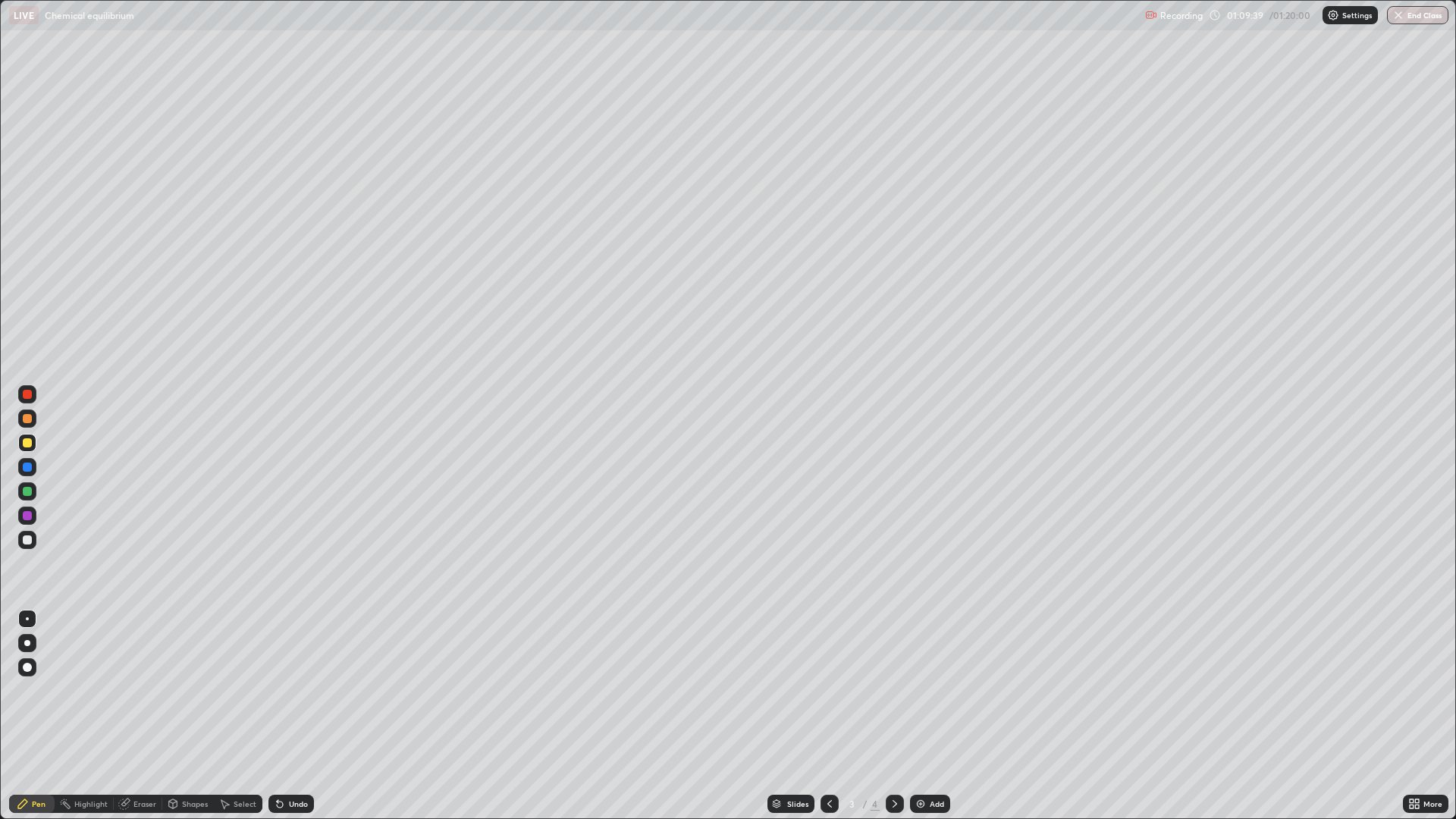
click at [894, 716] on icon at bounding box center [894, 804] width 12 height 12
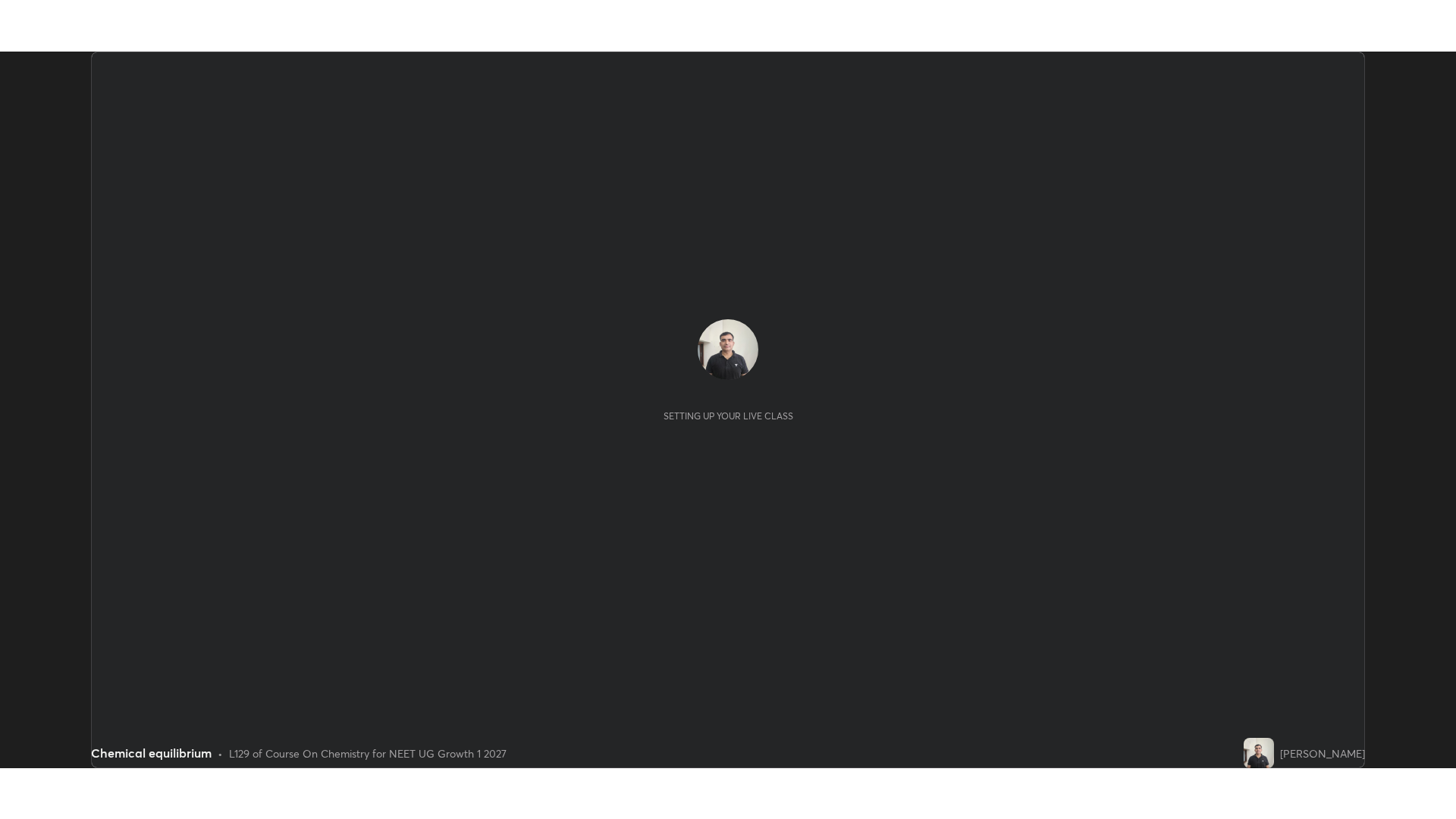
scroll to position [717, 1456]
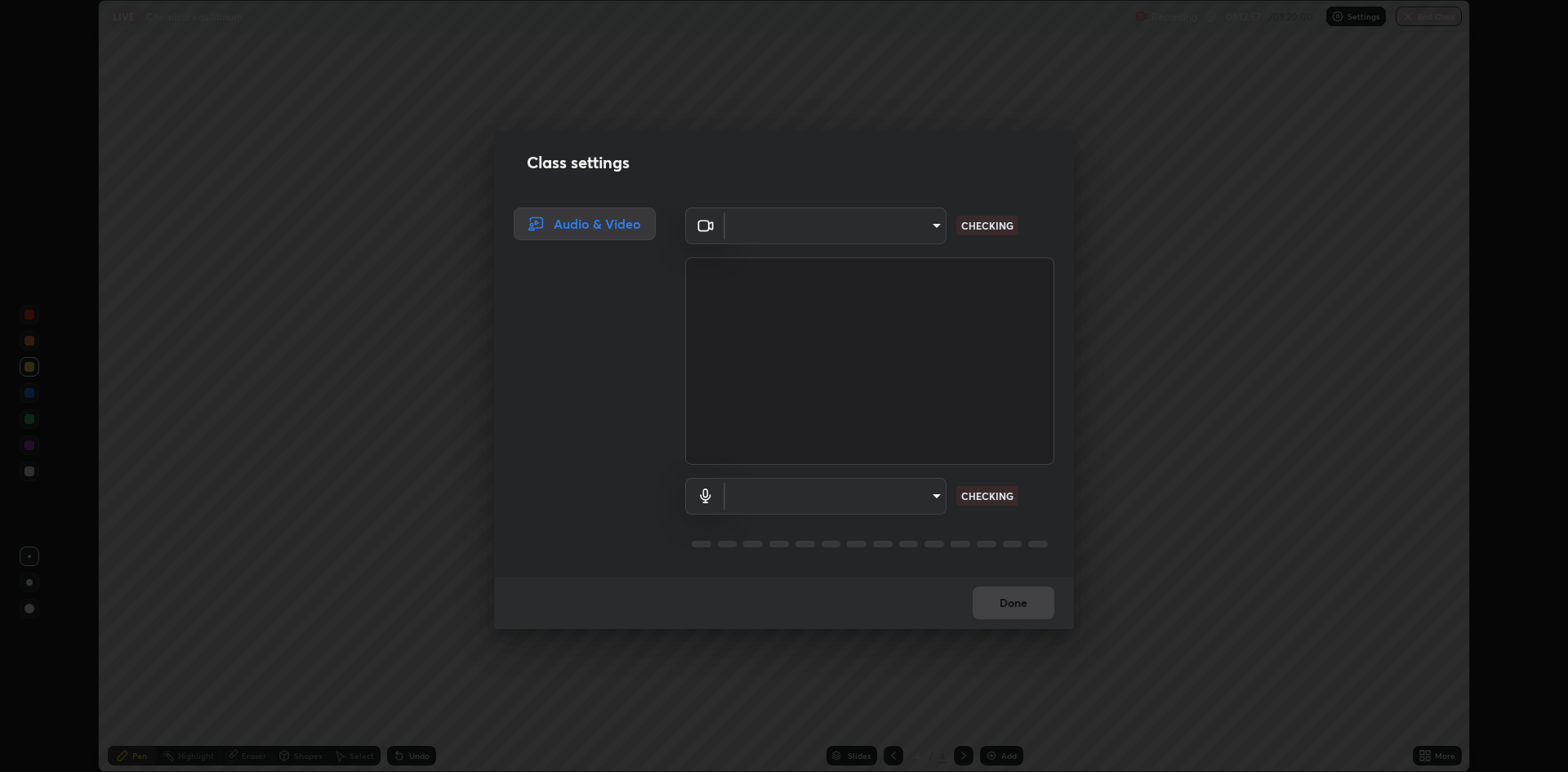
type input "f15db0baa701c4a62f1bde0adb77f765ad890decabc36671db508f0349ef2741"
type input "b330b5333c314d440cb7a677ea10aa29aba45f09d3d647a4a9ae05fbb864c315"
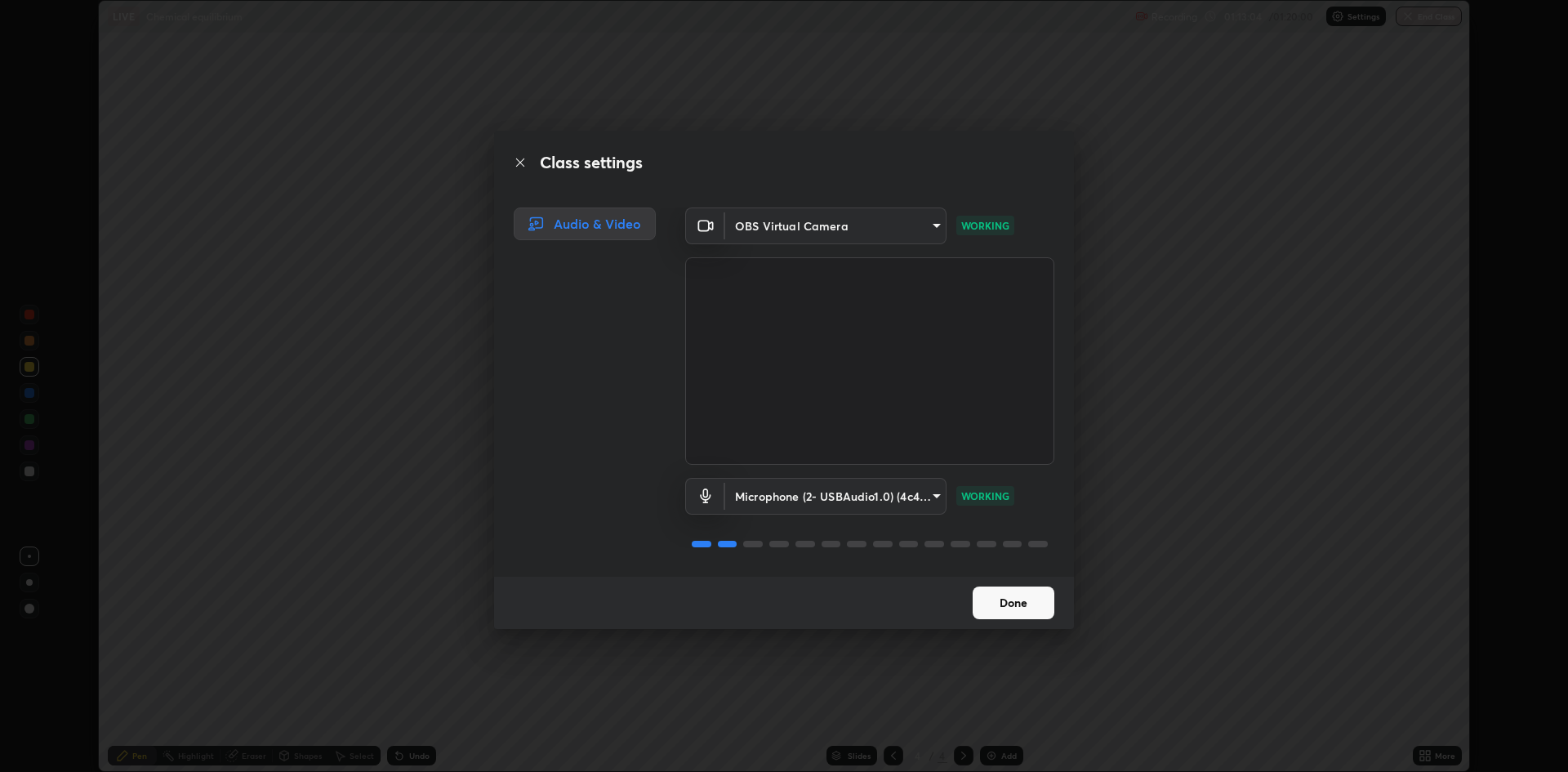
click at [1016, 606] on button "Done" at bounding box center [1013, 603] width 82 height 33
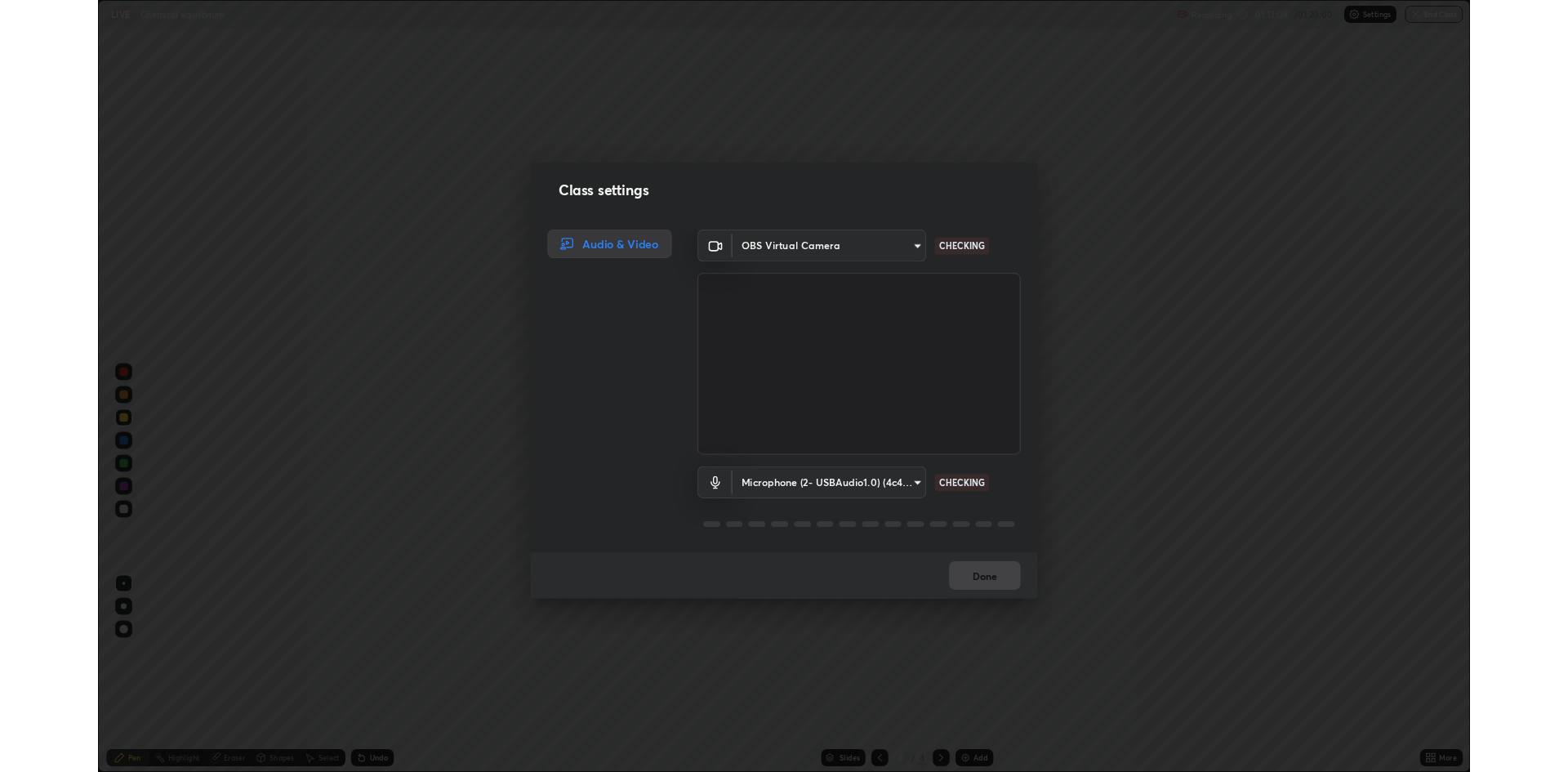
scroll to position [882, 1568]
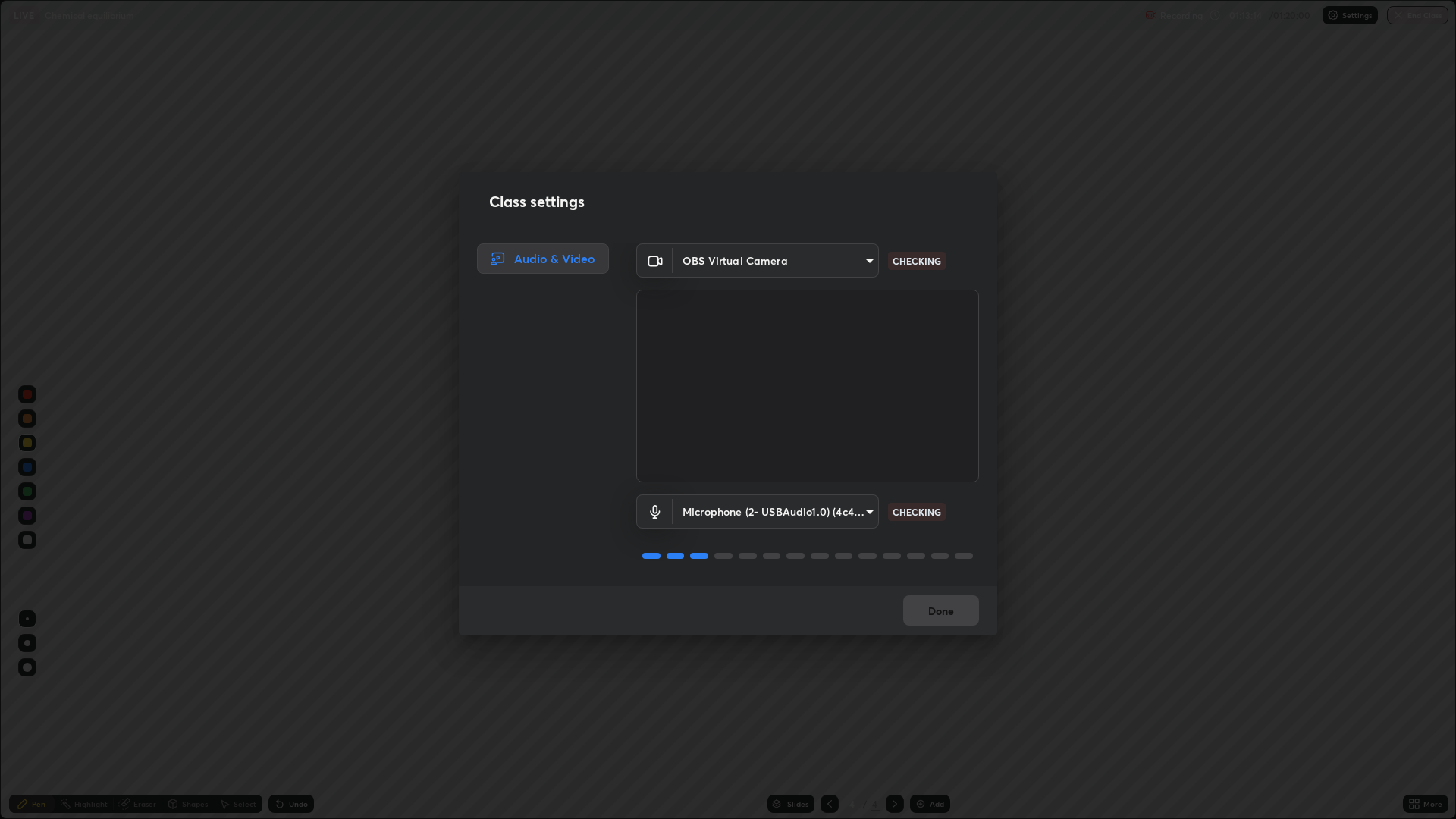
click at [930, 611] on div "Done" at bounding box center [728, 610] width 539 height 48
click at [924, 610] on button "Done" at bounding box center [941, 611] width 76 height 30
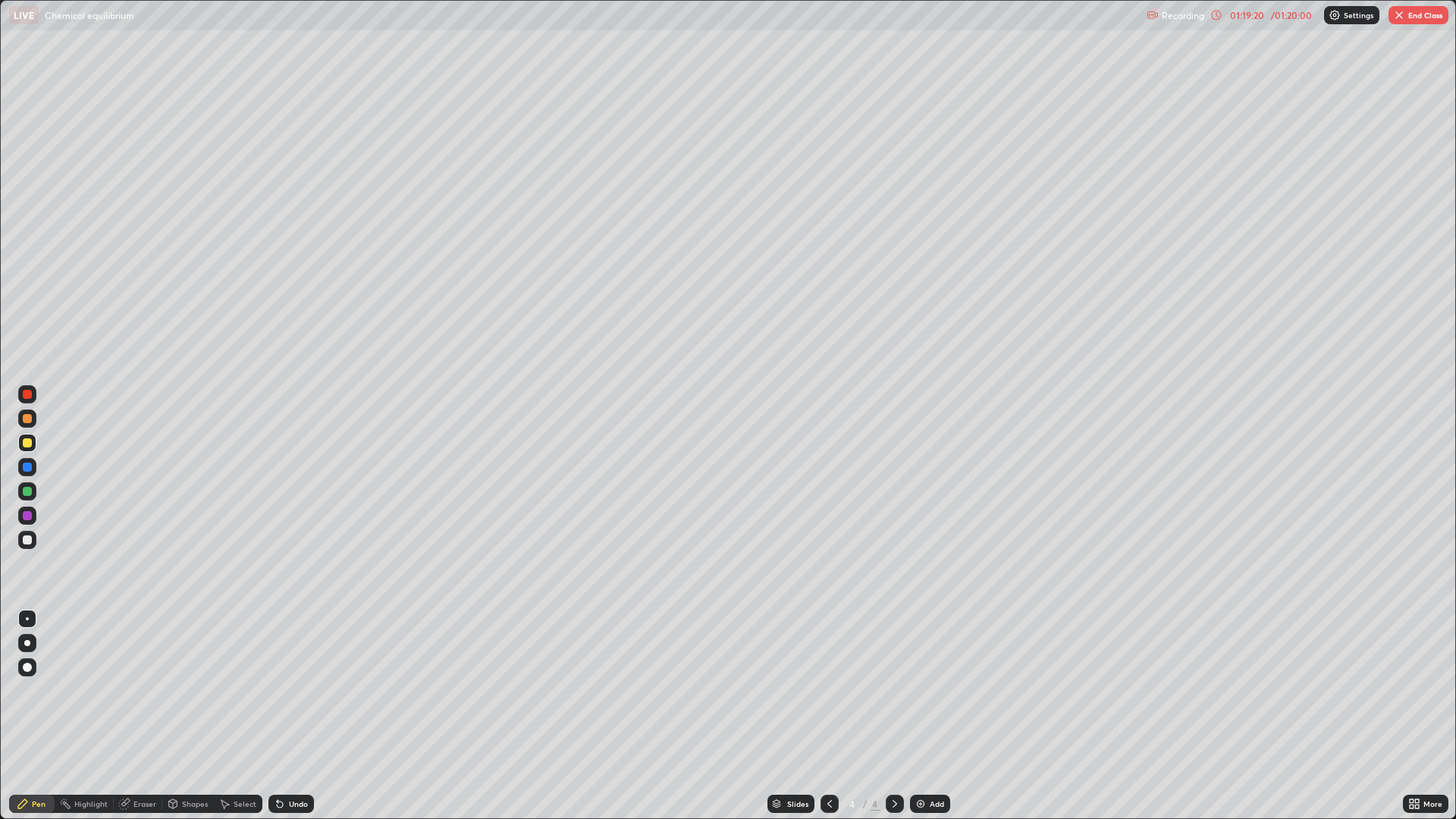
click at [27, 540] on div at bounding box center [27, 540] width 9 height 9
click at [30, 442] on div at bounding box center [27, 443] width 9 height 9
click at [148, 716] on div "Eraser" at bounding box center [145, 804] width 23 height 8
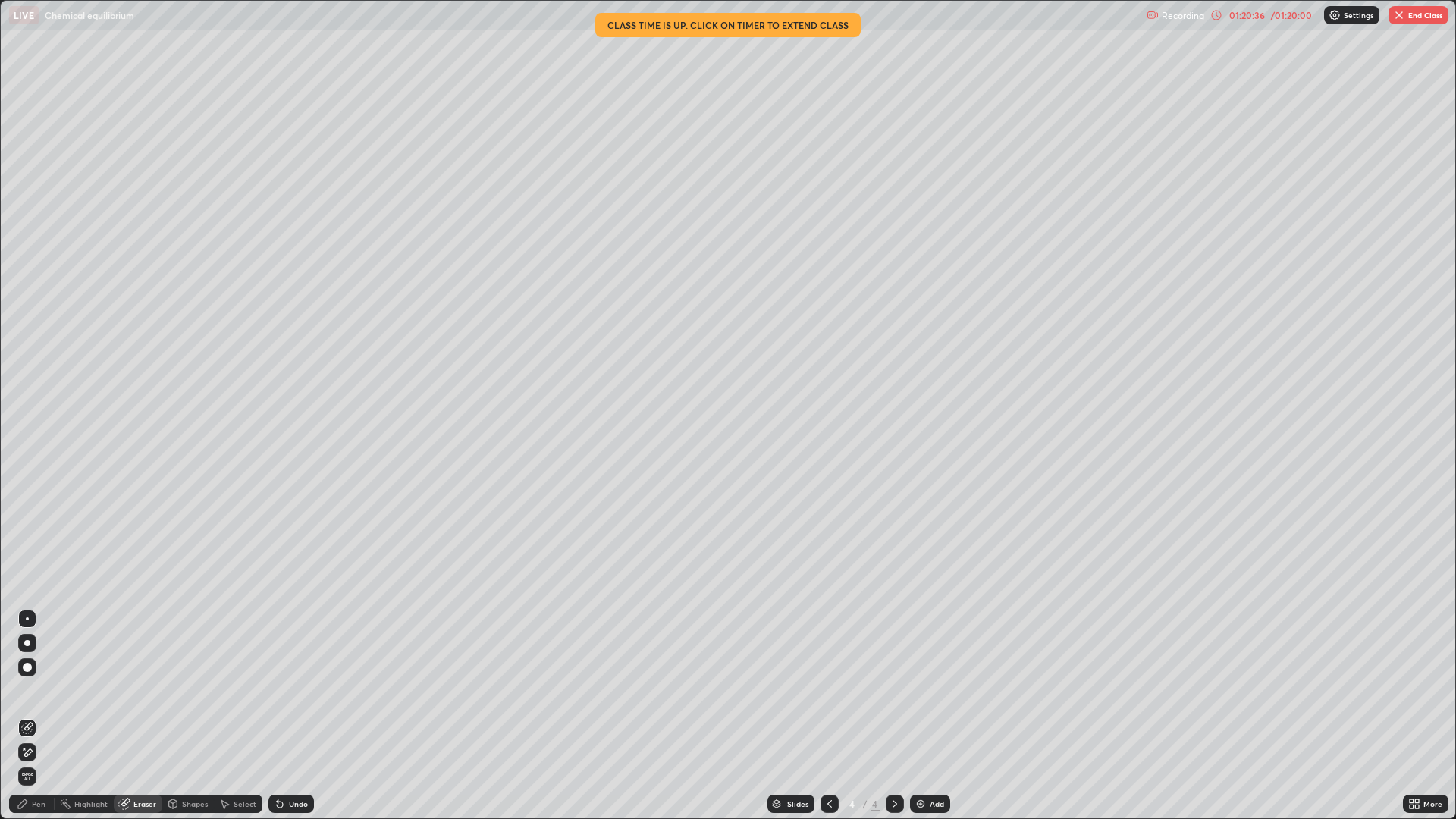
click at [145, 716] on div "Eraser" at bounding box center [145, 804] width 23 height 8
click at [30, 716] on icon at bounding box center [27, 728] width 12 height 12
click at [43, 716] on div "Pen" at bounding box center [39, 804] width 14 height 8
click at [143, 716] on div "Eraser" at bounding box center [145, 804] width 23 height 8
click at [32, 716] on icon at bounding box center [27, 728] width 12 height 12
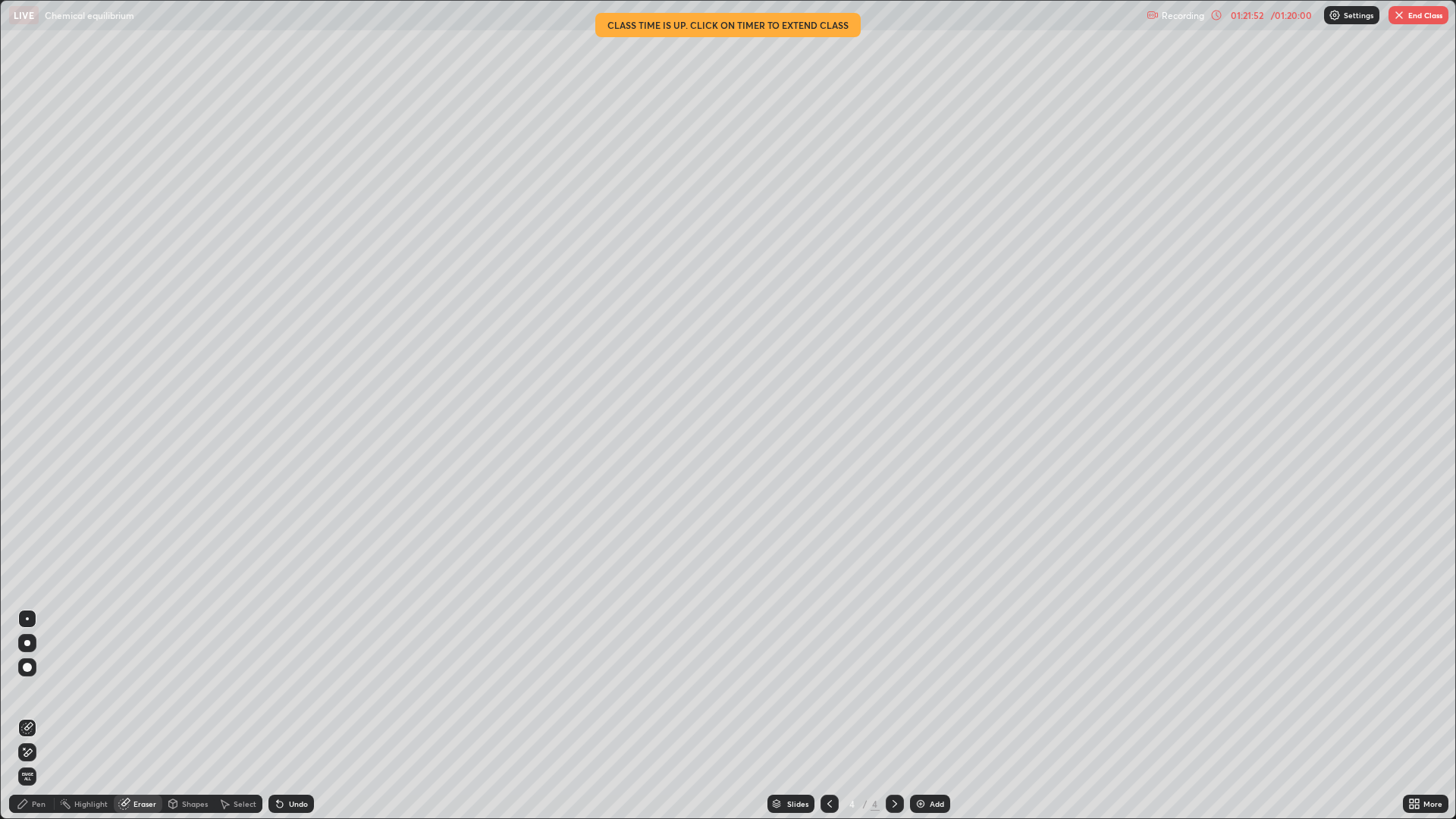
click at [43, 716] on div "Pen" at bounding box center [39, 804] width 14 height 8
click at [1288, 16] on div "/ 01:20:00" at bounding box center [1292, 15] width 47 height 9
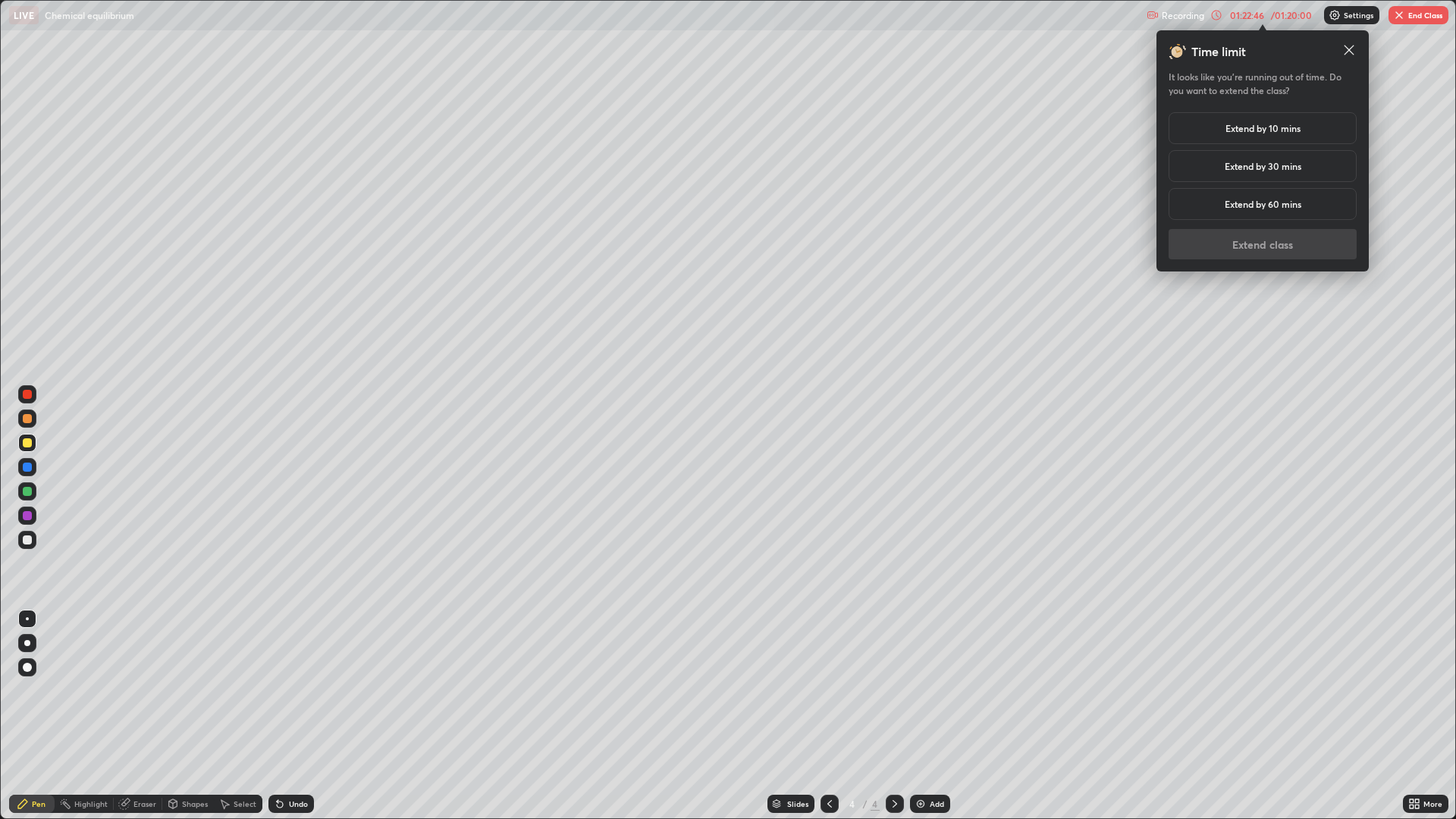
click at [1297, 130] on h5 "Extend by 10 mins" at bounding box center [1263, 128] width 75 height 14
click at [1273, 252] on button "Extend class" at bounding box center [1263, 244] width 188 height 30
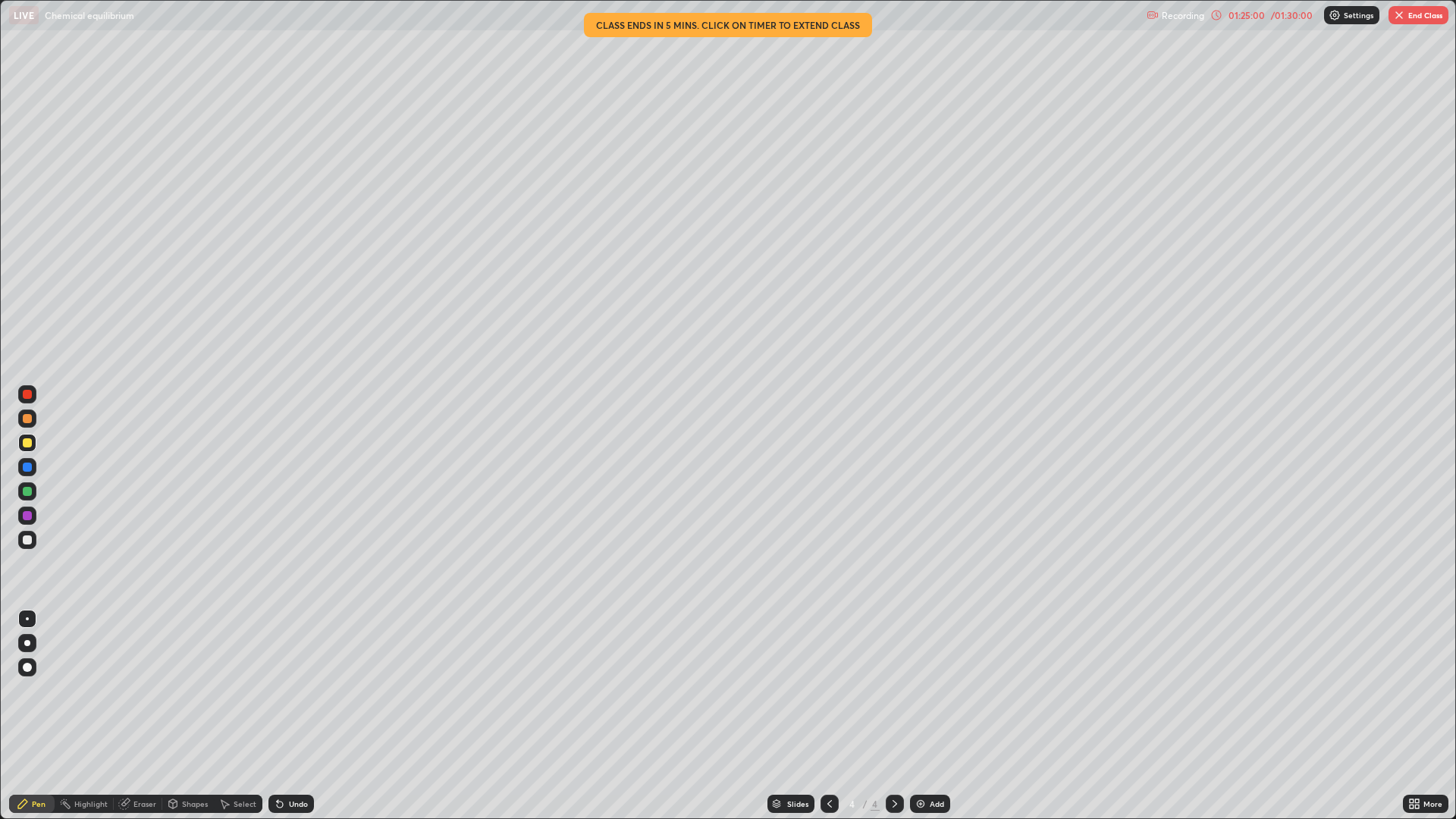
click at [151, 716] on div "Eraser" at bounding box center [137, 803] width 48 height 18
click at [30, 716] on icon at bounding box center [27, 752] width 12 height 13
click at [36, 716] on div at bounding box center [26, 728] width 18 height 25
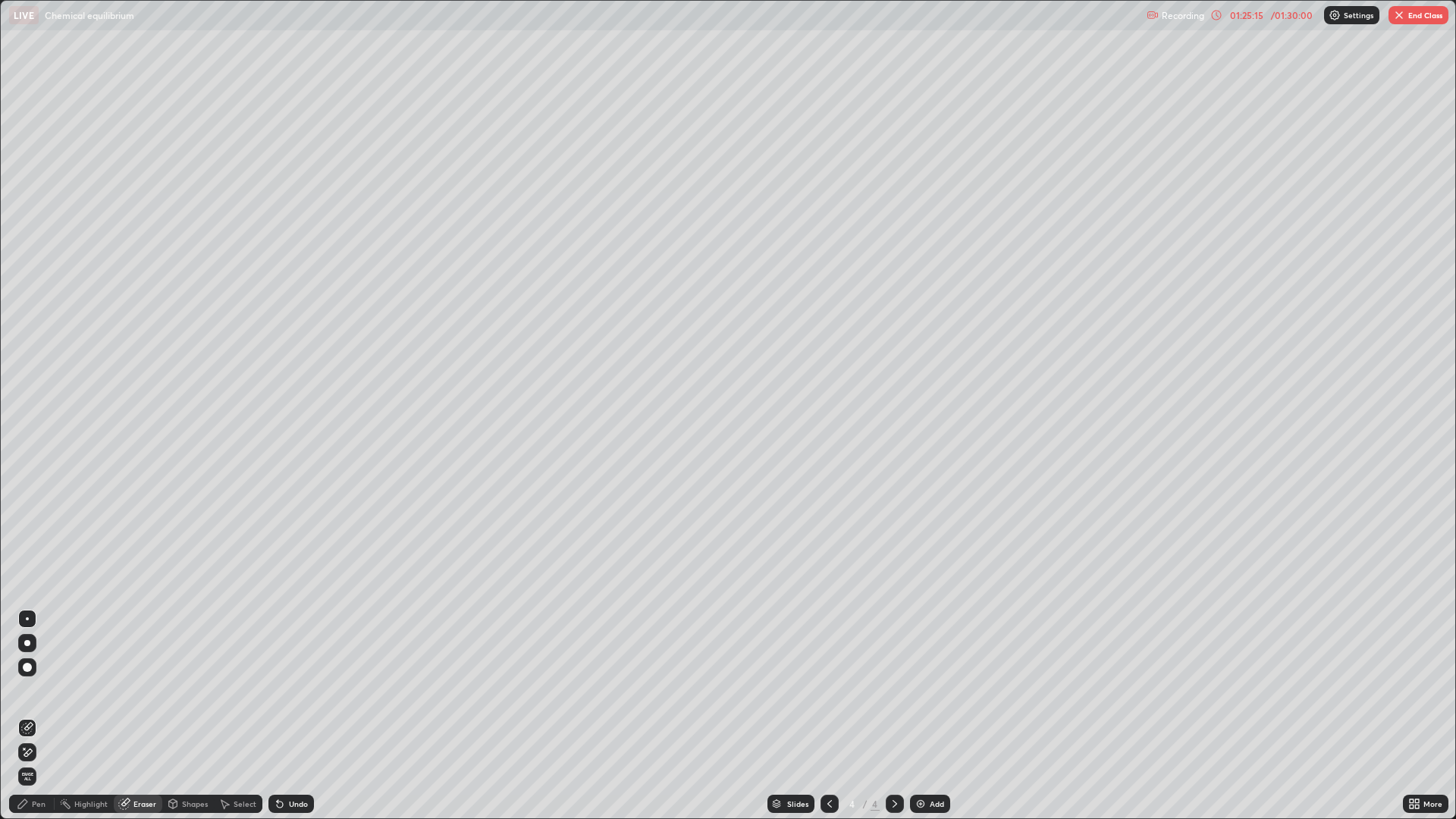
click at [933, 716] on div "Add" at bounding box center [937, 804] width 14 height 8
click at [36, 716] on div "Pen" at bounding box center [39, 804] width 14 height 8
click at [32, 538] on div at bounding box center [26, 540] width 18 height 18
click at [156, 716] on div "Eraser" at bounding box center [137, 803] width 48 height 18
click at [47, 716] on div "Pen" at bounding box center [32, 803] width 46 height 18
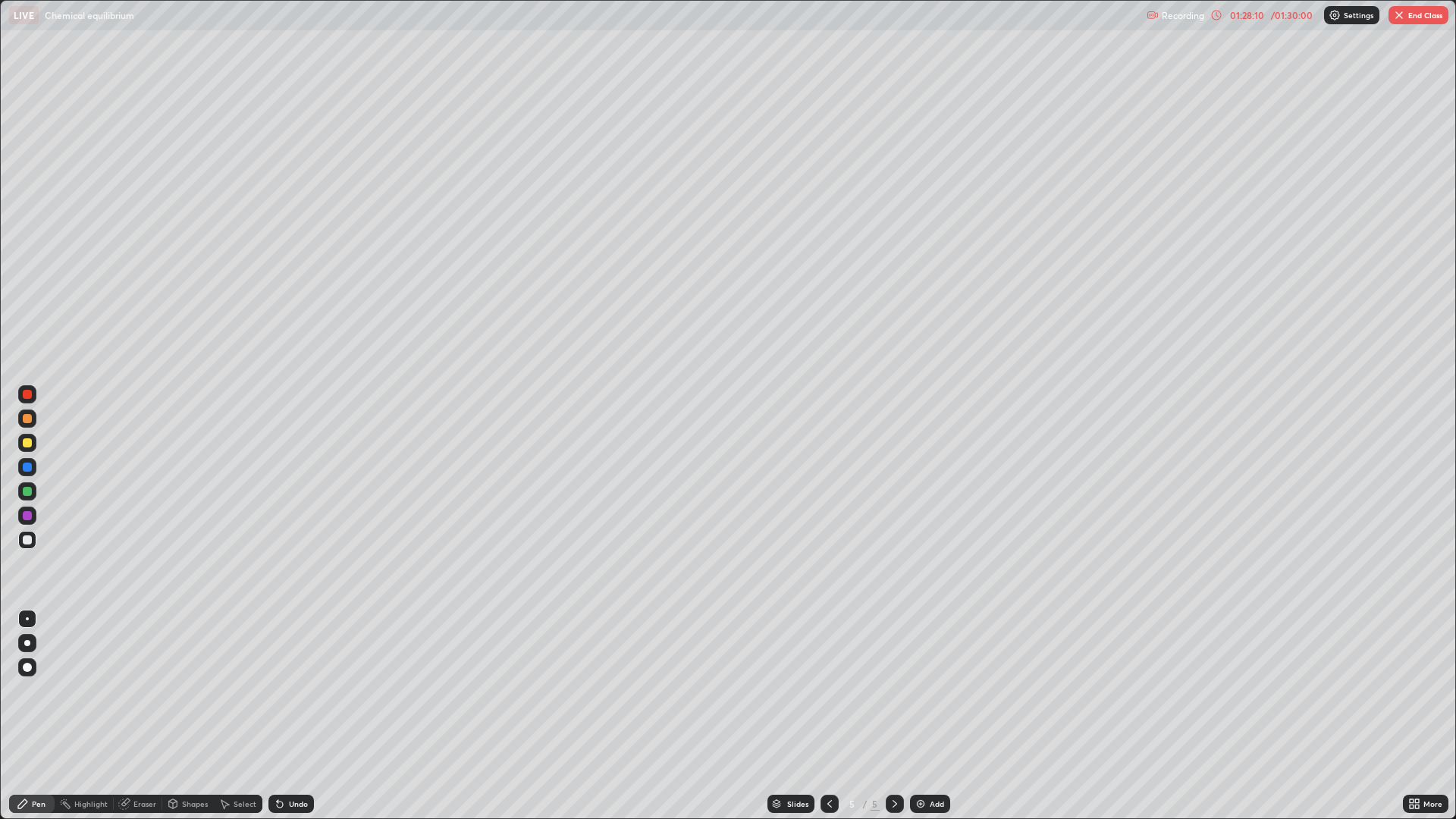
click at [151, 716] on div "Eraser" at bounding box center [145, 804] width 23 height 8
click at [30, 716] on icon at bounding box center [27, 728] width 12 height 12
click at [43, 716] on div "Pen" at bounding box center [39, 804] width 14 height 8
click at [27, 462] on div at bounding box center [26, 467] width 18 height 18
click at [31, 451] on div at bounding box center [26, 442] width 18 height 18
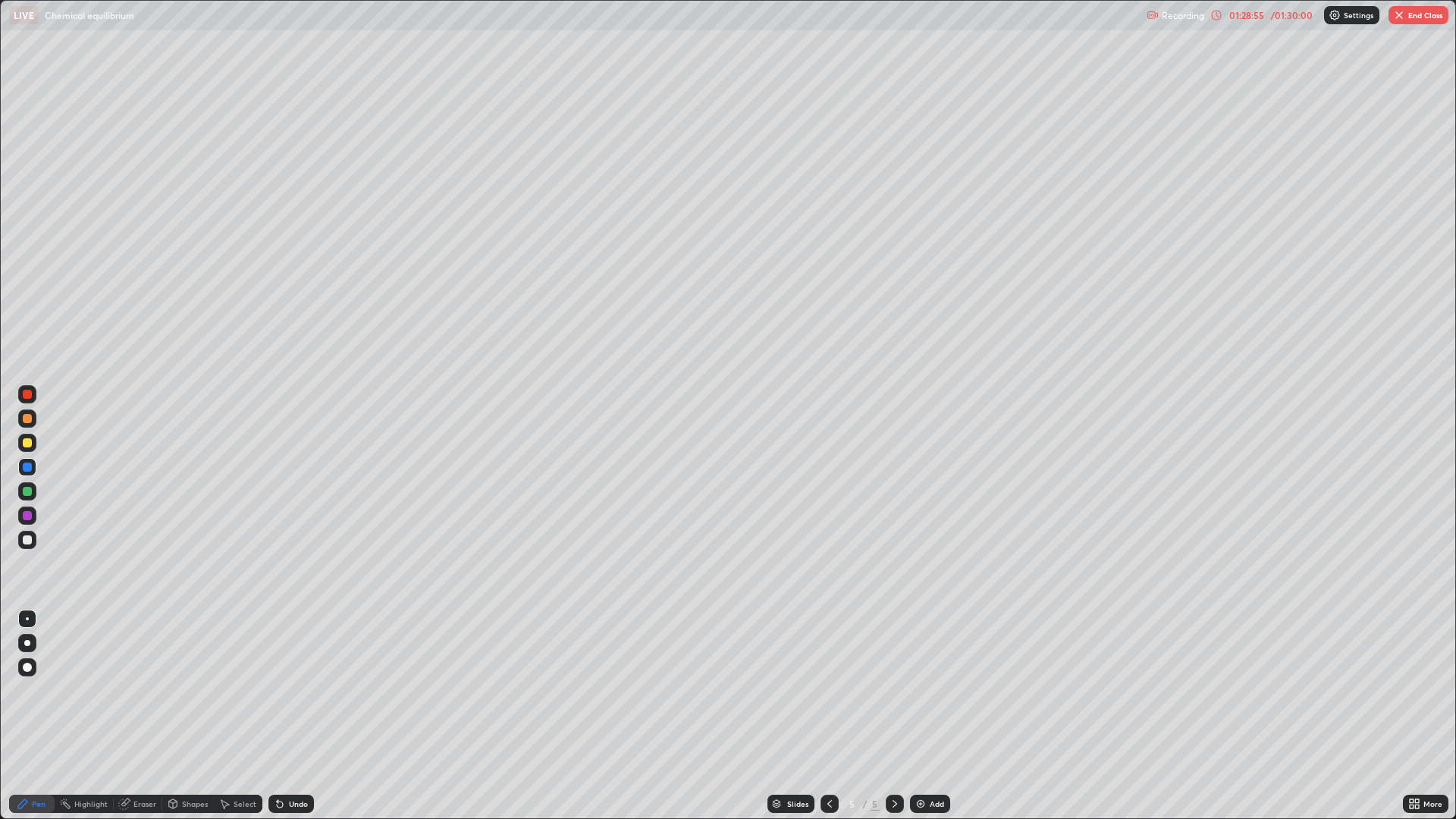
click at [34, 444] on div at bounding box center [26, 442] width 18 height 18
click at [141, 716] on div "Eraser" at bounding box center [145, 804] width 23 height 8
click at [28, 716] on icon at bounding box center [27, 728] width 12 height 12
click at [54, 716] on div at bounding box center [54, 804] width 1 height 12
click at [140, 716] on div "Eraser" at bounding box center [145, 804] width 23 height 8
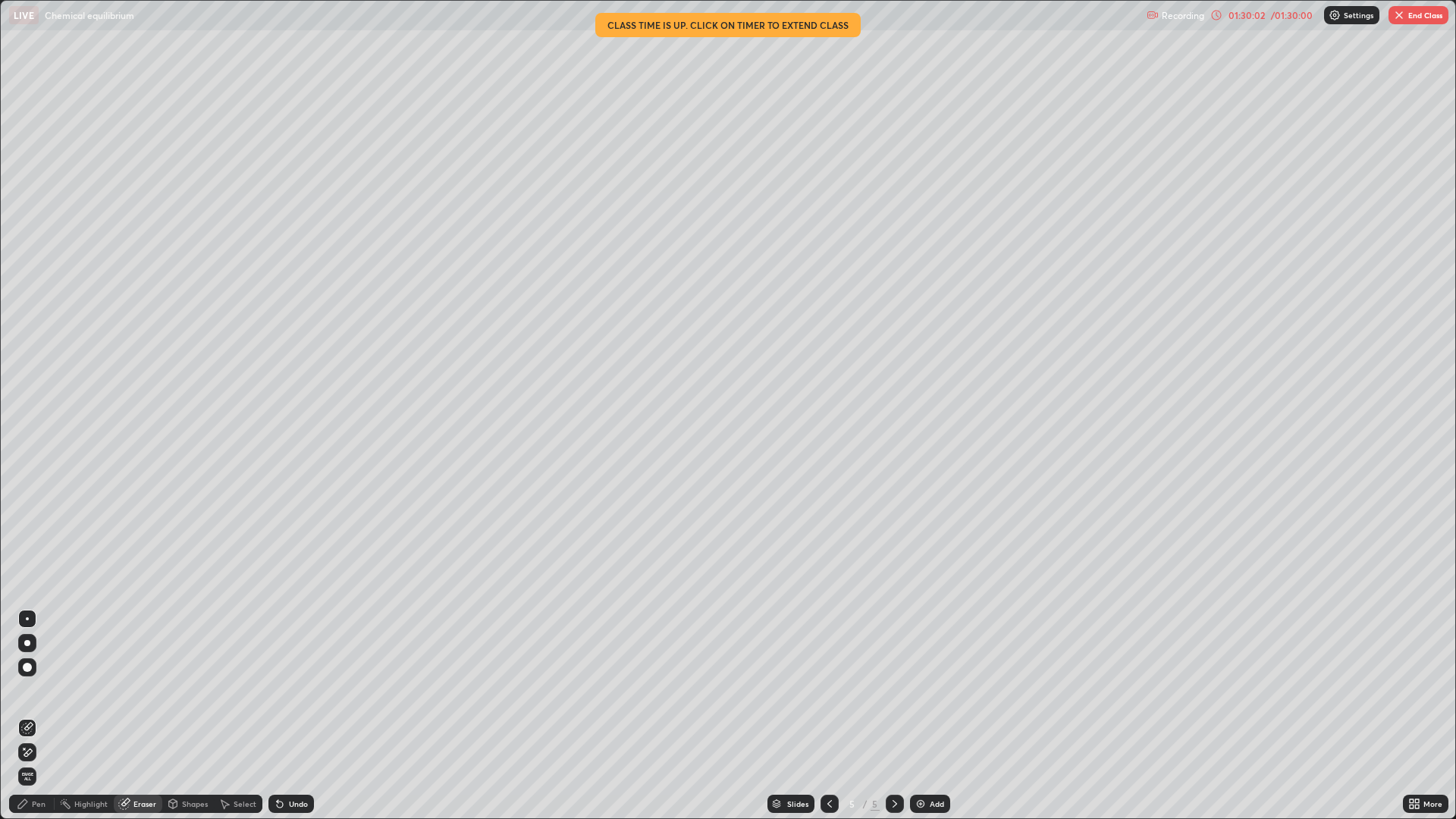
click at [30, 716] on div "Pen" at bounding box center [32, 803] width 46 height 18
click at [146, 716] on div "Eraser" at bounding box center [145, 804] width 23 height 8
click at [35, 716] on div at bounding box center [26, 728] width 18 height 18
click at [47, 716] on div "Pen" at bounding box center [32, 803] width 46 height 18
click at [33, 540] on div at bounding box center [26, 540] width 18 height 18
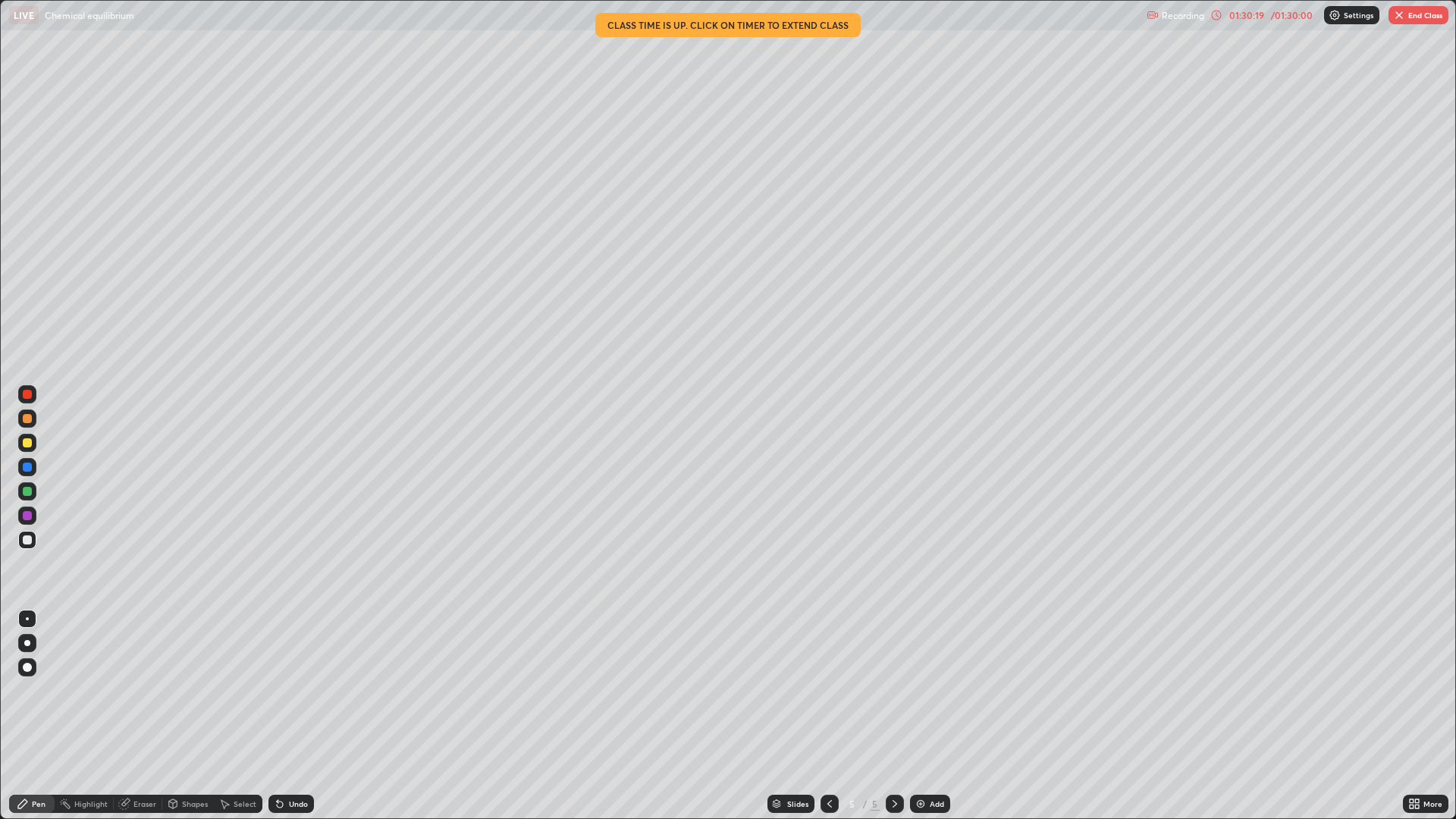
click at [32, 541] on div at bounding box center [26, 540] width 18 height 18
click at [1420, 17] on button "End Class" at bounding box center [1418, 14] width 60 height 18
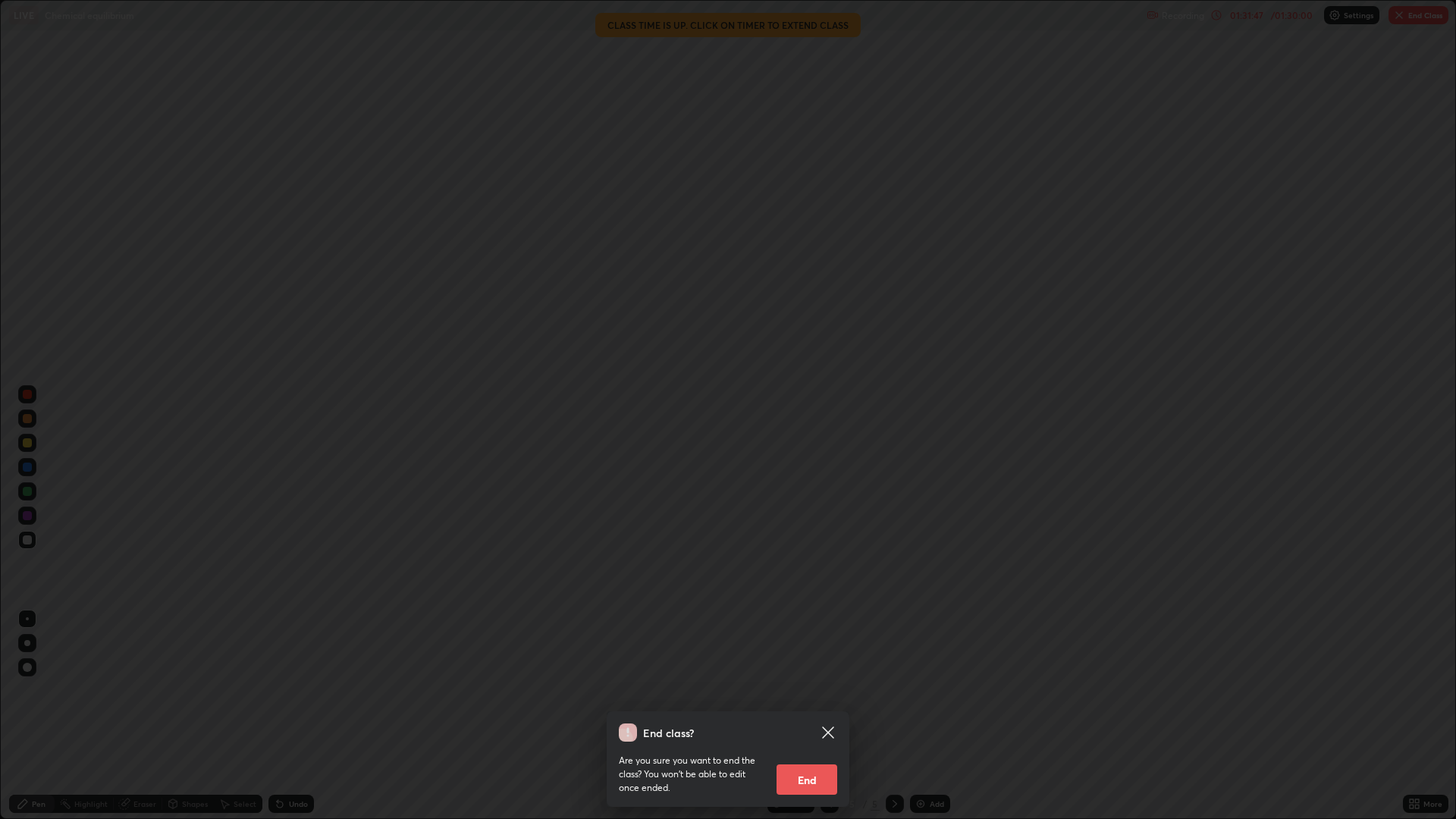
click at [815, 716] on button "End" at bounding box center [807, 779] width 61 height 30
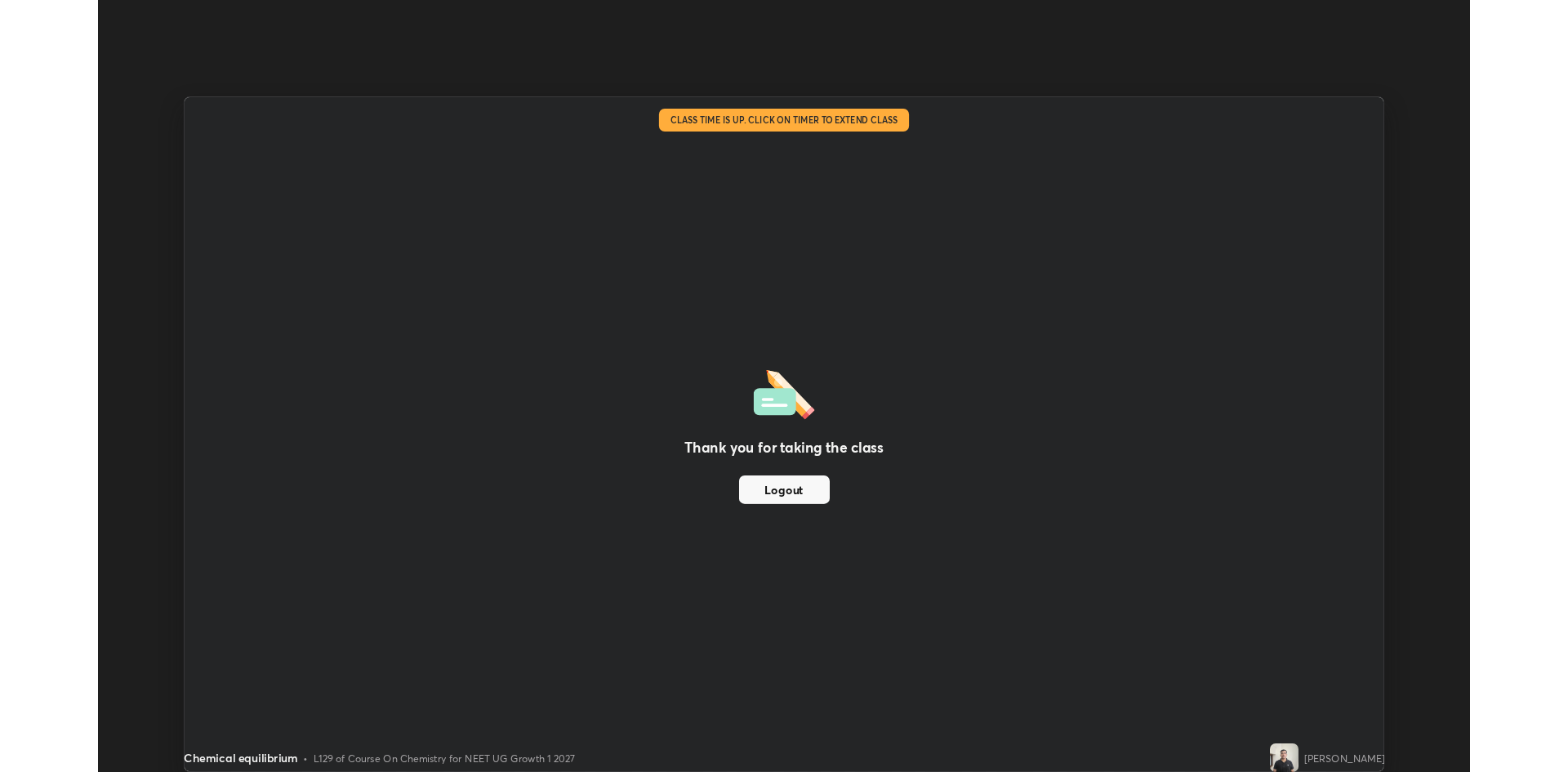
scroll to position [80930, 80100]
